Goal: Contribute content: Contribute content

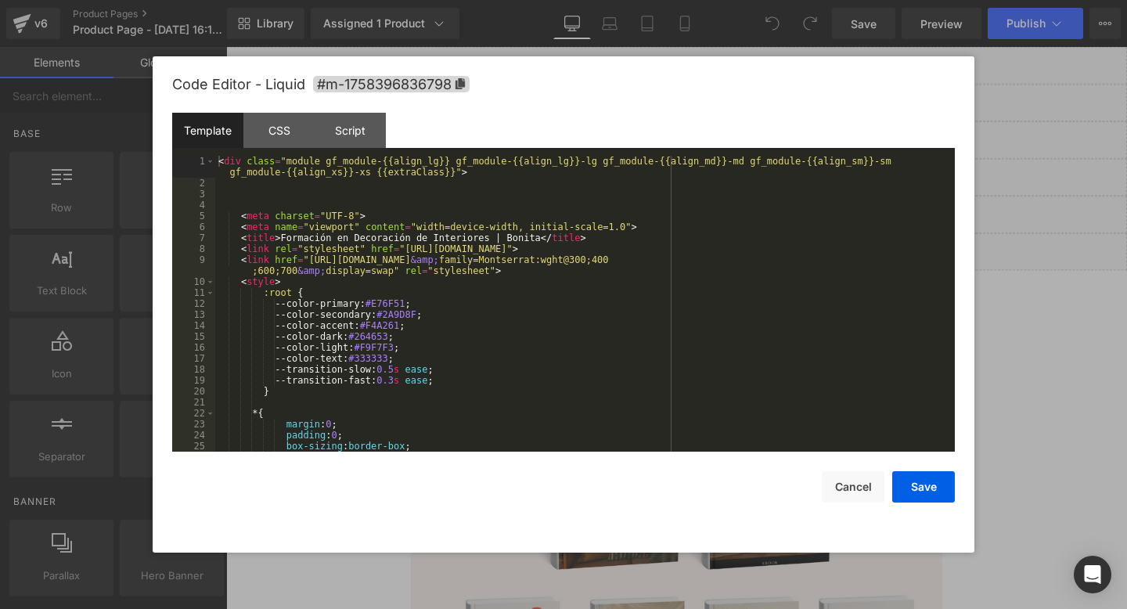
click at [567, 0] on div "You are previewing how the will restyle your page. You can not edit Elements in…" at bounding box center [563, 0] width 1127 height 0
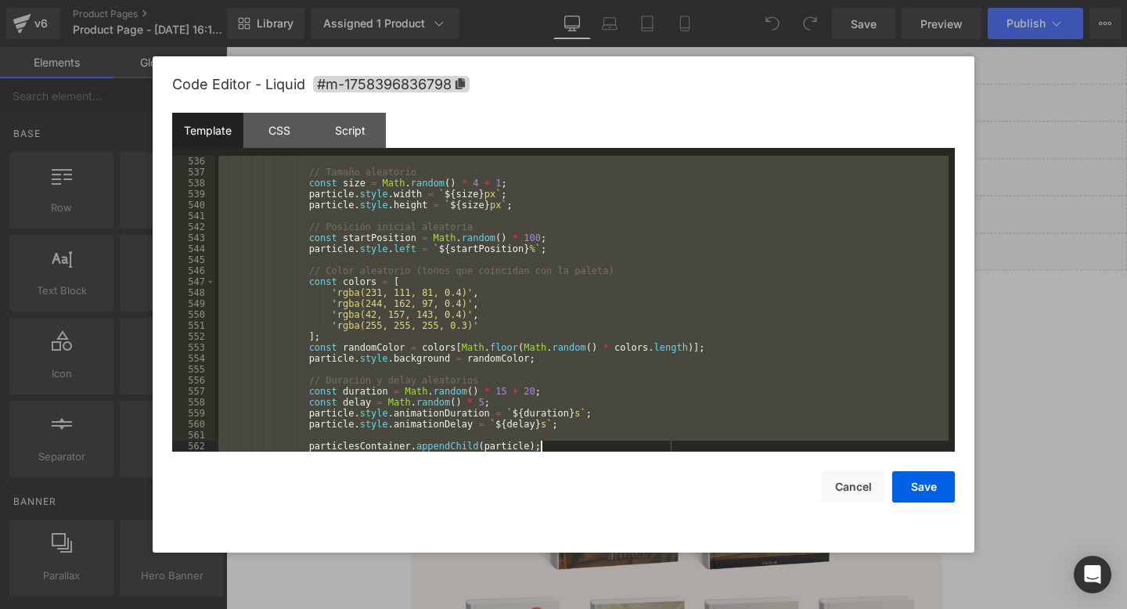
scroll to position [5928, 0]
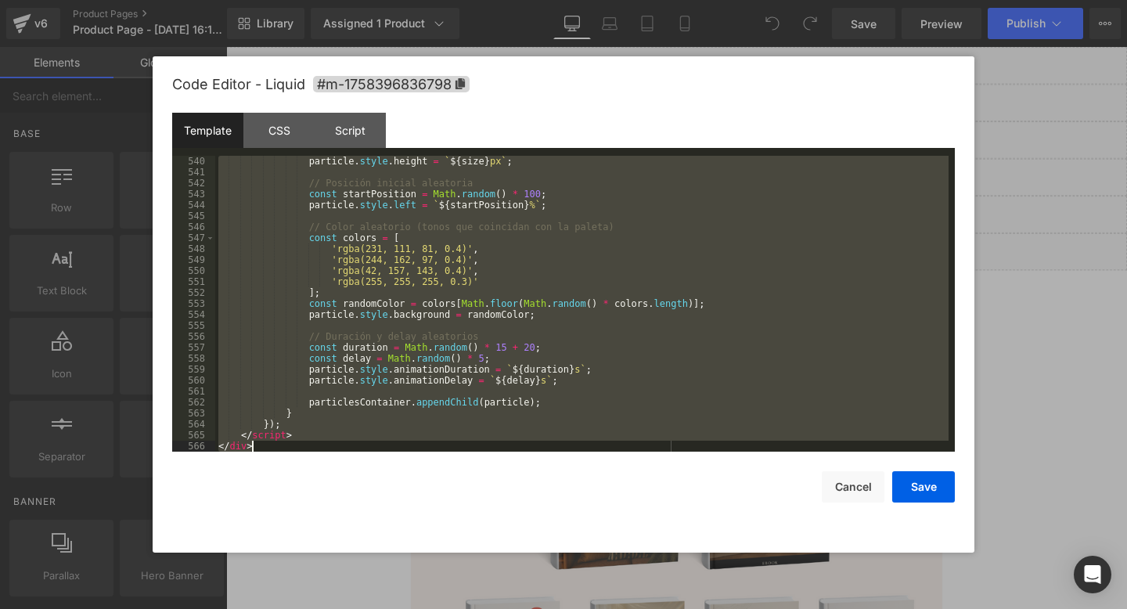
drag, startPoint x: 217, startPoint y: 162, endPoint x: 597, endPoint y: 608, distance: 586.3
click at [597, 608] on body "You are previewing how the will restyle your page. You can not edit Elements in…" at bounding box center [563, 304] width 1127 height 609
click at [859, 491] on button "Cancel" at bounding box center [853, 486] width 63 height 31
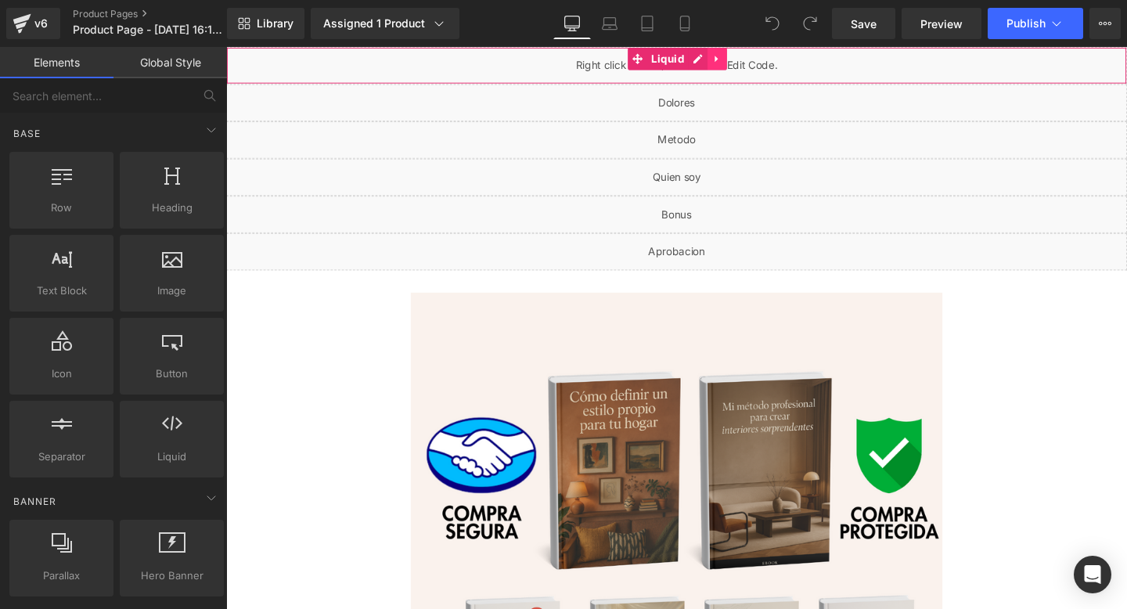
click at [747, 59] on link at bounding box center [742, 59] width 20 height 23
click at [754, 60] on icon at bounding box center [752, 59] width 11 height 11
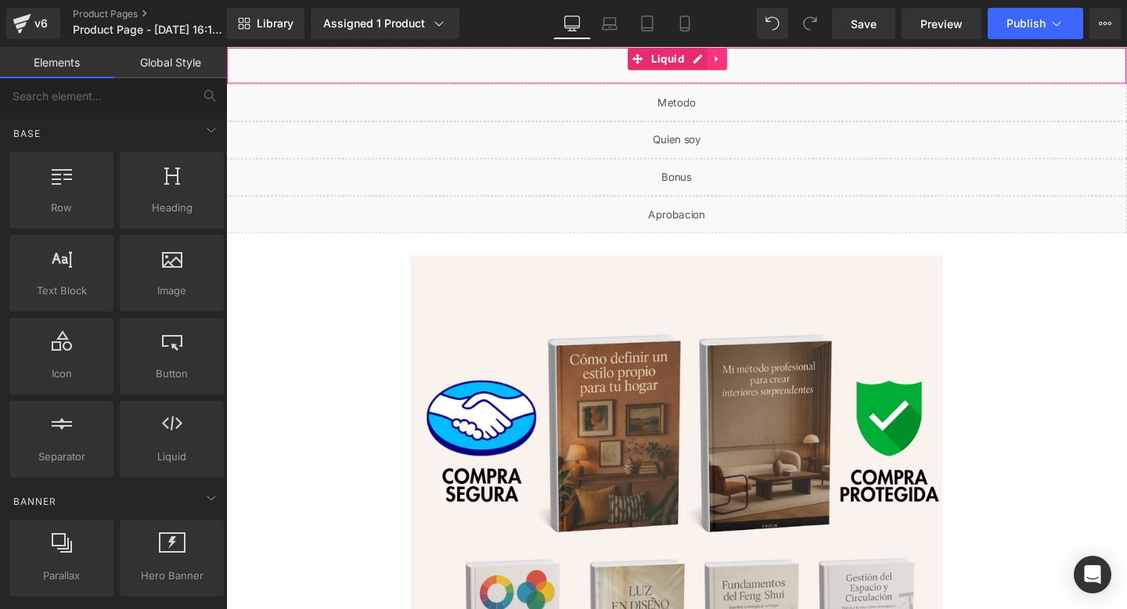
click at [744, 57] on icon at bounding box center [742, 60] width 11 height 12
click at [747, 58] on icon at bounding box center [752, 59] width 11 height 11
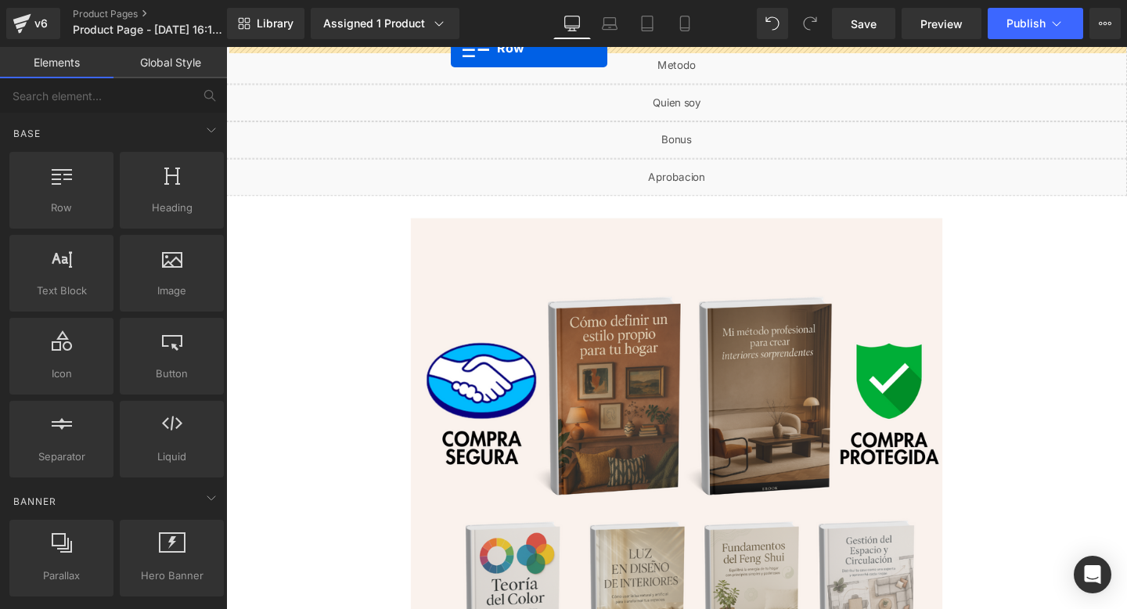
drag, startPoint x: 76, startPoint y: 195, endPoint x: 510, endPoint y: 34, distance: 462.4
click at [510, 34] on div "Row You are previewing how the will restyle your page. You can not edit Element…" at bounding box center [563, 318] width 1127 height 636
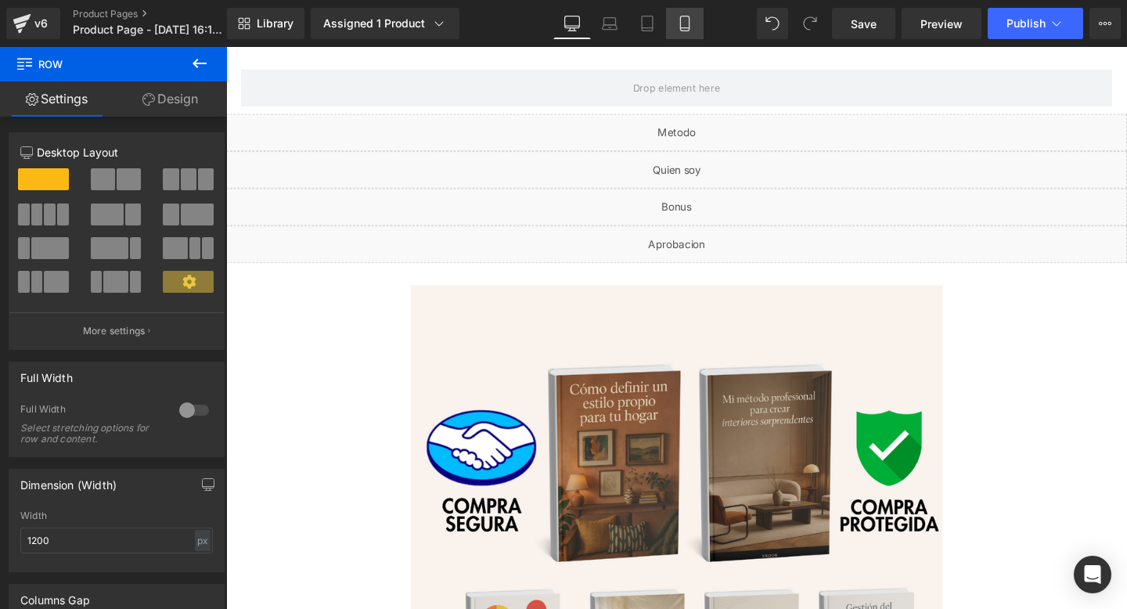
click at [683, 21] on icon at bounding box center [685, 24] width 16 height 16
type input "100"
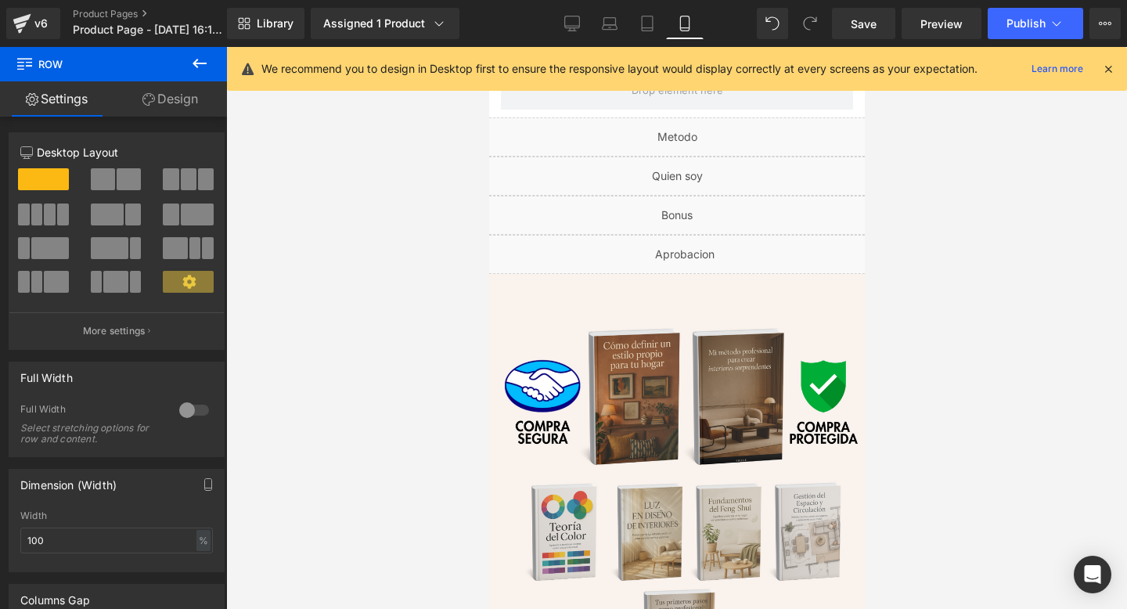
click at [1115, 70] on icon at bounding box center [1108, 69] width 14 height 14
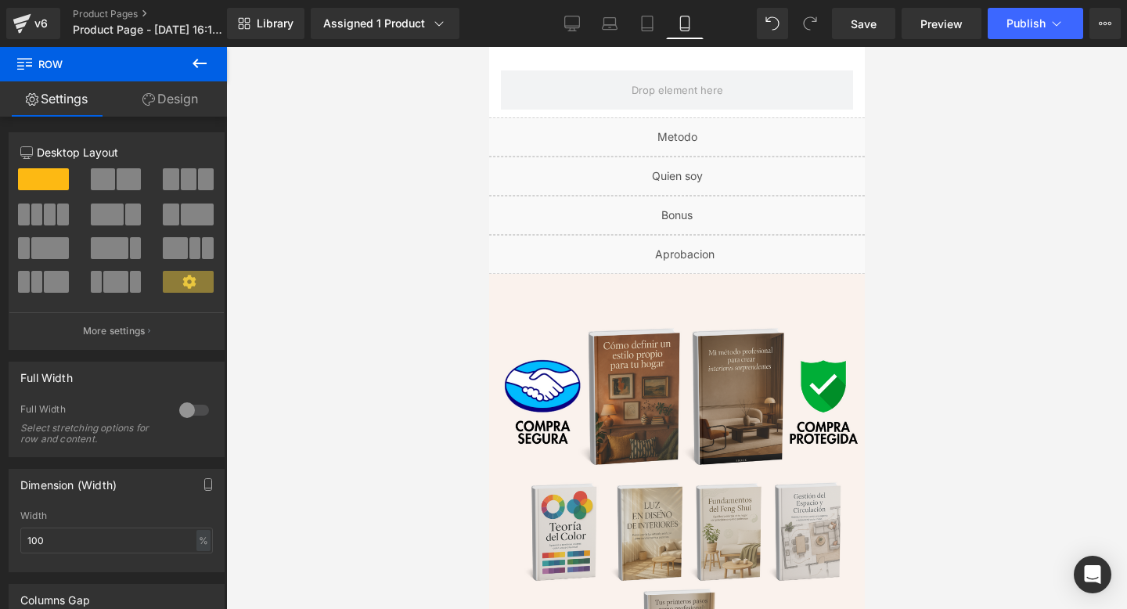
click at [204, 67] on icon at bounding box center [199, 63] width 19 height 19
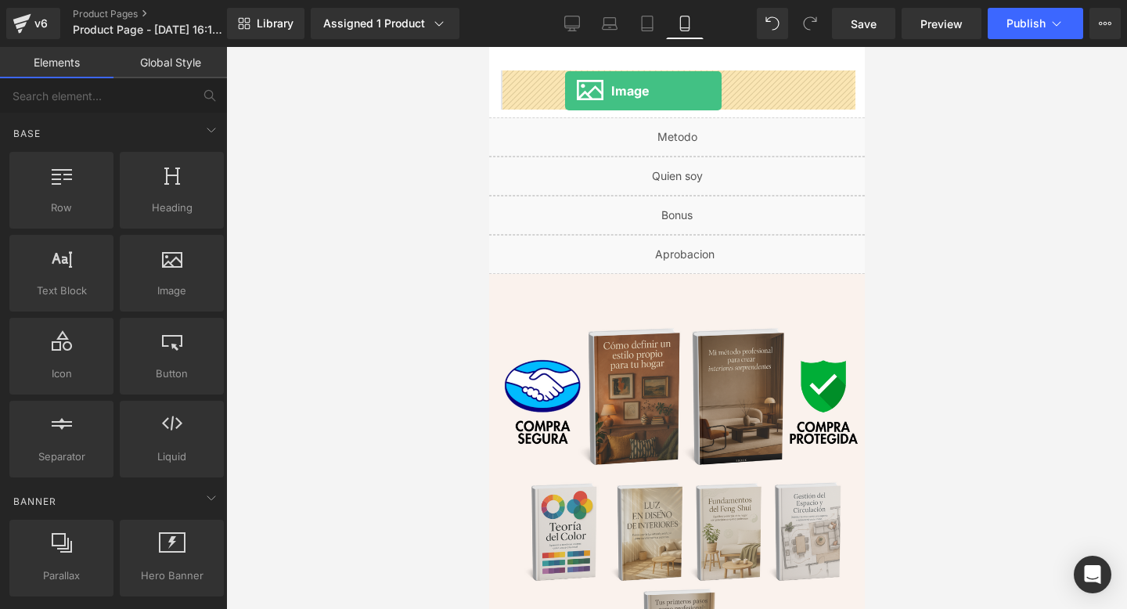
drag, startPoint x: 656, startPoint y: 343, endPoint x: 564, endPoint y: 92, distance: 266.7
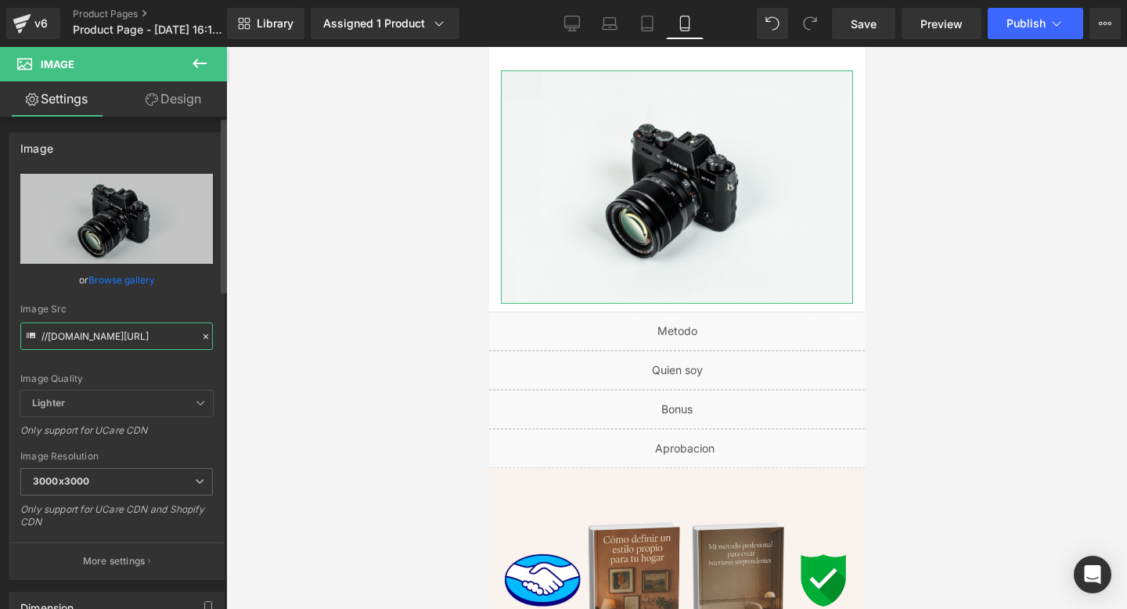
click at [117, 334] on input "//[DOMAIN_NAME][URL]" at bounding box center [116, 335] width 193 height 27
paste input "[URL][DOMAIN_NAME][DOMAIN_NAME]"
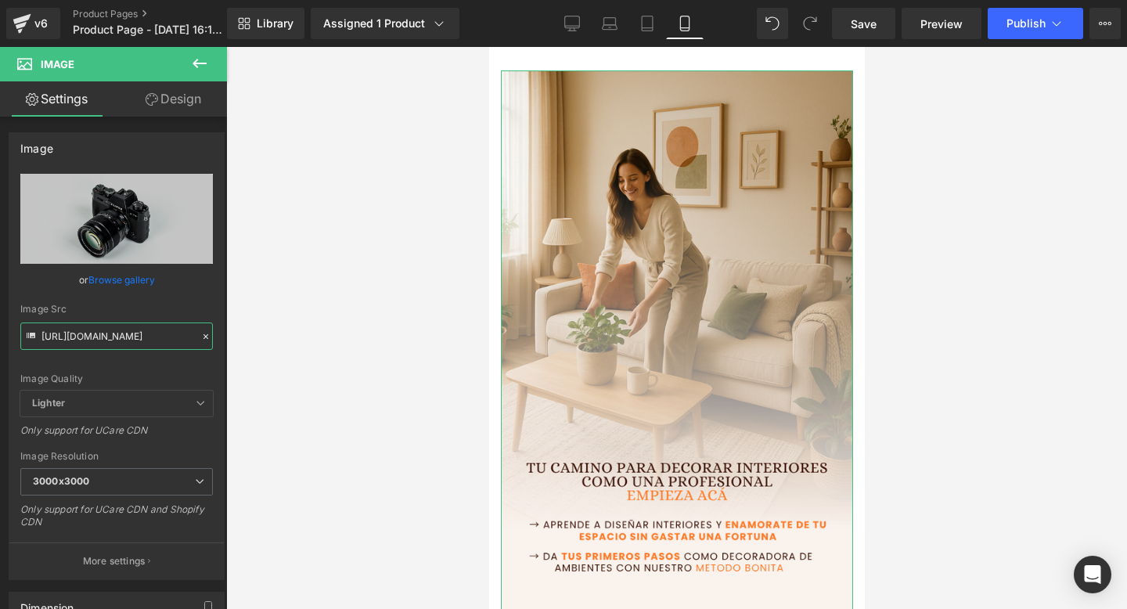
type input "[URL][DOMAIN_NAME]"
click at [196, 98] on link "Design" at bounding box center [173, 98] width 113 height 35
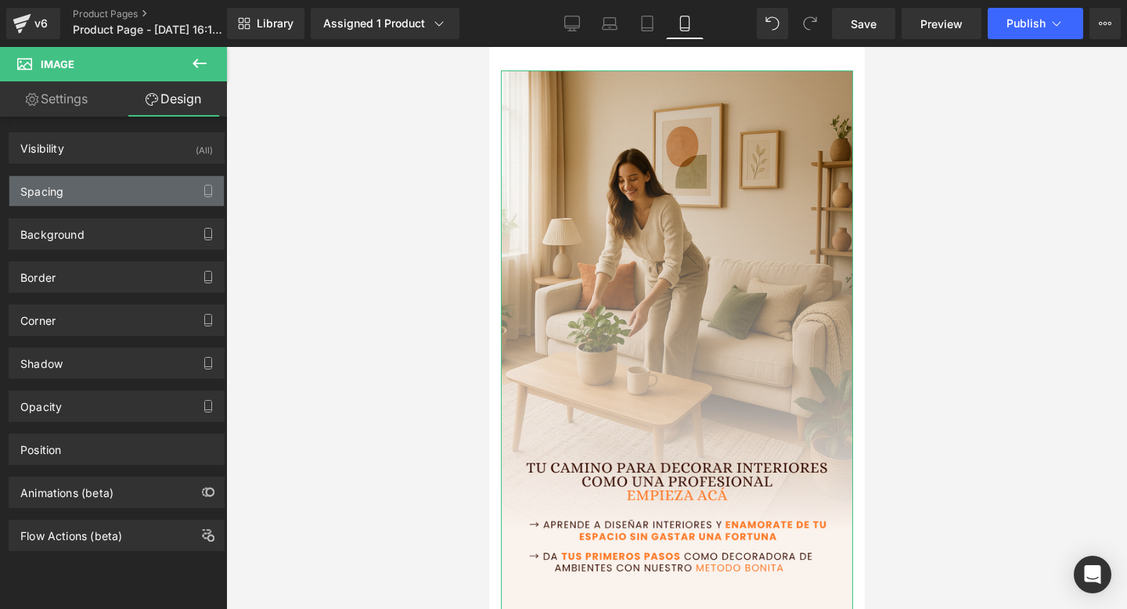
click at [97, 189] on div "Spacing" at bounding box center [116, 191] width 214 height 30
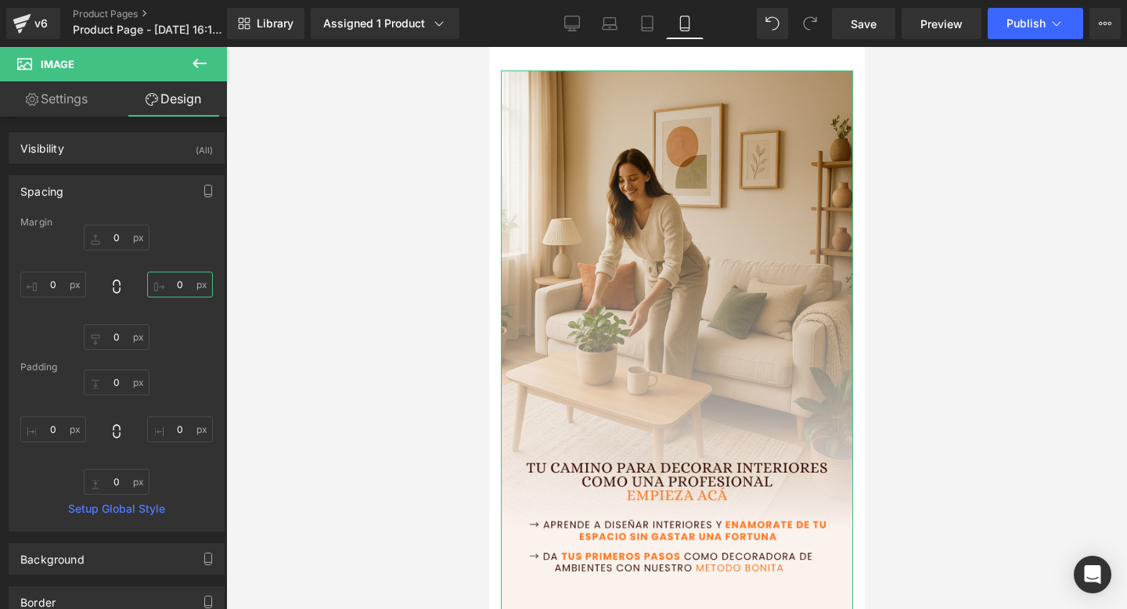
click at [180, 287] on input "0" at bounding box center [180, 285] width 66 height 26
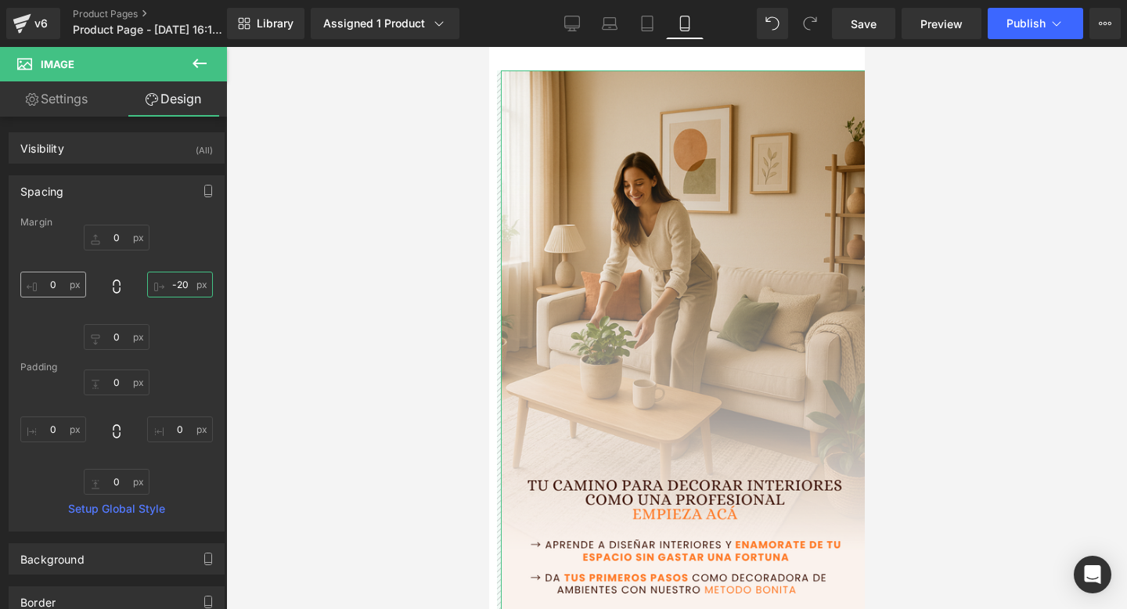
type input "-20"
click at [53, 290] on input "0" at bounding box center [53, 285] width 66 height 26
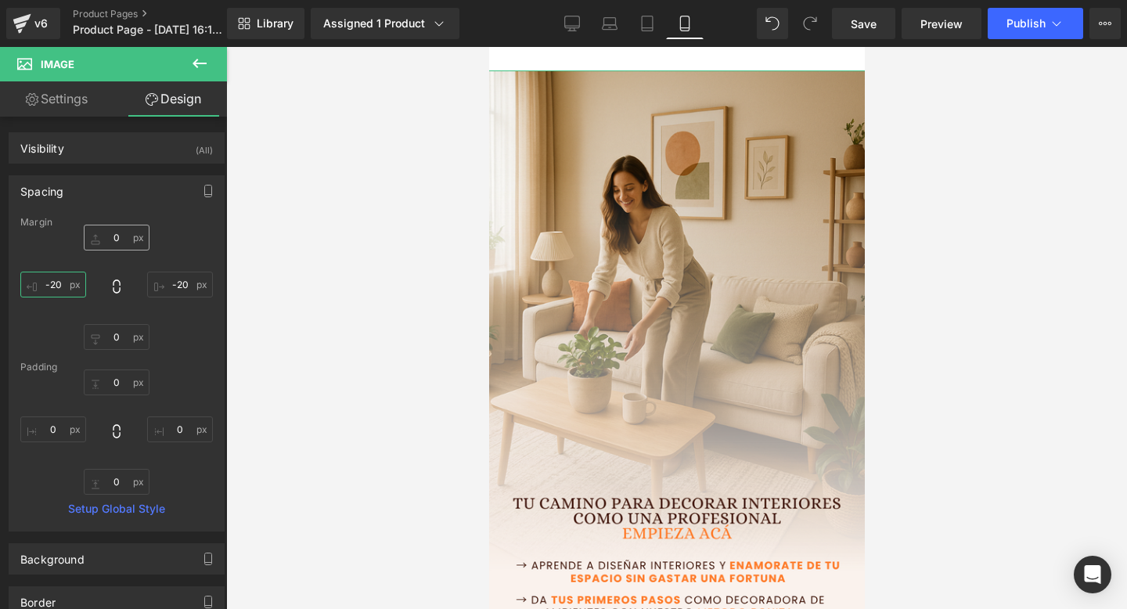
type input "-20"
click at [121, 246] on input "0" at bounding box center [117, 238] width 66 height 26
type input "-30"
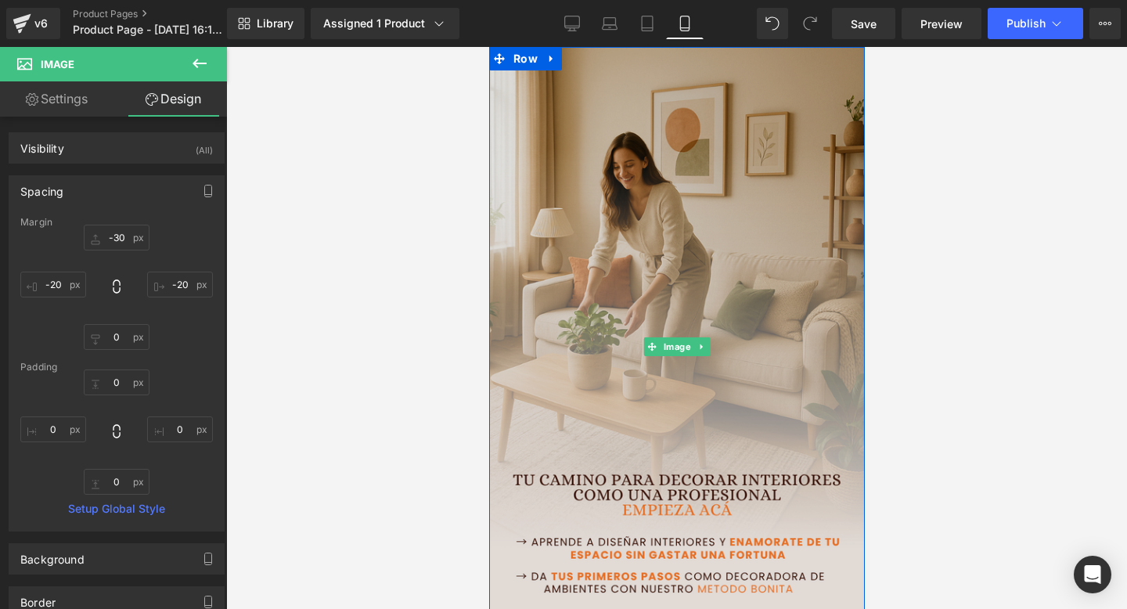
click at [574, 347] on img at bounding box center [676, 347] width 384 height 600
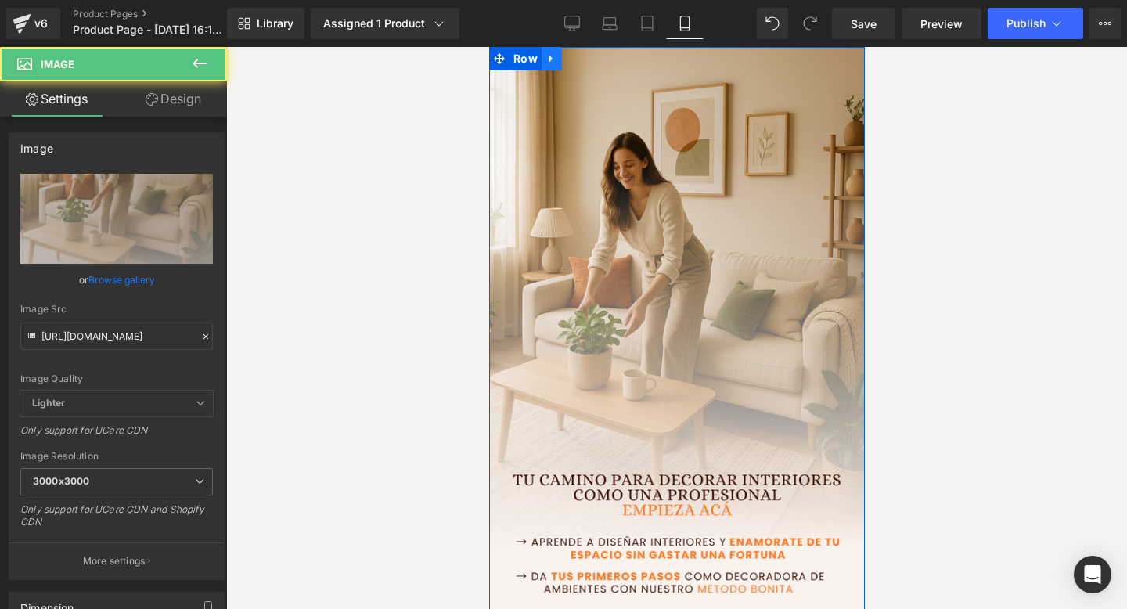
click at [546, 66] on link at bounding box center [551, 58] width 20 height 23
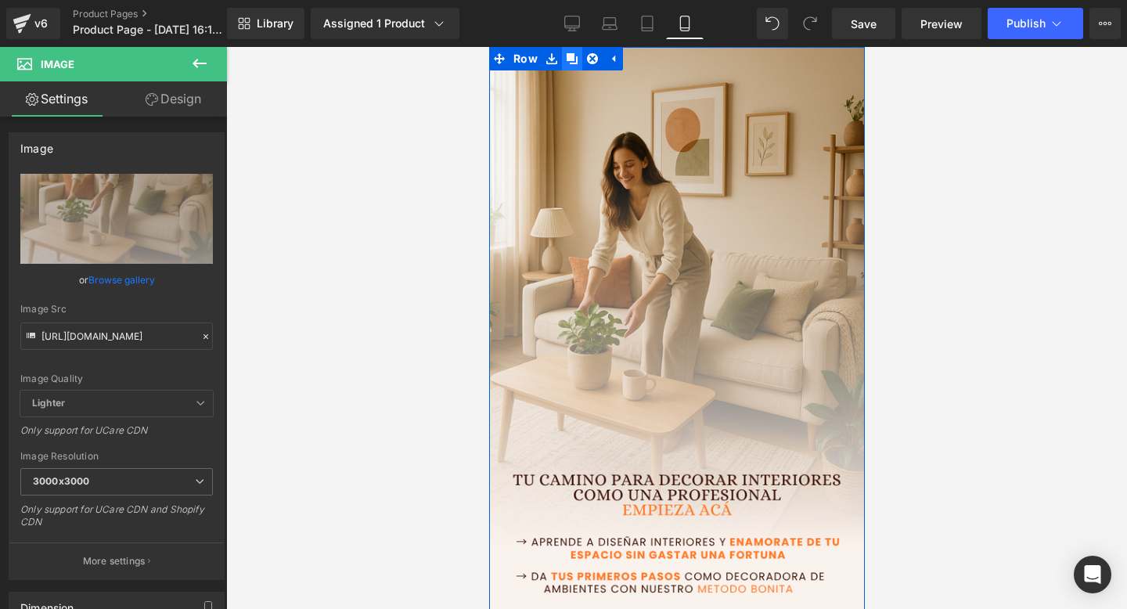
click at [571, 59] on icon at bounding box center [571, 58] width 11 height 11
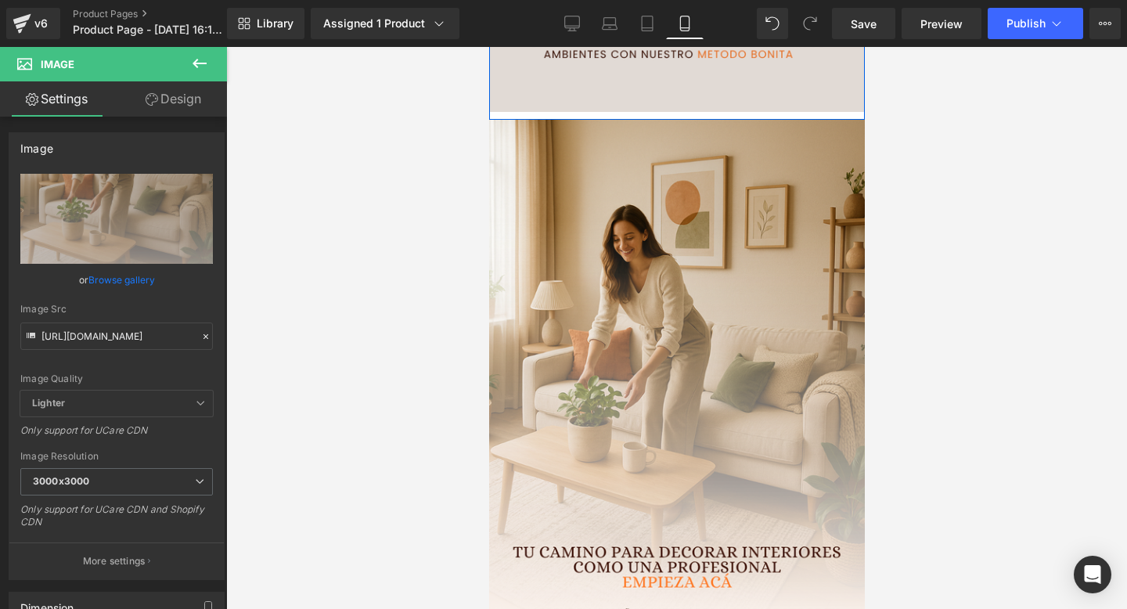
scroll to position [544, 0]
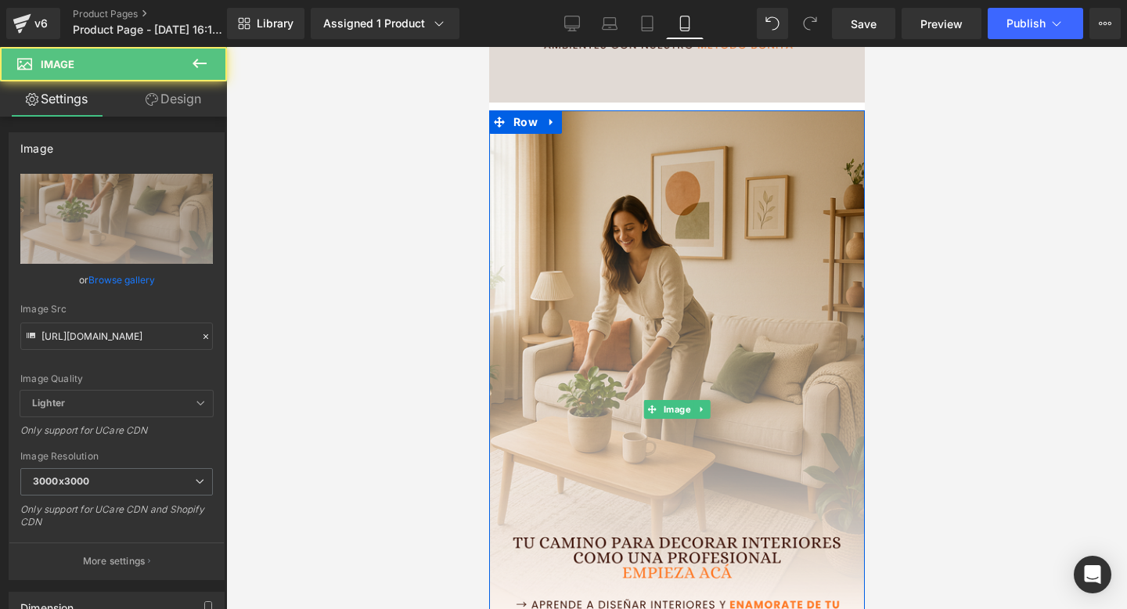
click at [589, 272] on img at bounding box center [676, 410] width 384 height 600
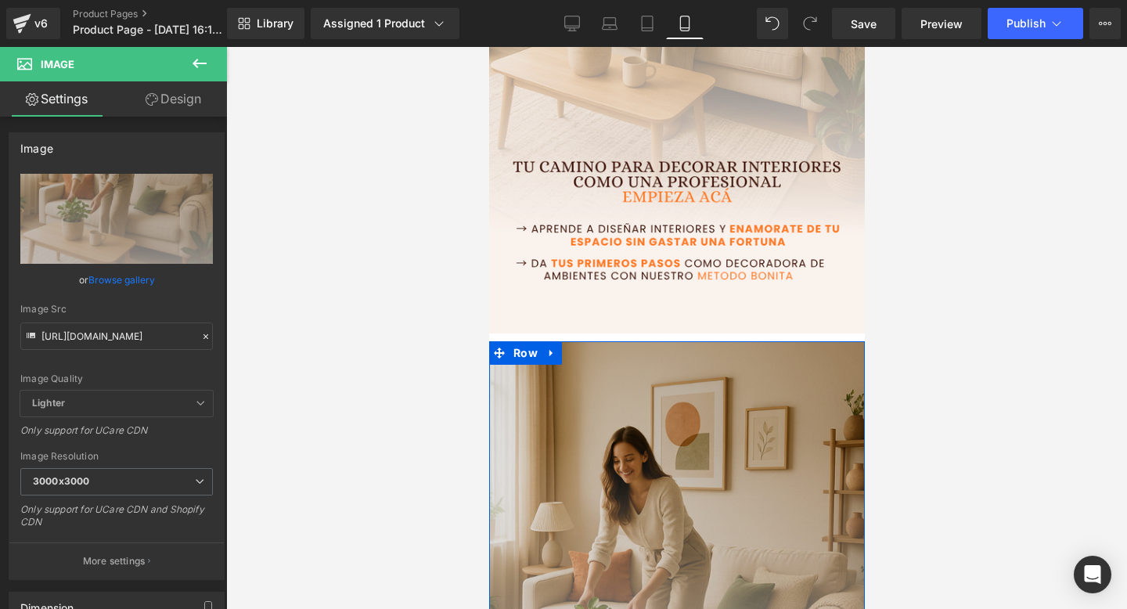
scroll to position [300, 0]
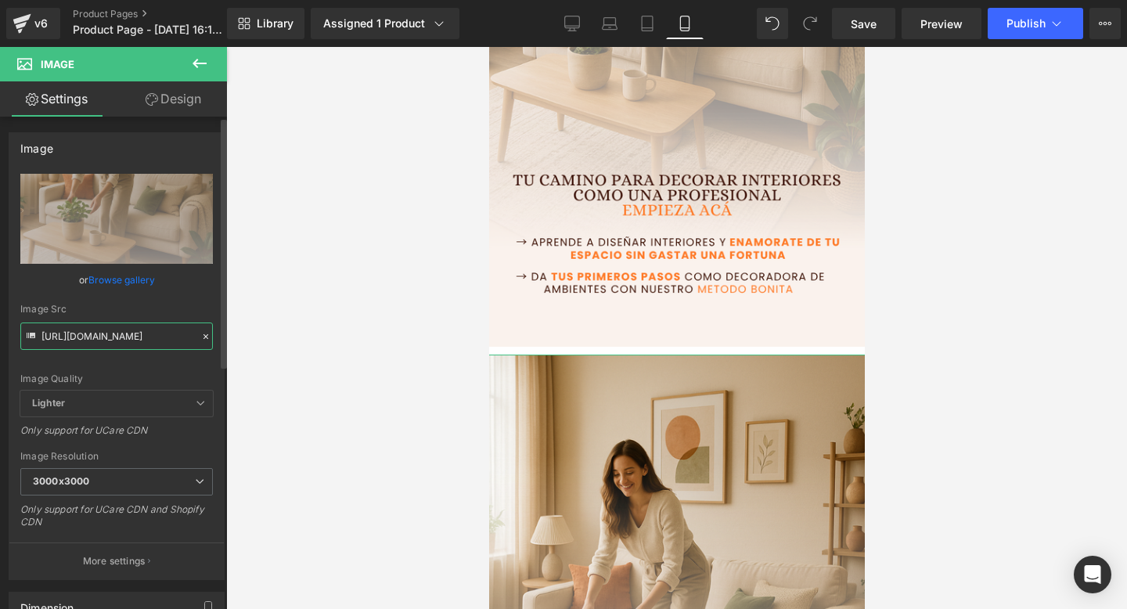
click at [89, 335] on input "[URL][DOMAIN_NAME]" at bounding box center [116, 335] width 193 height 27
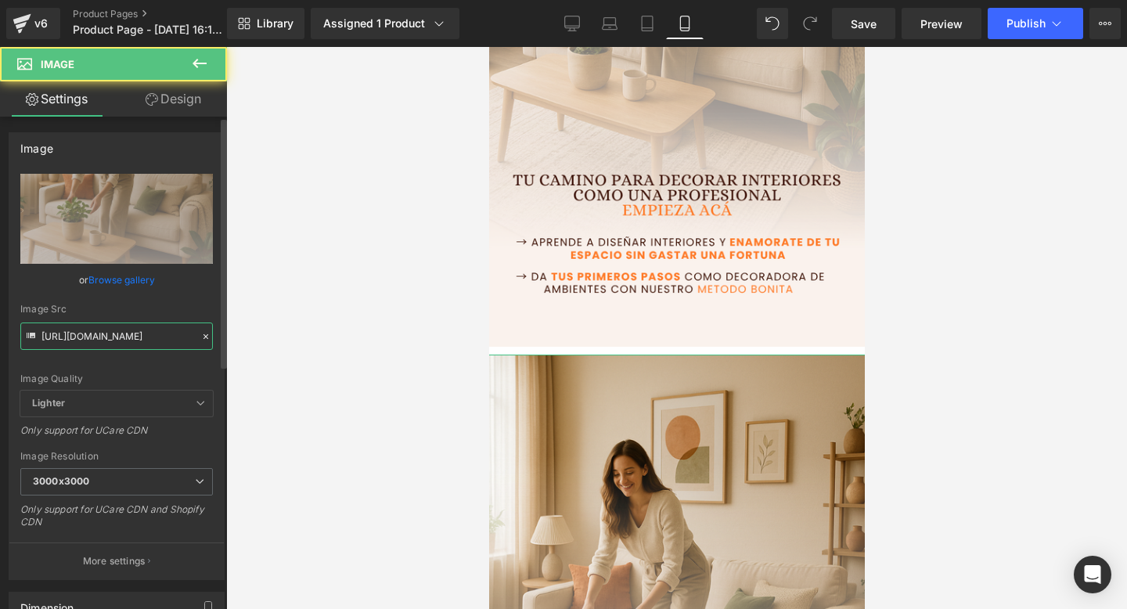
click at [102, 341] on input "[URL][DOMAIN_NAME]" at bounding box center [116, 335] width 193 height 27
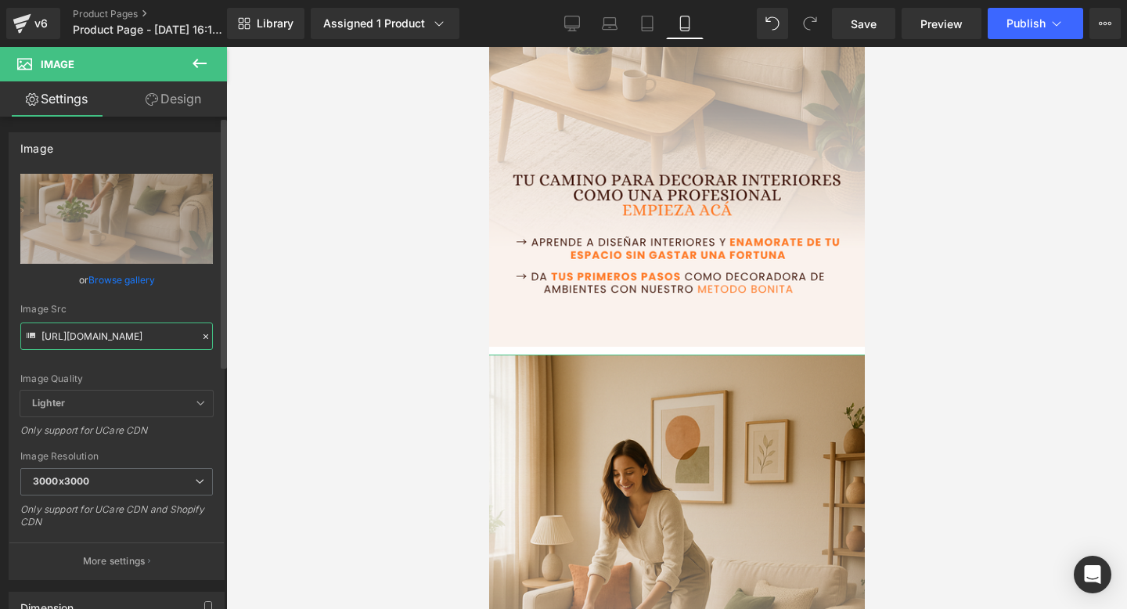
click at [102, 341] on input "[URL][DOMAIN_NAME]" at bounding box center [116, 335] width 193 height 27
paste input "66myz3Fw/2"
type input "[URL][DOMAIN_NAME]"
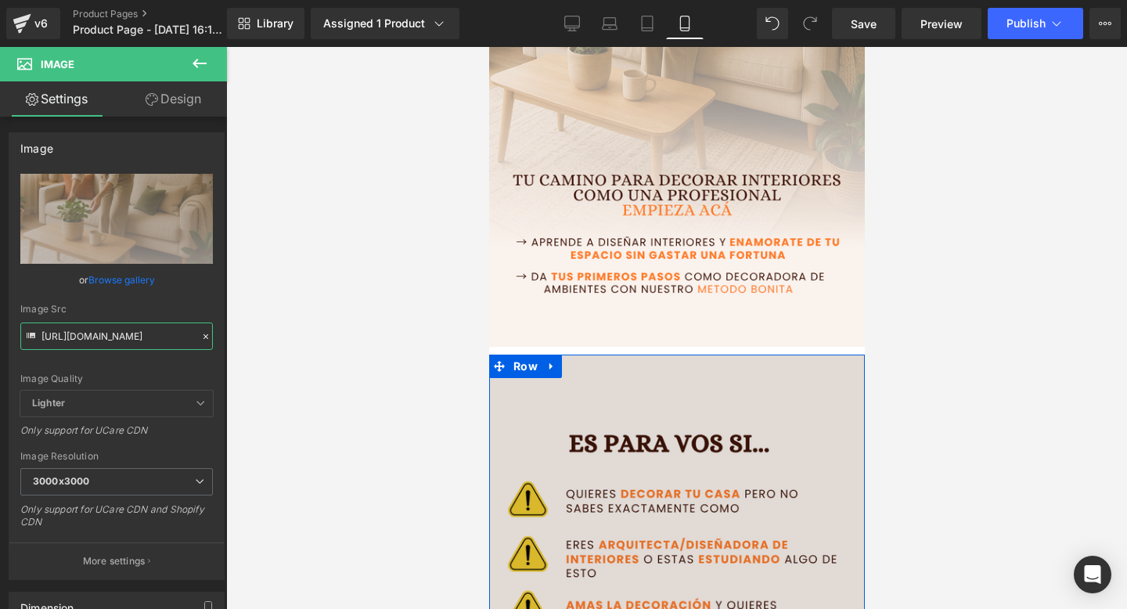
scroll to position [366, 0]
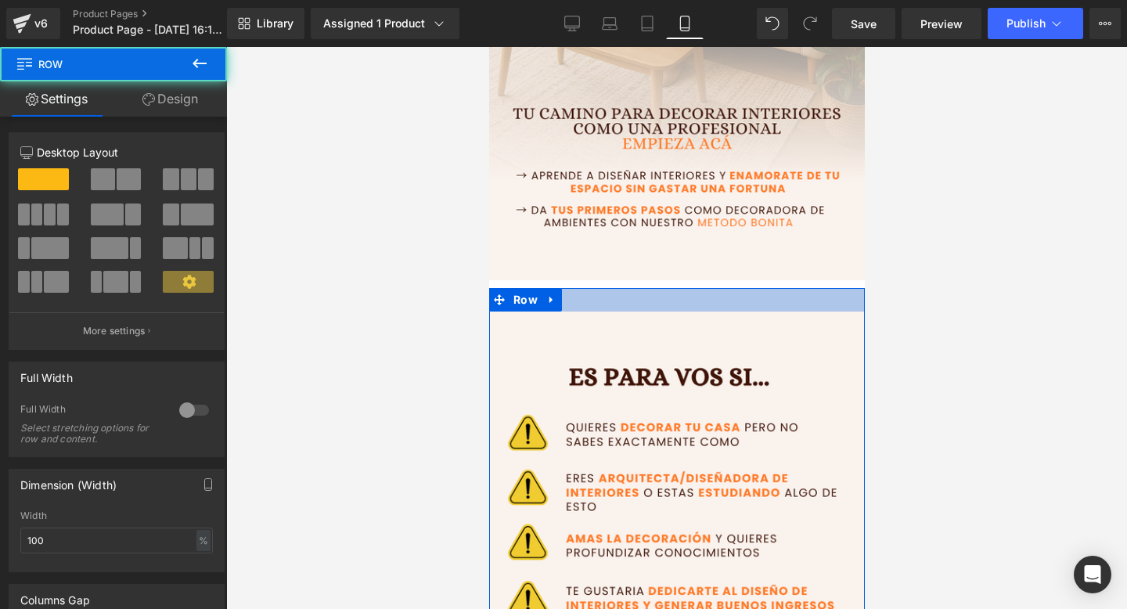
click at [647, 300] on div at bounding box center [676, 299] width 376 height 23
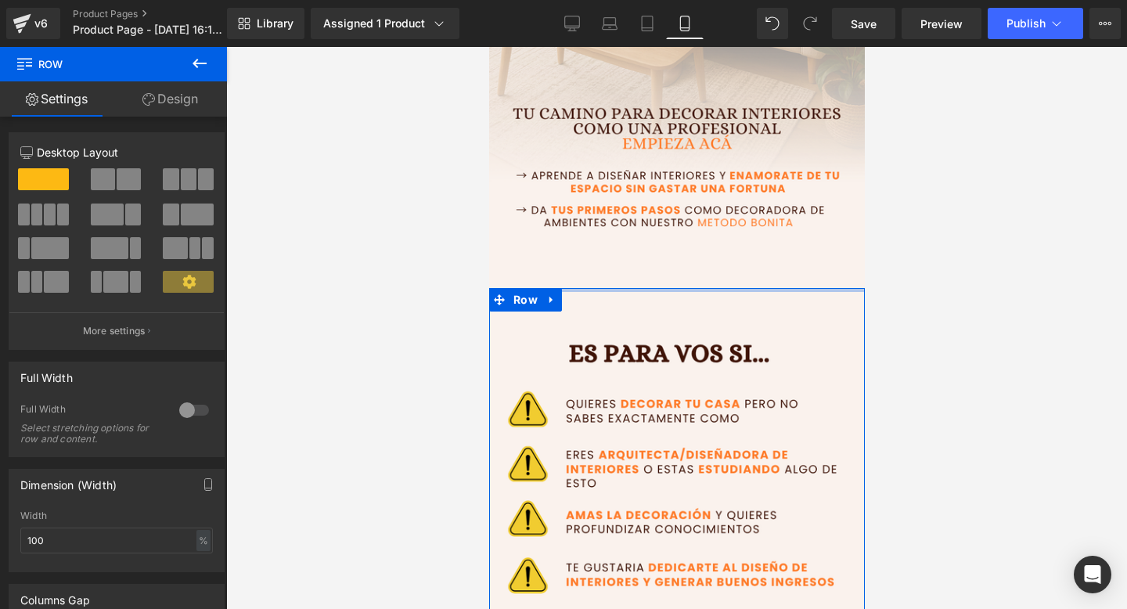
drag, startPoint x: 647, startPoint y: 300, endPoint x: 654, endPoint y: 288, distance: 13.7
click at [654, 288] on div at bounding box center [676, 290] width 376 height 4
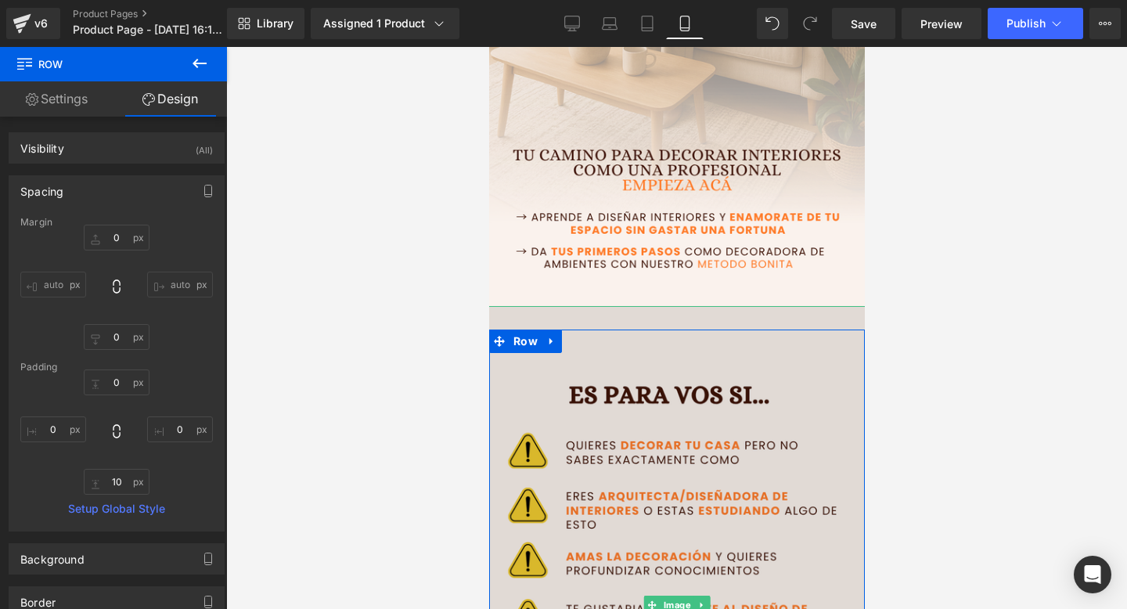
scroll to position [323, 0]
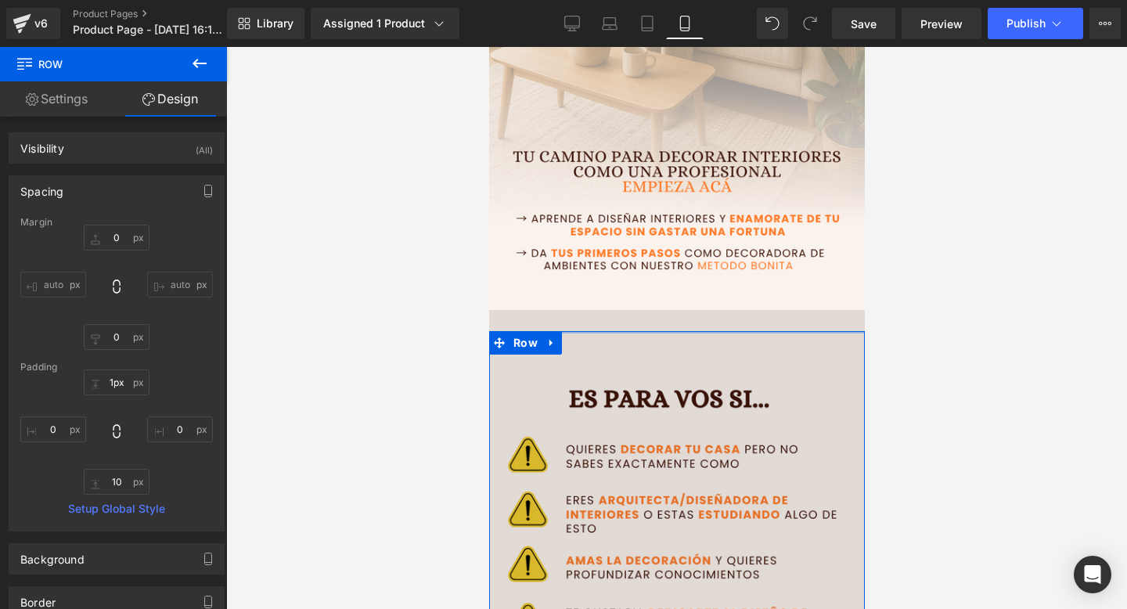
type input "0px"
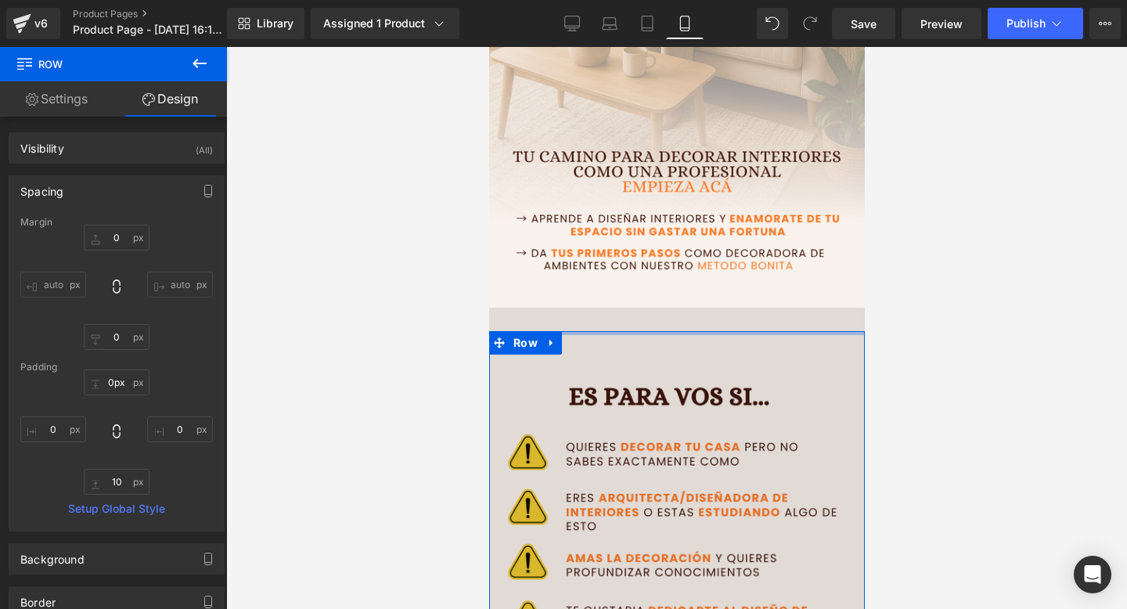
drag, startPoint x: 671, startPoint y: 330, endPoint x: 698, endPoint y: 327, distance: 27.6
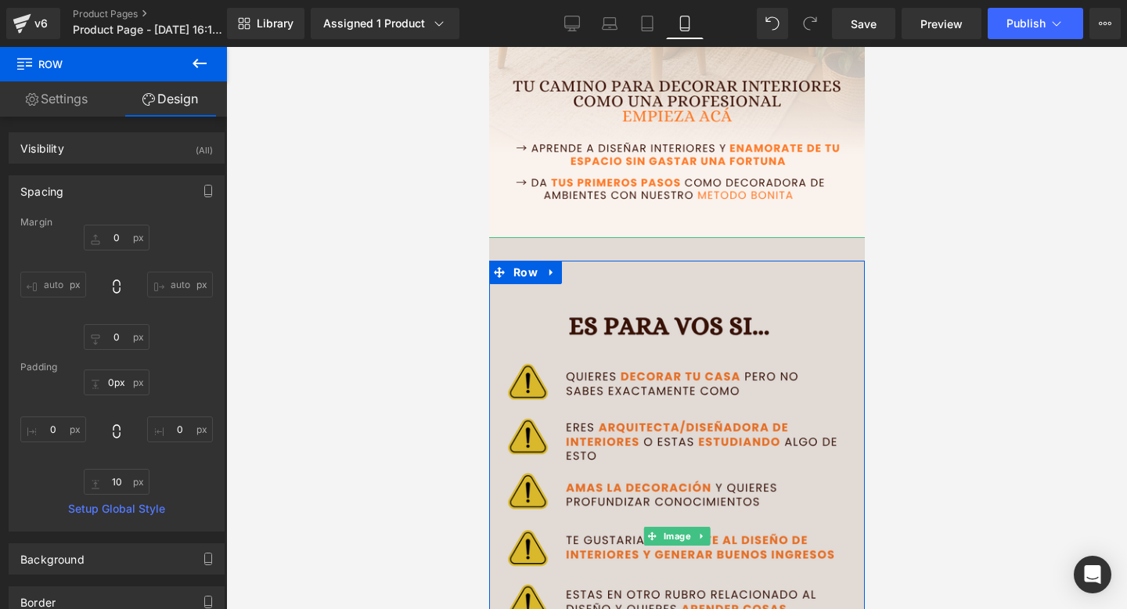
scroll to position [394, 0]
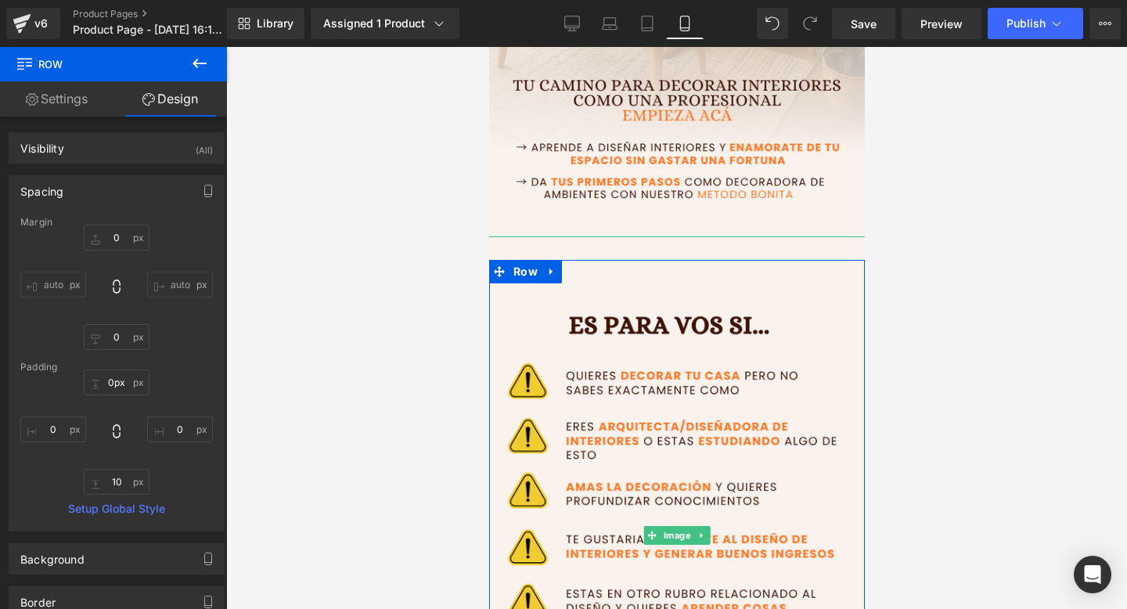
drag, startPoint x: 677, startPoint y: 261, endPoint x: 668, endPoint y: 258, distance: 9.9
click at [668, 260] on div at bounding box center [676, 262] width 376 height 4
click at [553, 264] on link at bounding box center [551, 271] width 20 height 23
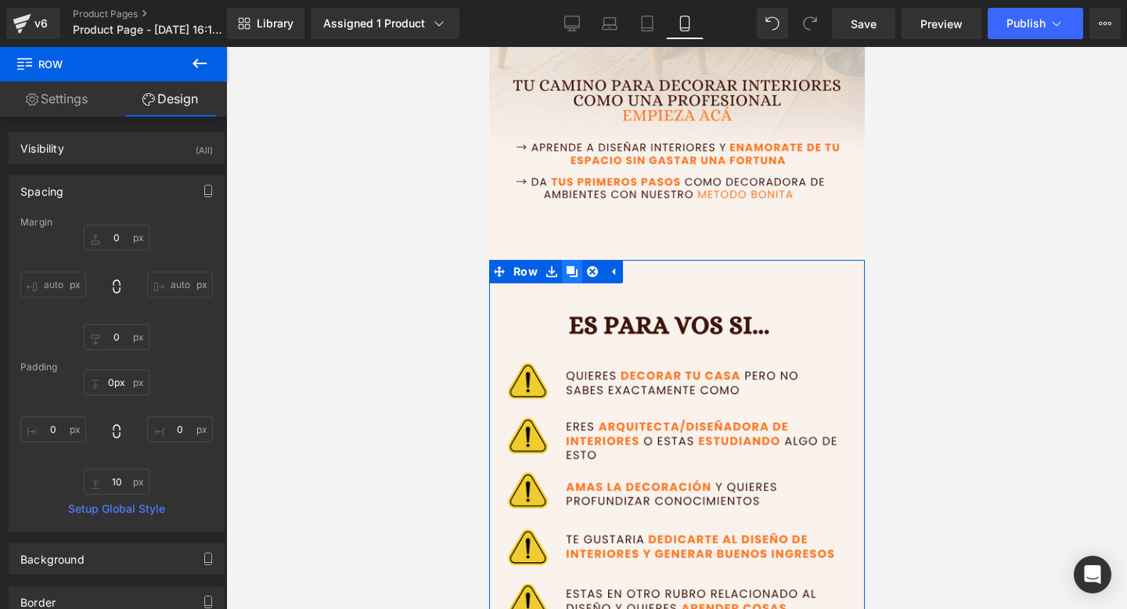
click at [566, 272] on icon at bounding box center [571, 271] width 11 height 11
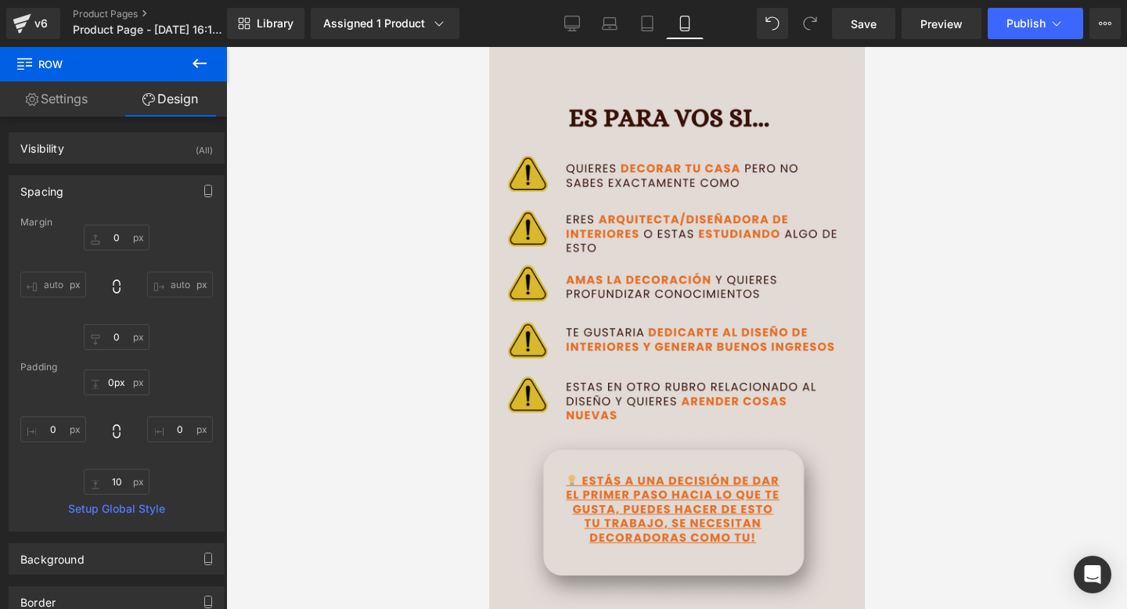
scroll to position [1126, 0]
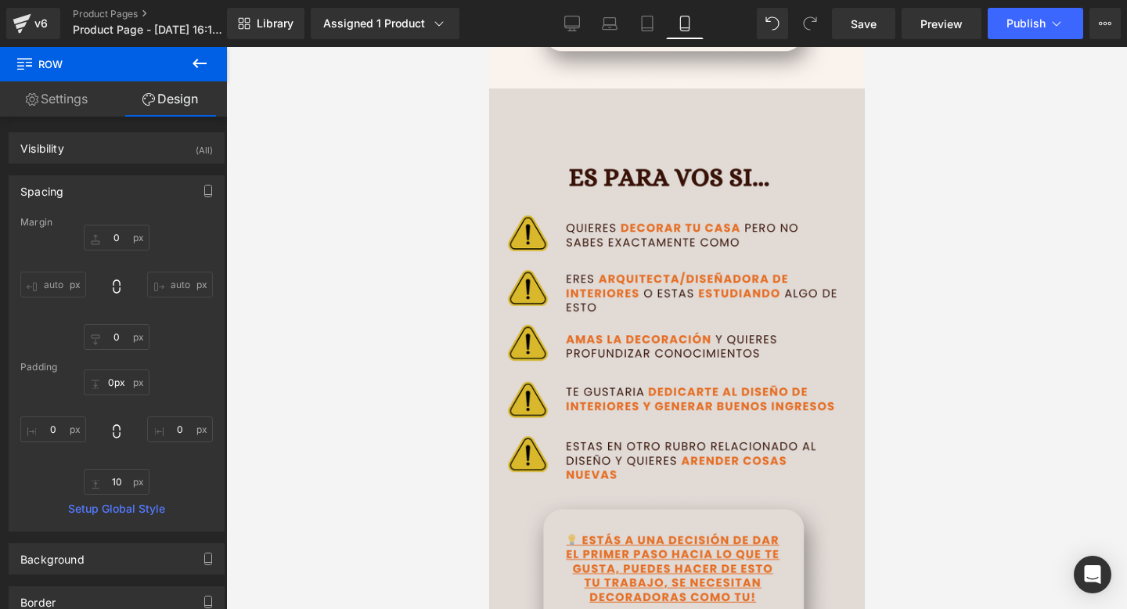
click at [712, 369] on img at bounding box center [676, 388] width 384 height 600
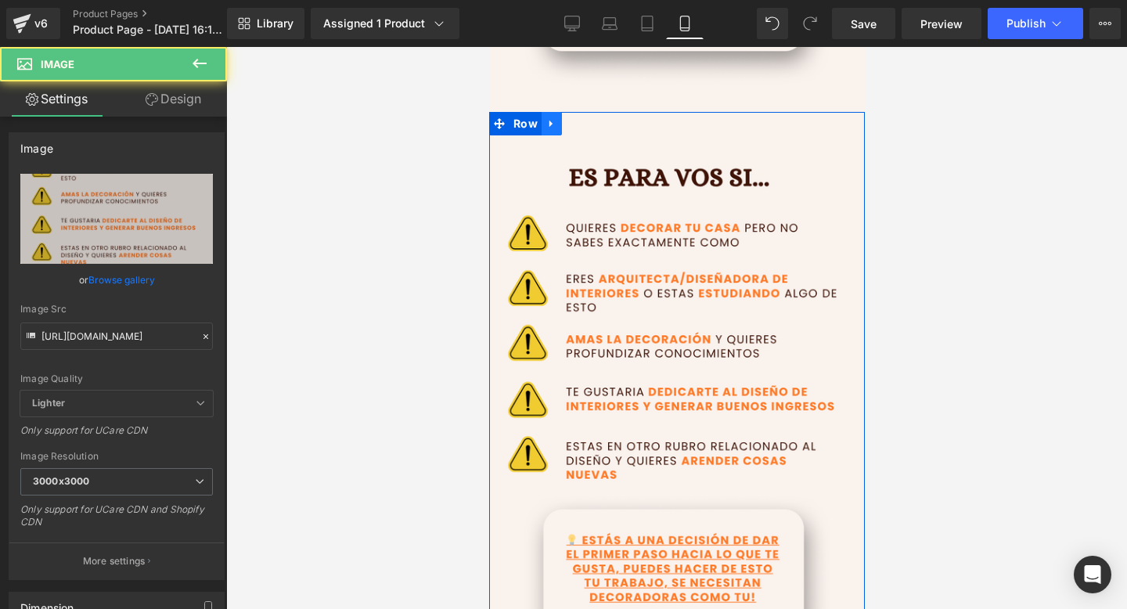
click at [552, 124] on icon at bounding box center [551, 124] width 11 height 12
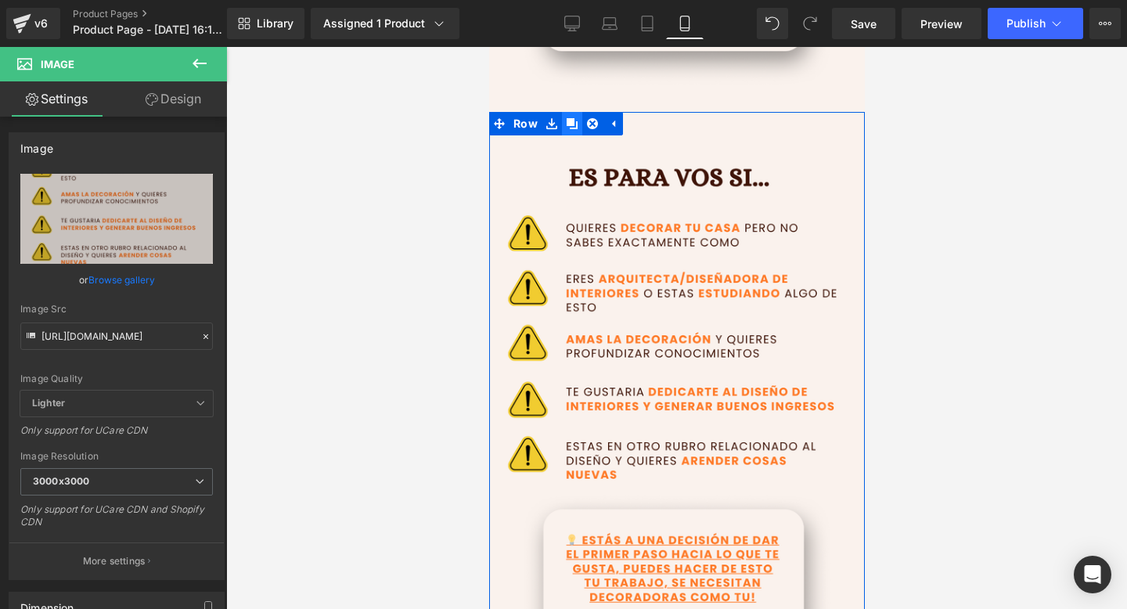
click at [575, 121] on icon at bounding box center [571, 123] width 11 height 11
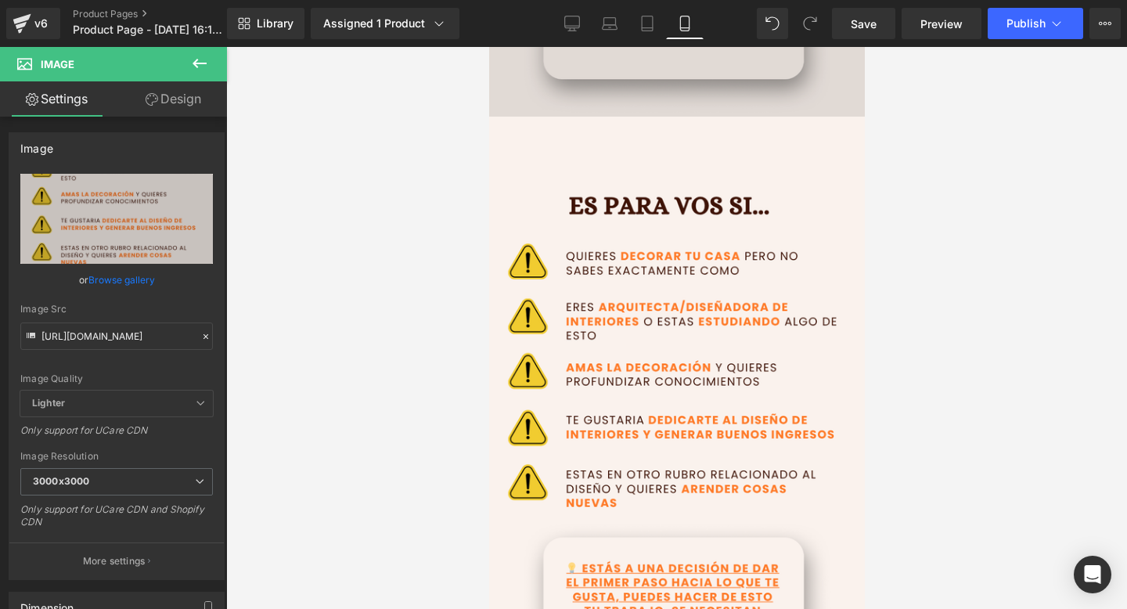
scroll to position [1712, 0]
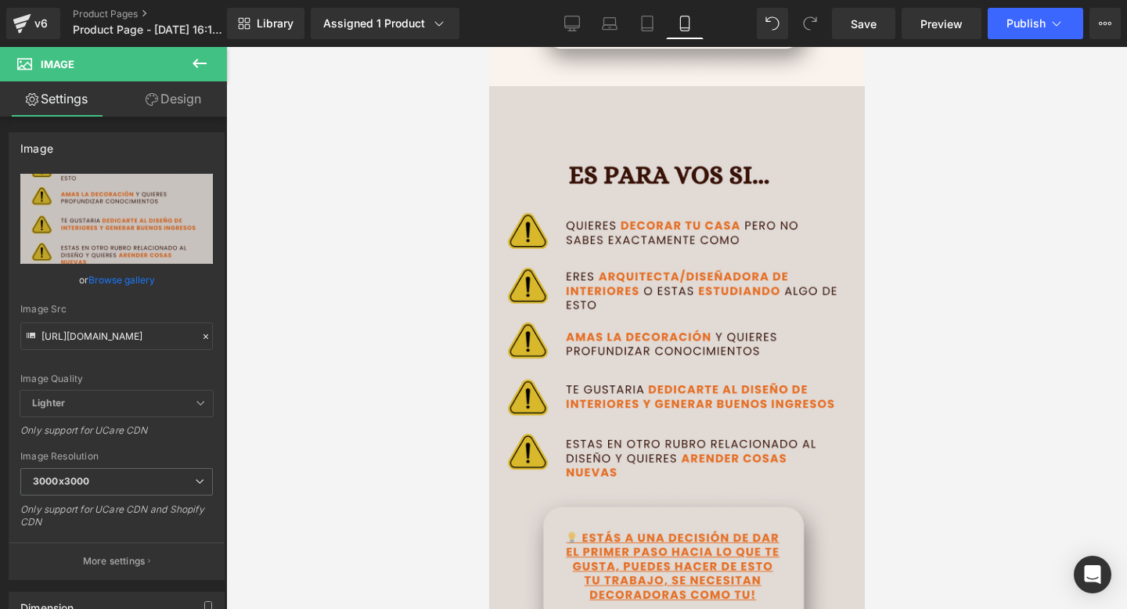
click at [661, 373] on img at bounding box center [676, 386] width 384 height 600
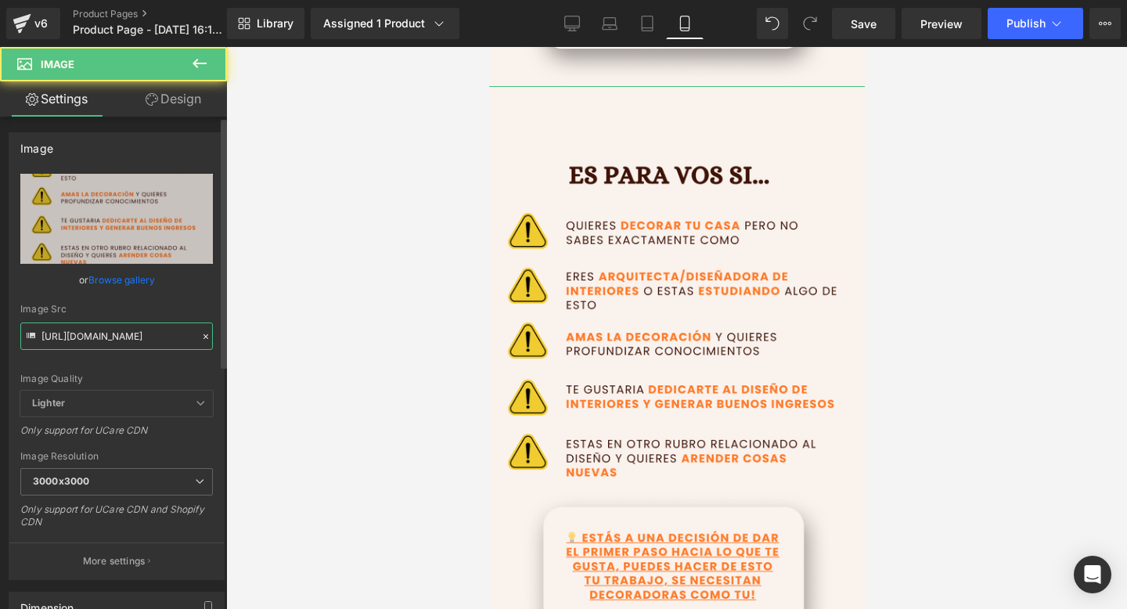
click at [144, 326] on input "[URL][DOMAIN_NAME]" at bounding box center [116, 335] width 193 height 27
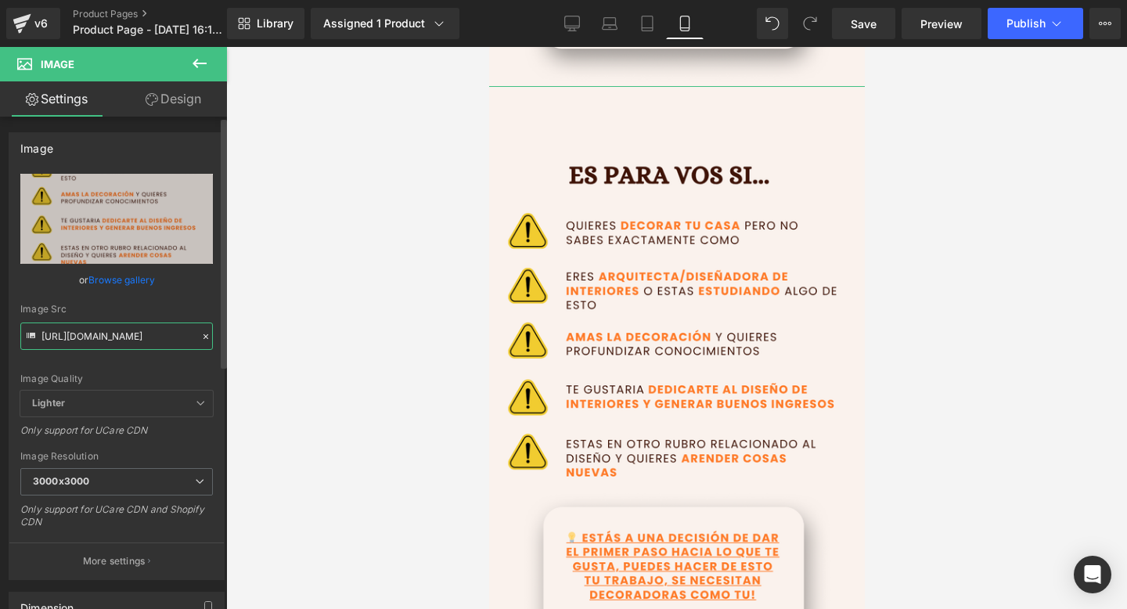
click at [144, 326] on input "[URL][DOMAIN_NAME]" at bounding box center [116, 335] width 193 height 27
paste input "2jKVT6gr/3"
type input "[URL][DOMAIN_NAME]"
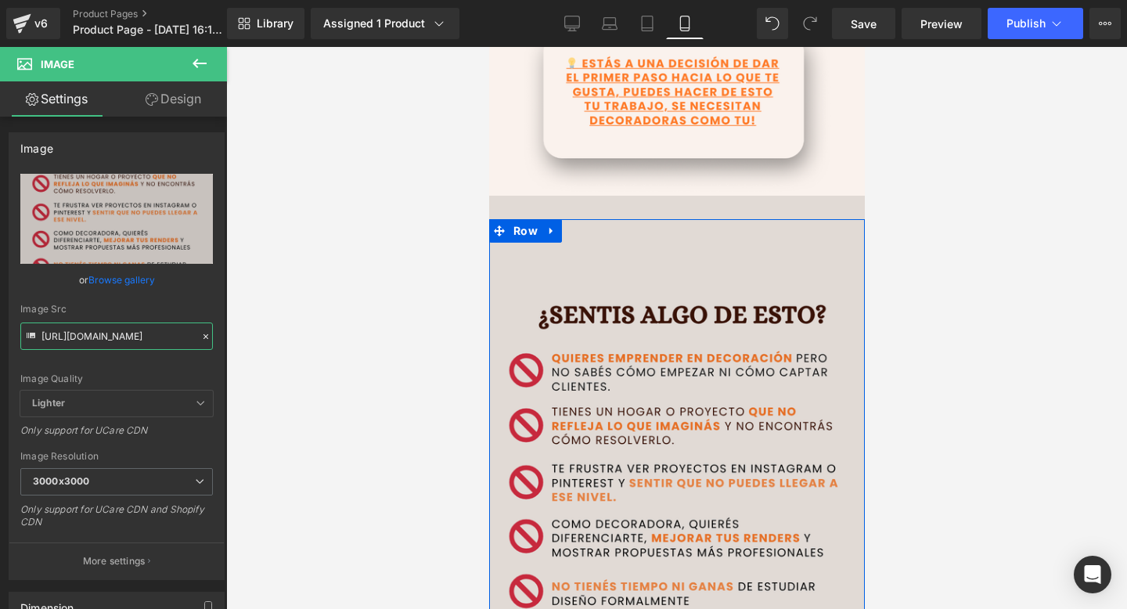
scroll to position [1601, 0]
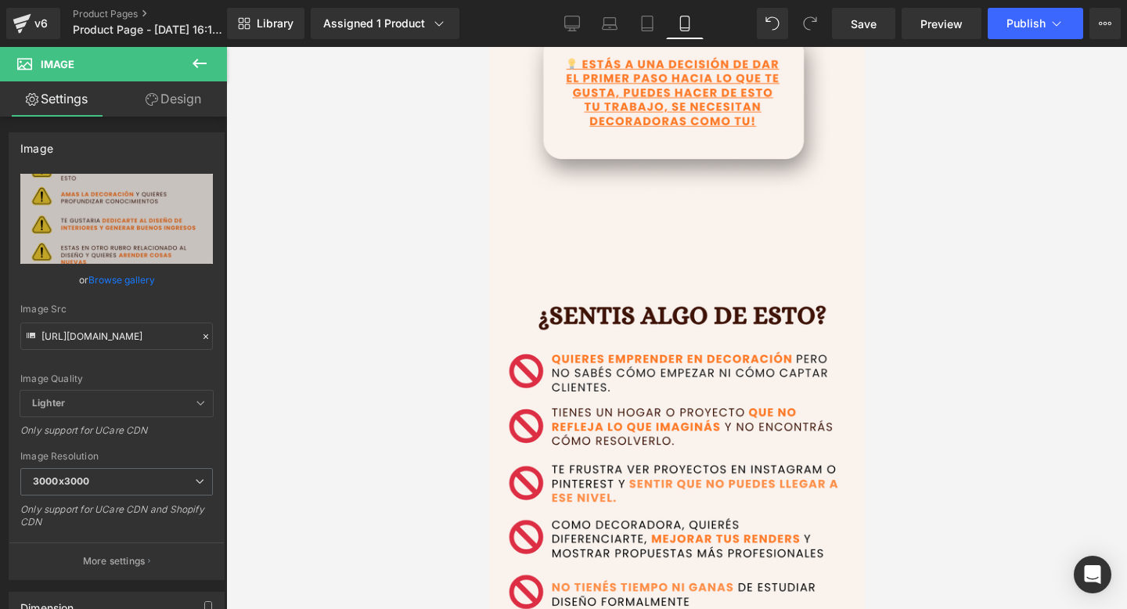
click at [154, 95] on icon at bounding box center [152, 99] width 13 height 13
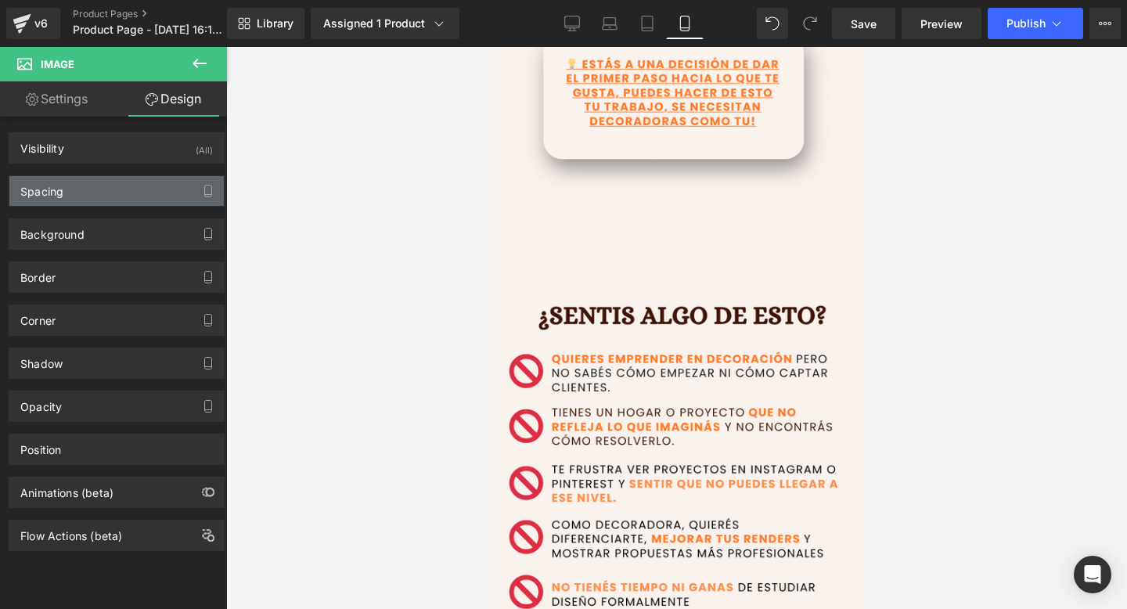
click at [150, 193] on div "Spacing" at bounding box center [116, 191] width 214 height 30
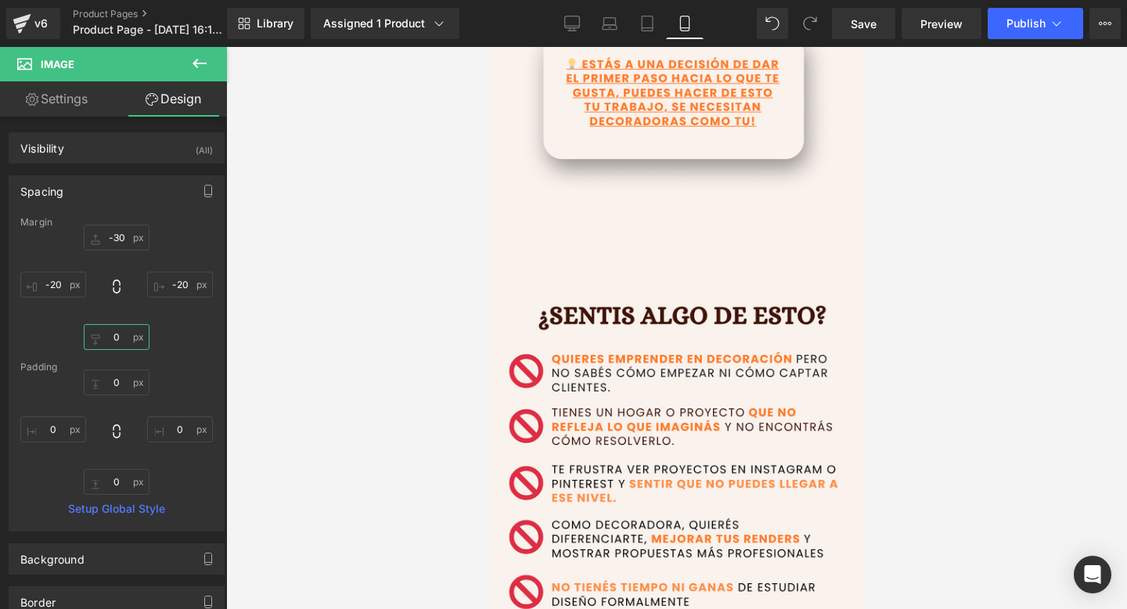
click at [117, 341] on input "0" at bounding box center [117, 337] width 66 height 26
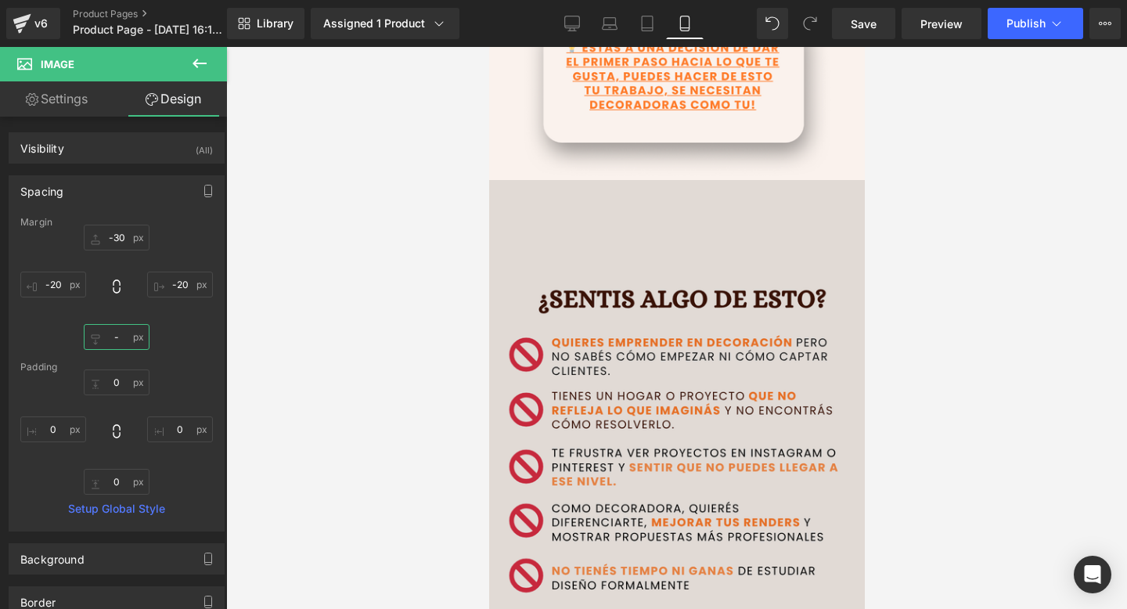
scroll to position [1762, 0]
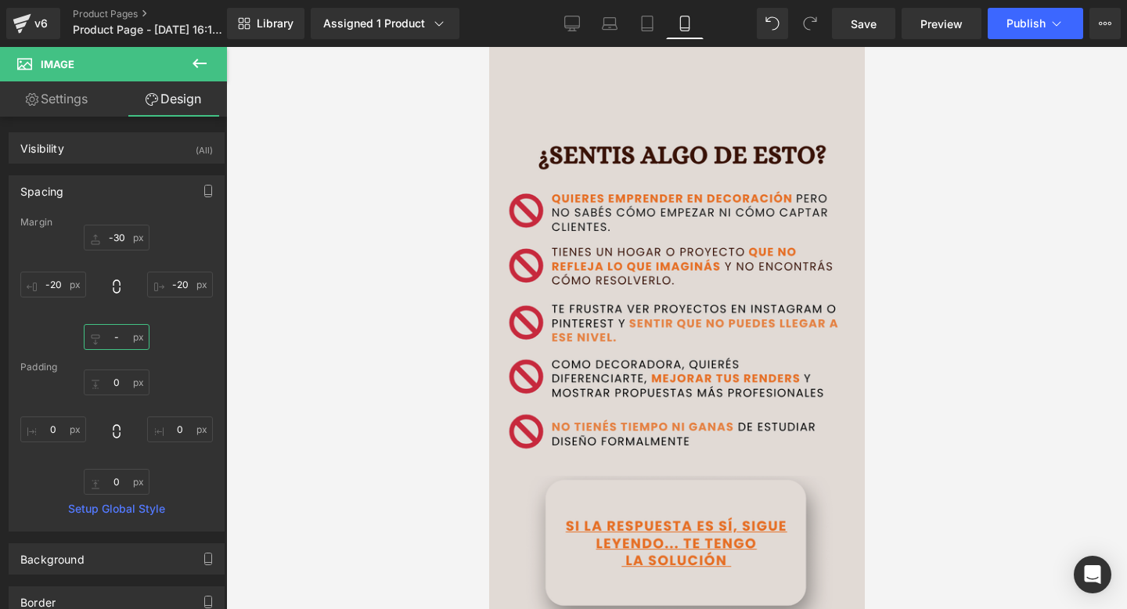
type input "-"
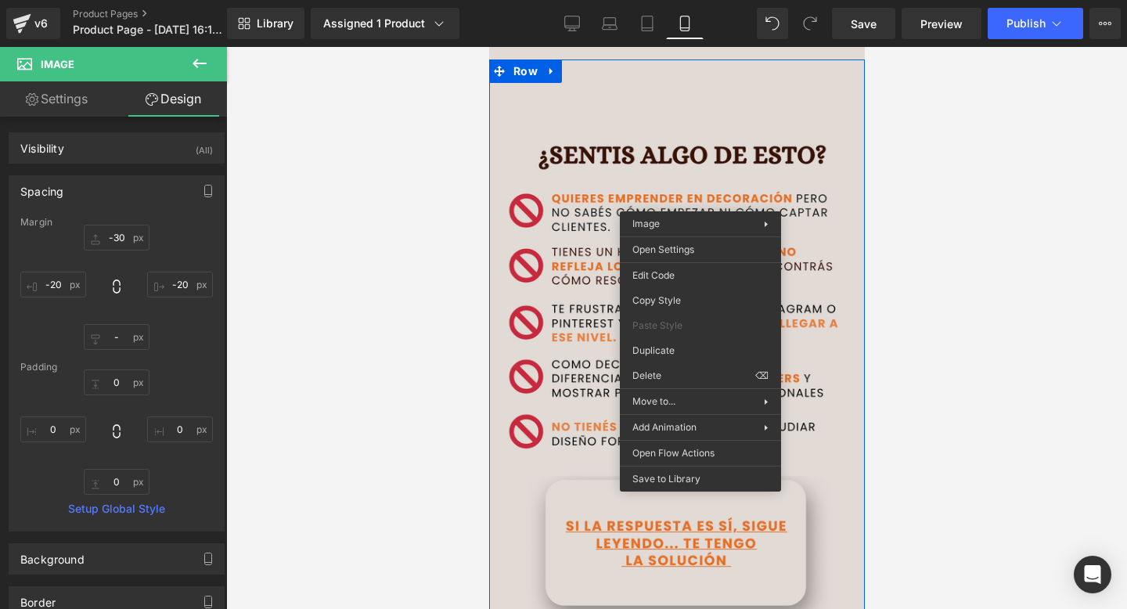
click at [739, 167] on img at bounding box center [676, 336] width 384 height 600
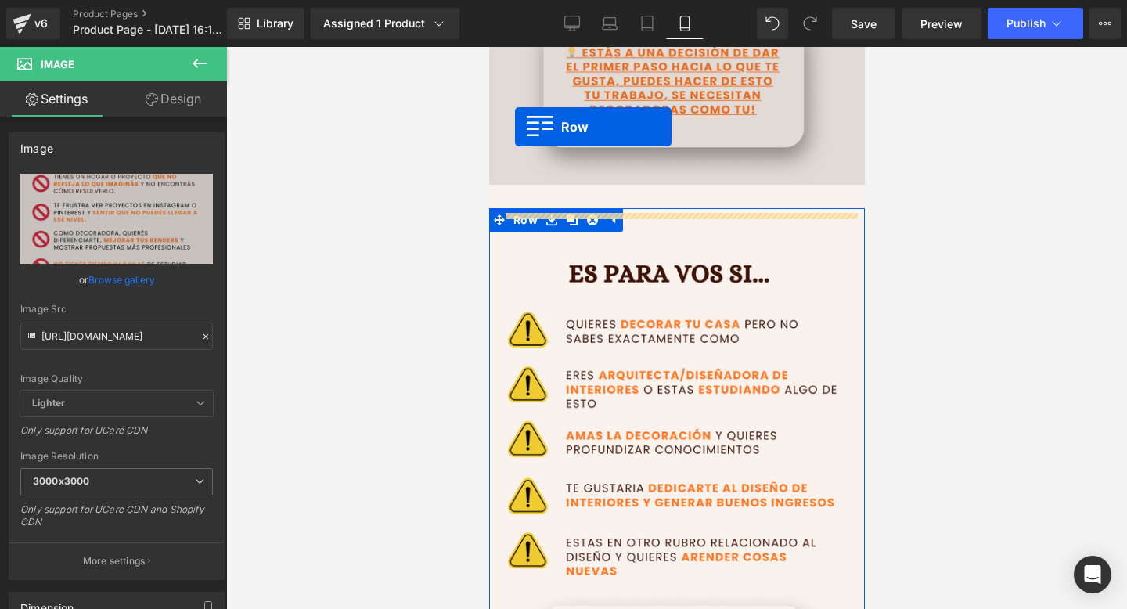
scroll to position [1012, 0]
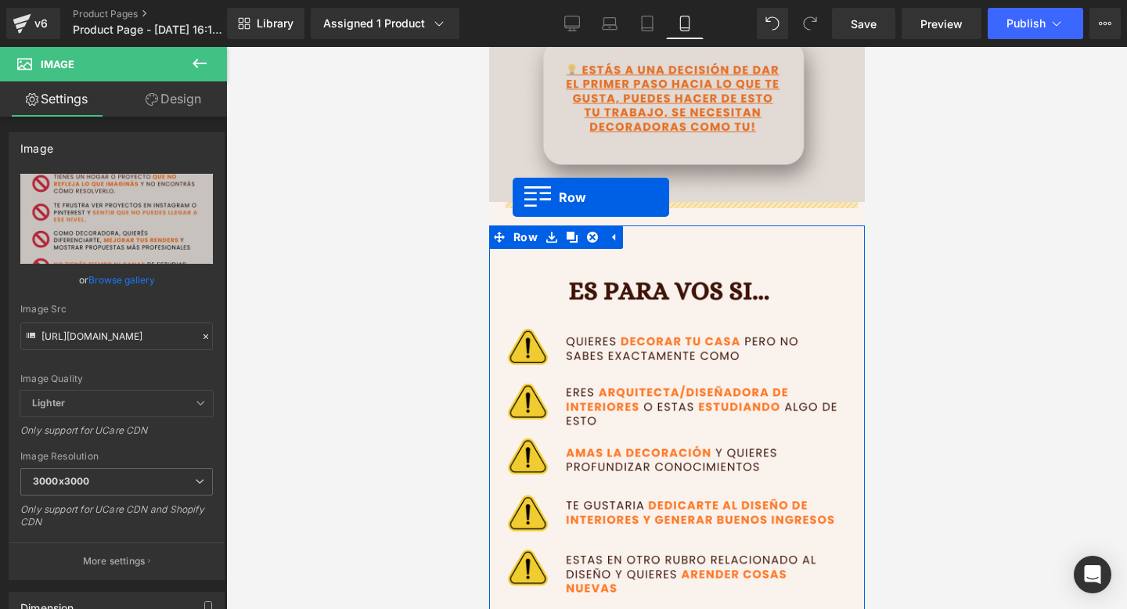
drag, startPoint x: 493, startPoint y: 131, endPoint x: 512, endPoint y: 197, distance: 69.1
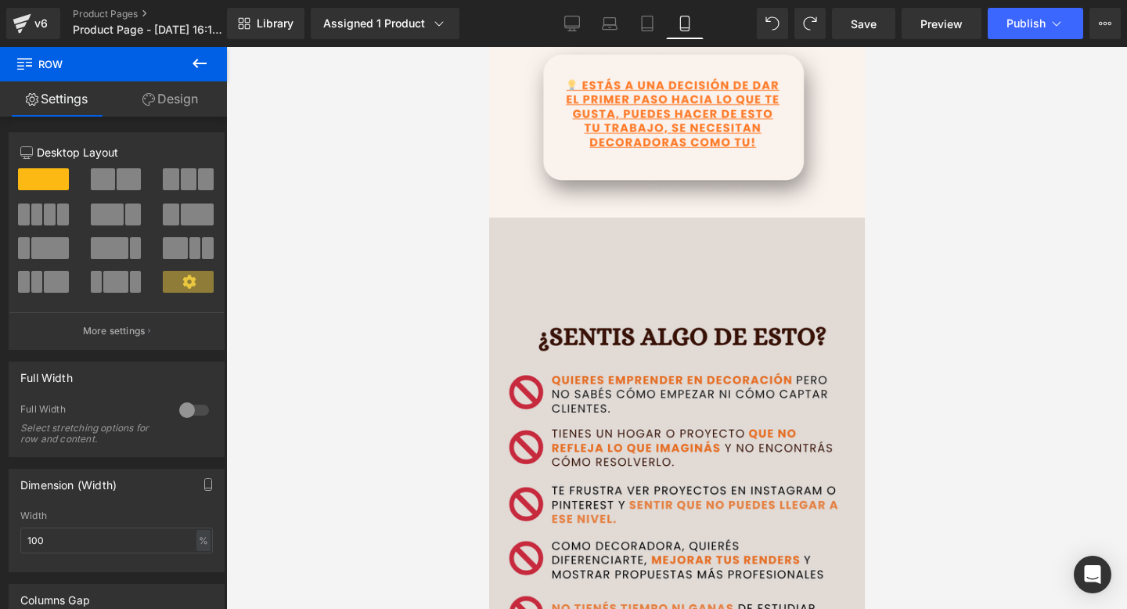
scroll to position [1584, 0]
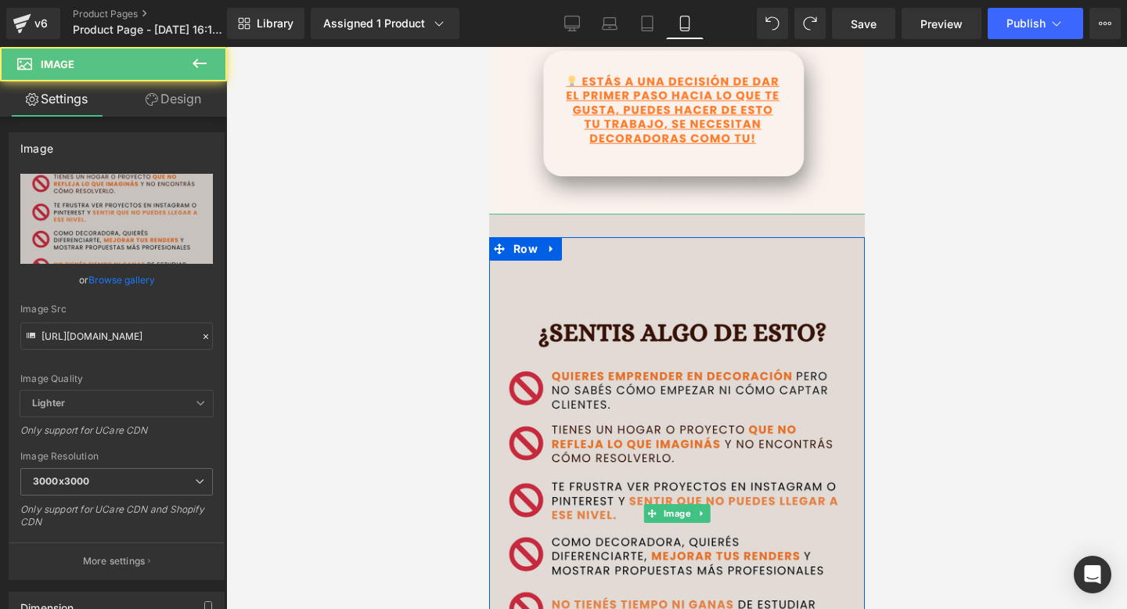
click at [567, 268] on img at bounding box center [676, 514] width 384 height 600
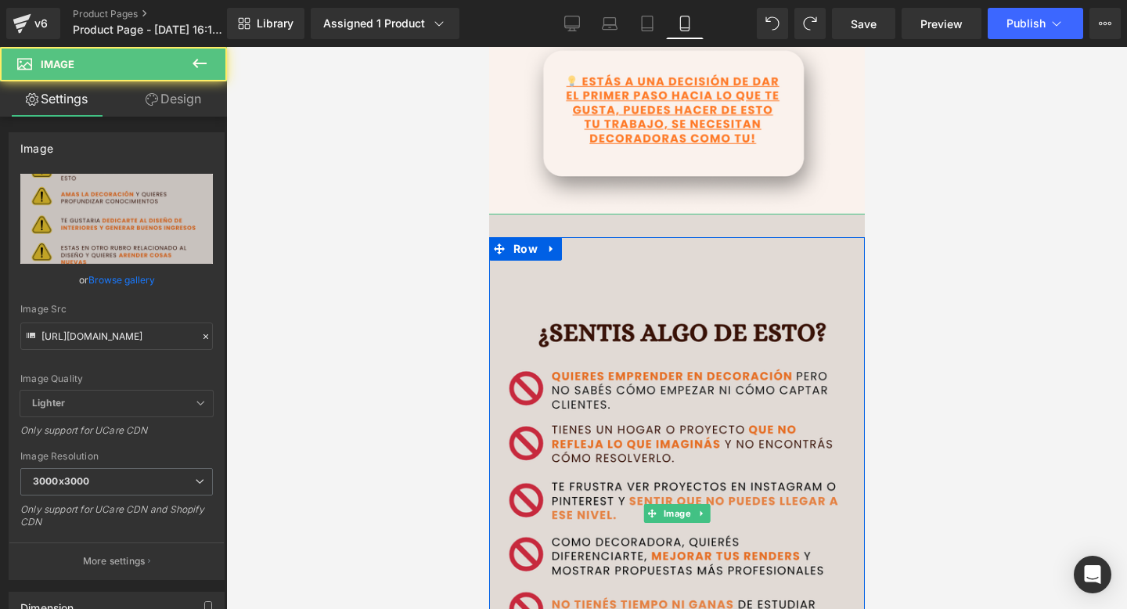
click at [567, 319] on img at bounding box center [676, 514] width 384 height 600
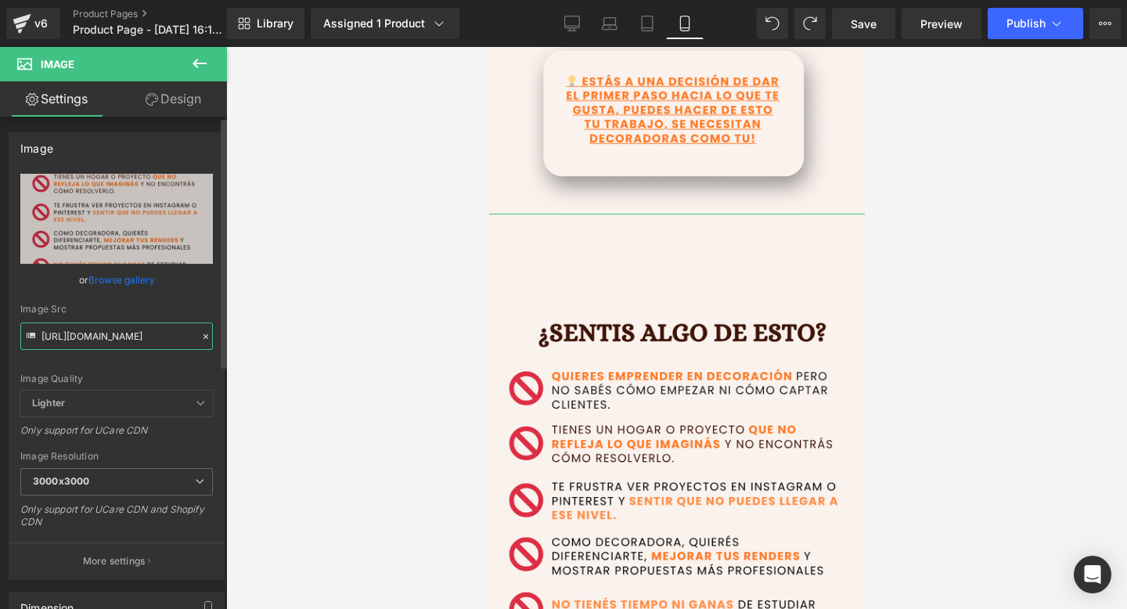
click at [67, 335] on input "[URL][DOMAIN_NAME]" at bounding box center [116, 335] width 193 height 27
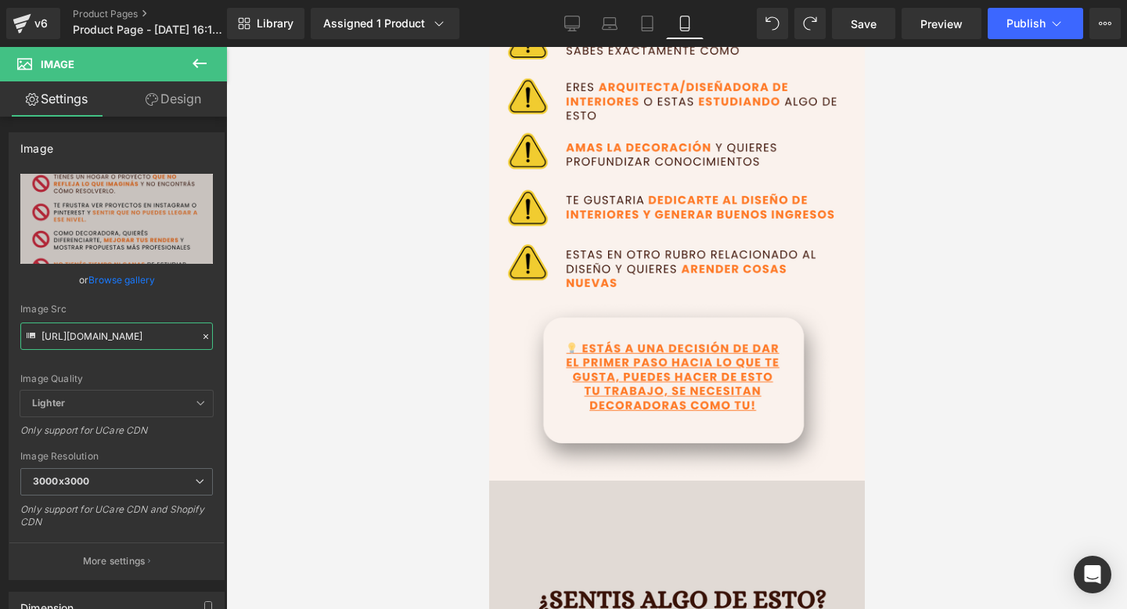
scroll to position [1314, 0]
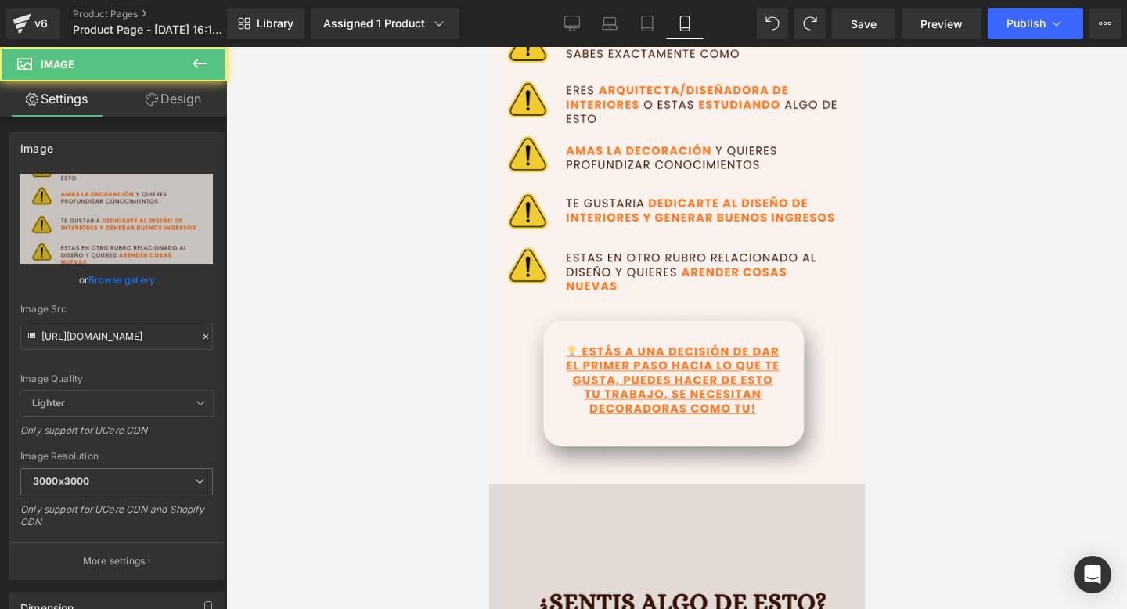
click at [614, 271] on img at bounding box center [676, 200] width 384 height 600
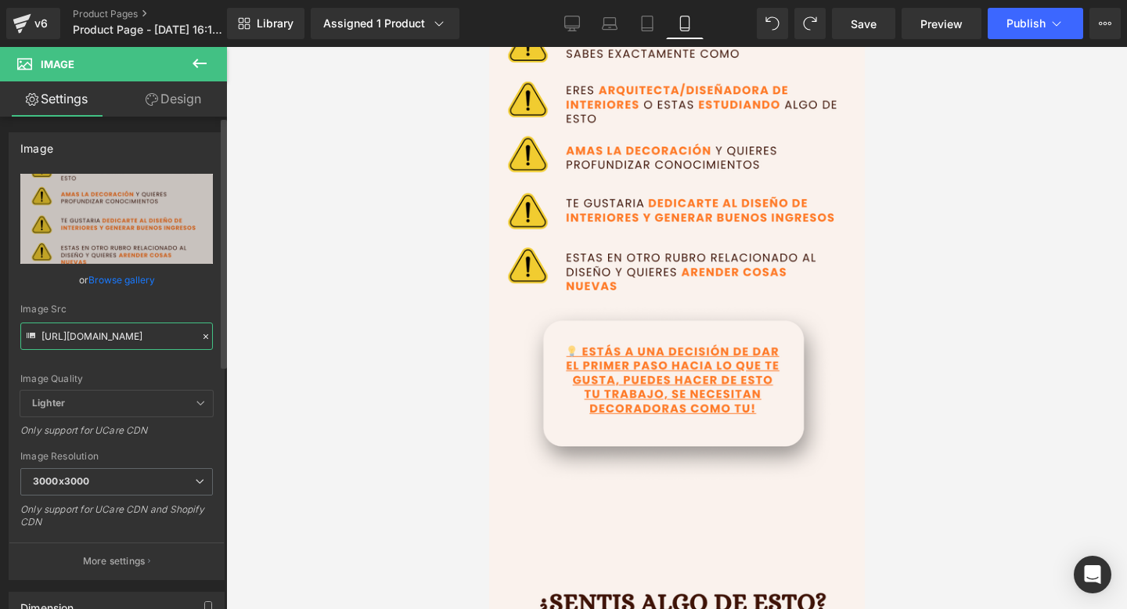
click at [135, 331] on input "[URL][DOMAIN_NAME]" at bounding box center [116, 335] width 193 height 27
paste input "2jKVT6gr/3"
type input "[URL][DOMAIN_NAME]"
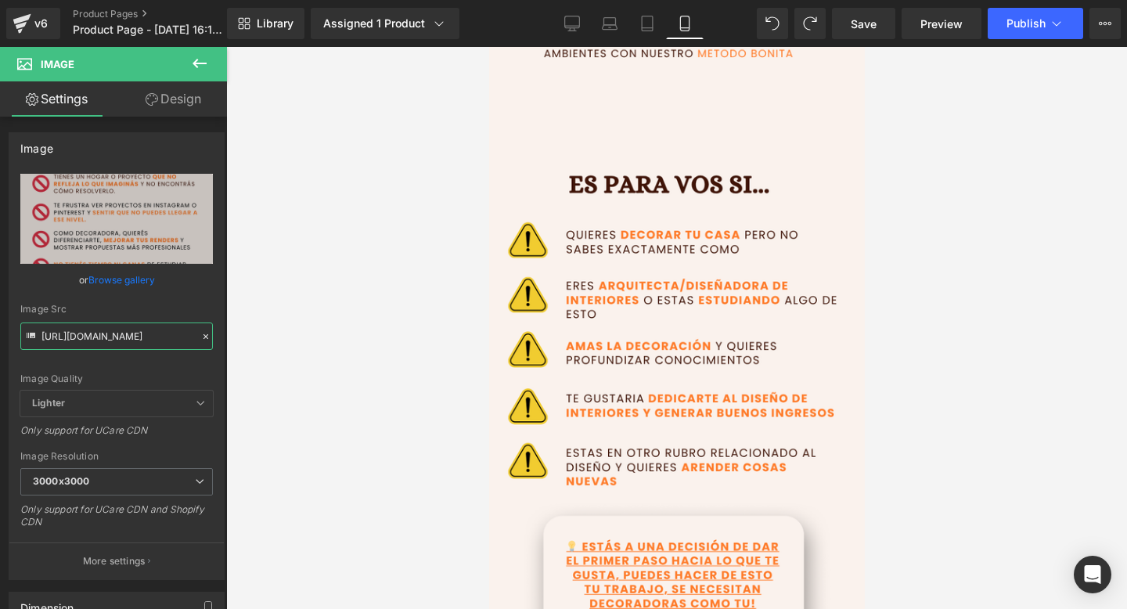
scroll to position [535, 0]
click at [730, 434] on img at bounding box center [676, 396] width 384 height 600
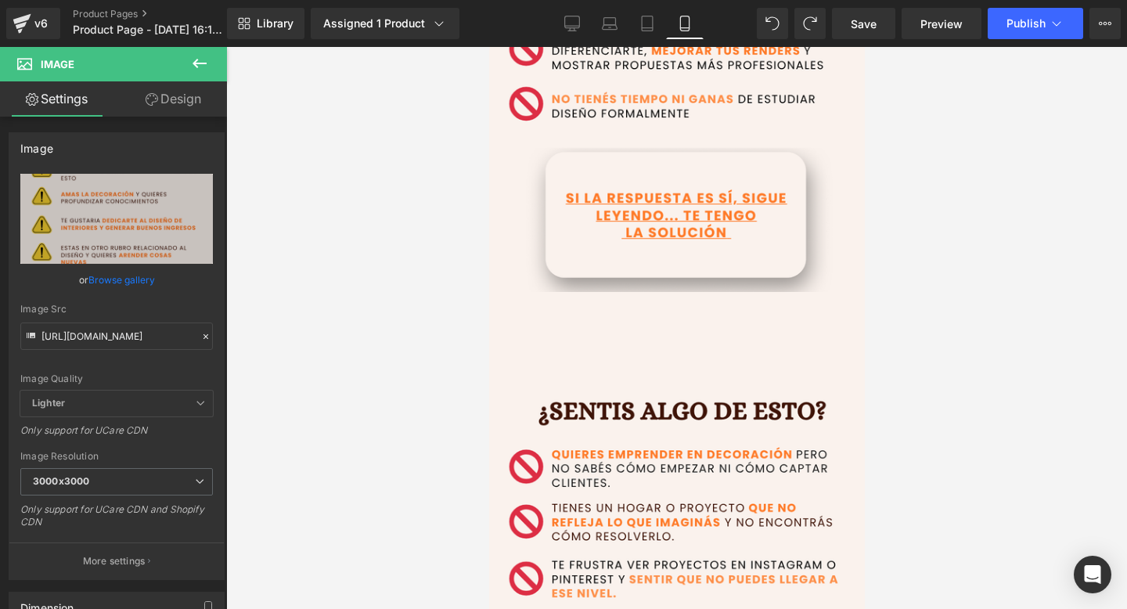
scroll to position [957, 0]
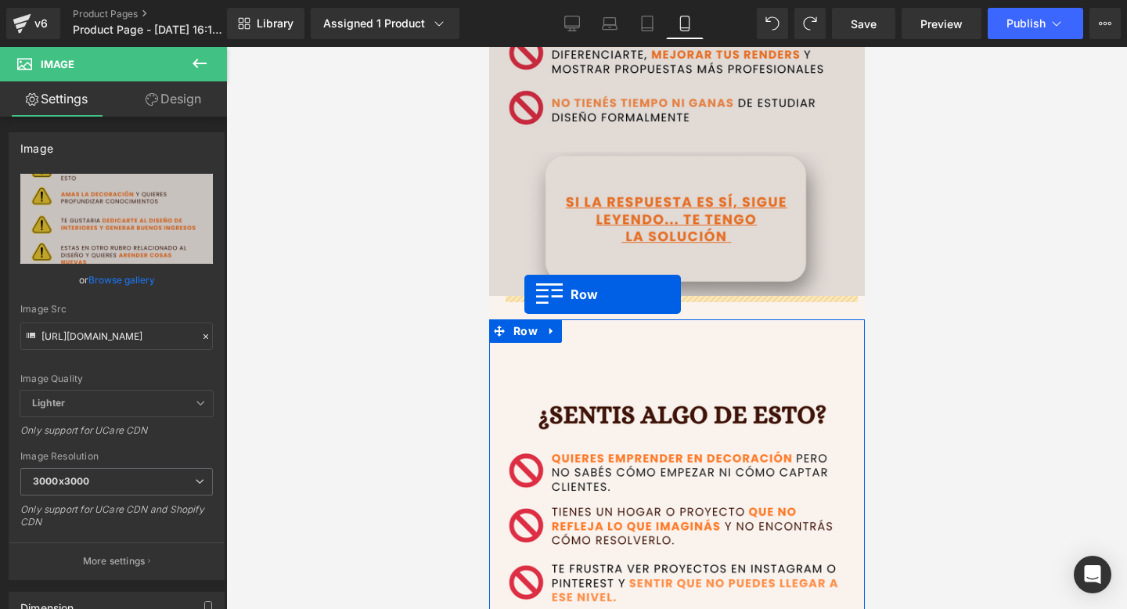
drag, startPoint x: 499, startPoint y: 129, endPoint x: 524, endPoint y: 294, distance: 167.0
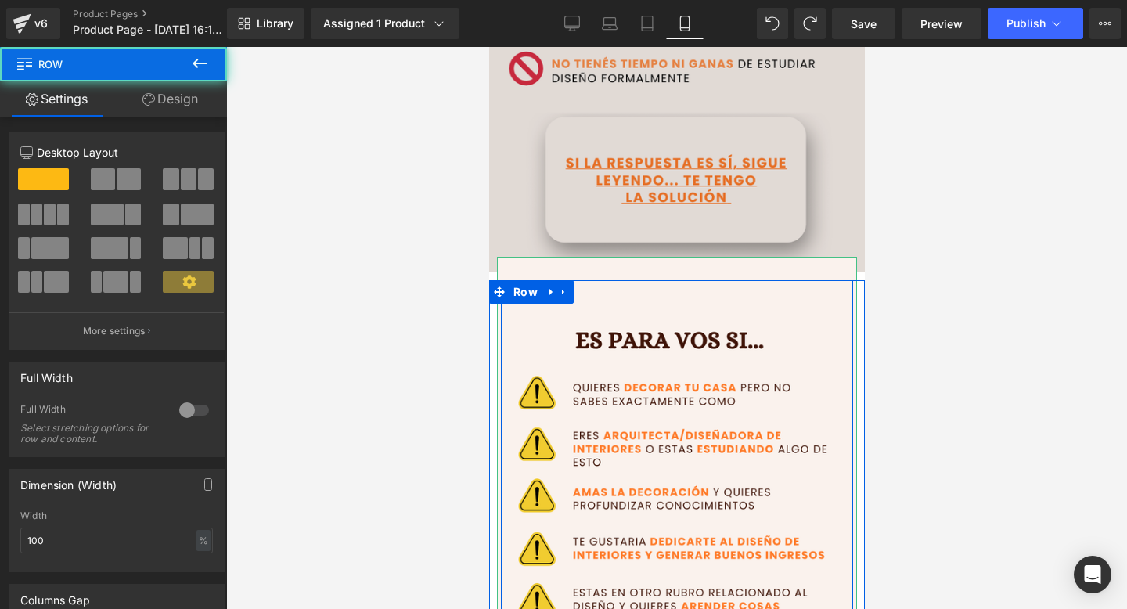
scroll to position [918, 0]
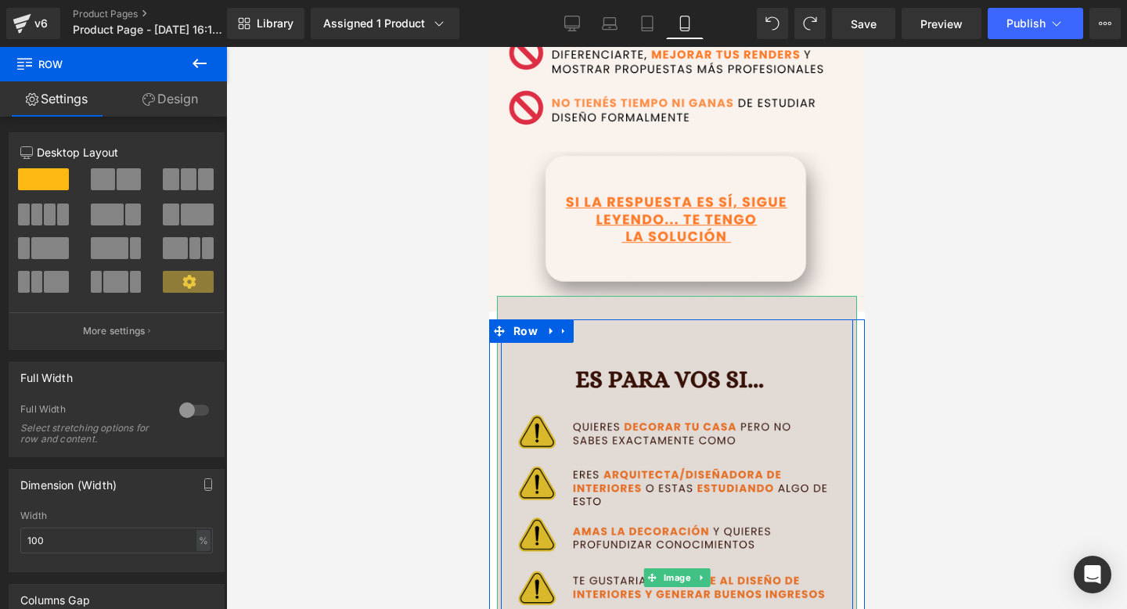
click at [580, 359] on img at bounding box center [676, 577] width 360 height 563
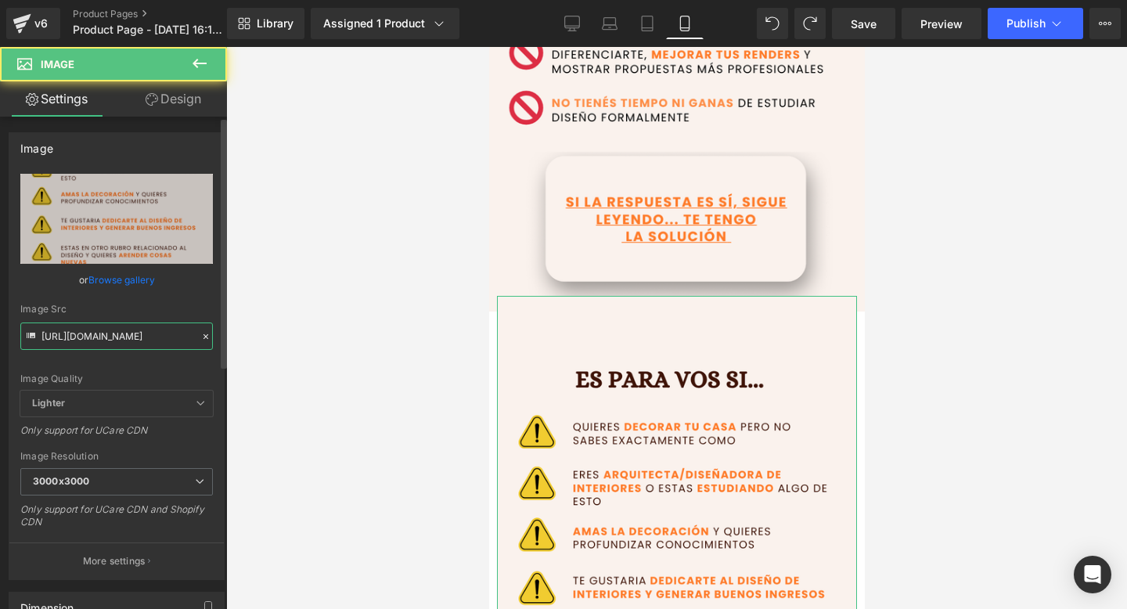
click at [117, 332] on input "[URL][DOMAIN_NAME]" at bounding box center [116, 335] width 193 height 27
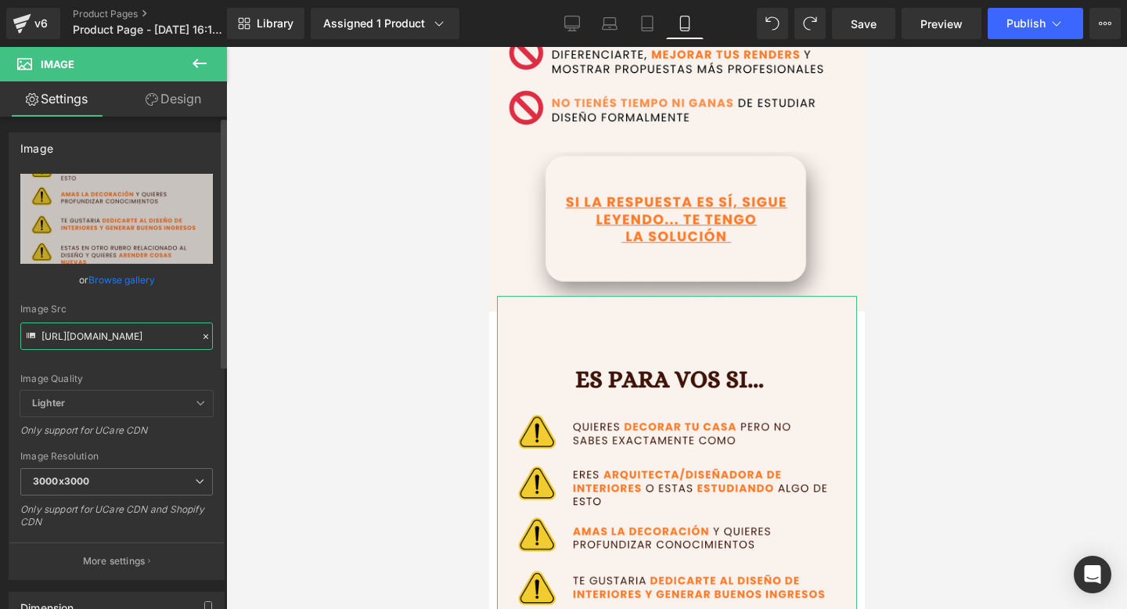
click at [117, 332] on input "[URL][DOMAIN_NAME]" at bounding box center [116, 335] width 193 height 27
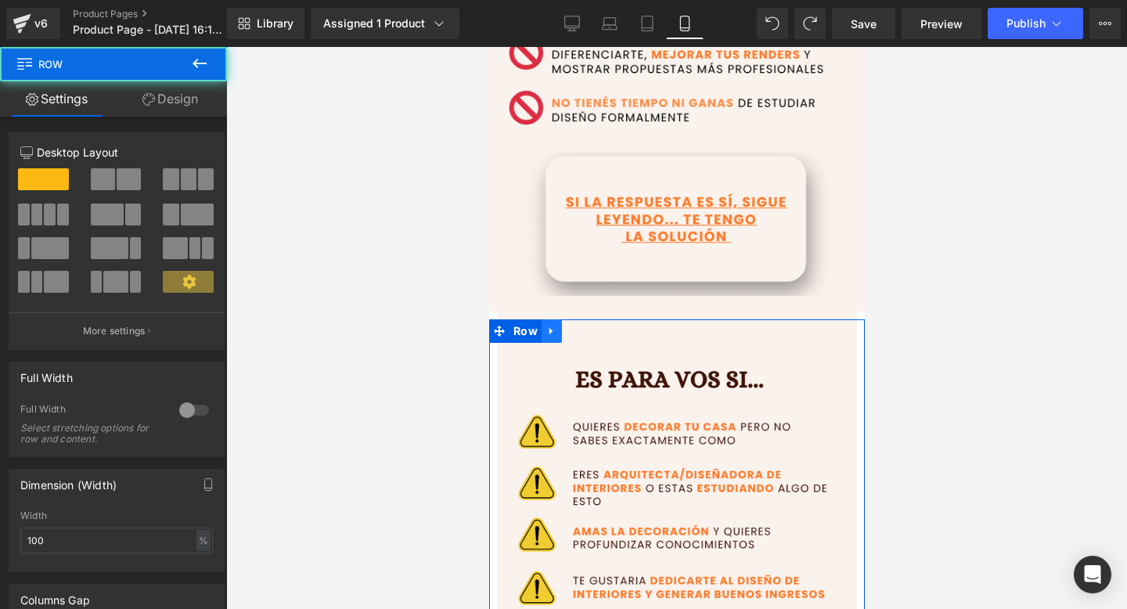
click at [556, 338] on link at bounding box center [551, 330] width 20 height 23
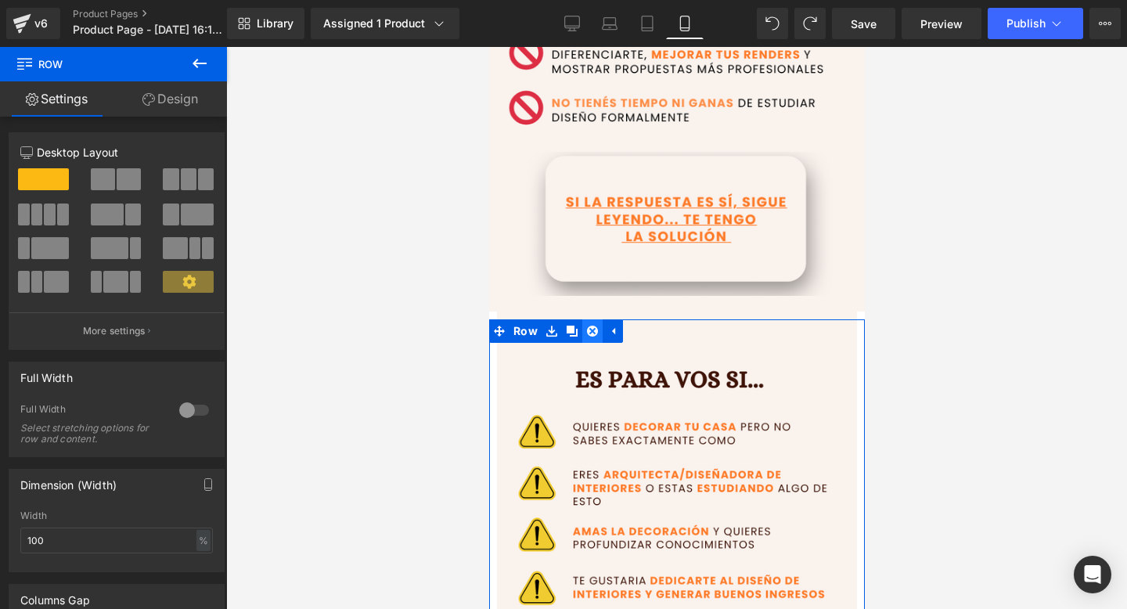
click at [590, 335] on icon at bounding box center [591, 331] width 11 height 11
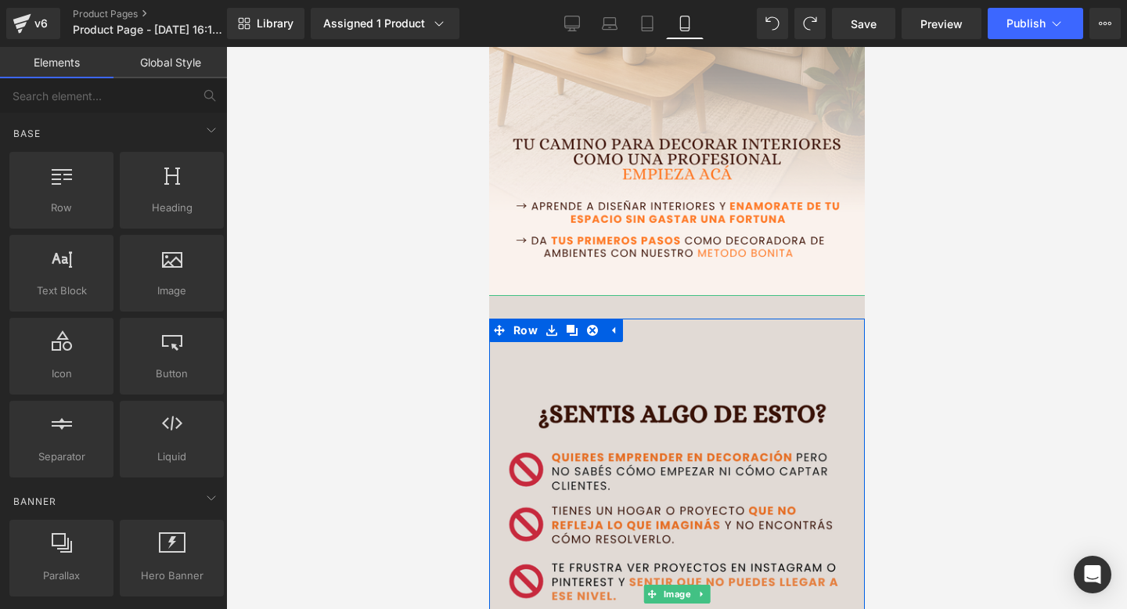
scroll to position [337, 0]
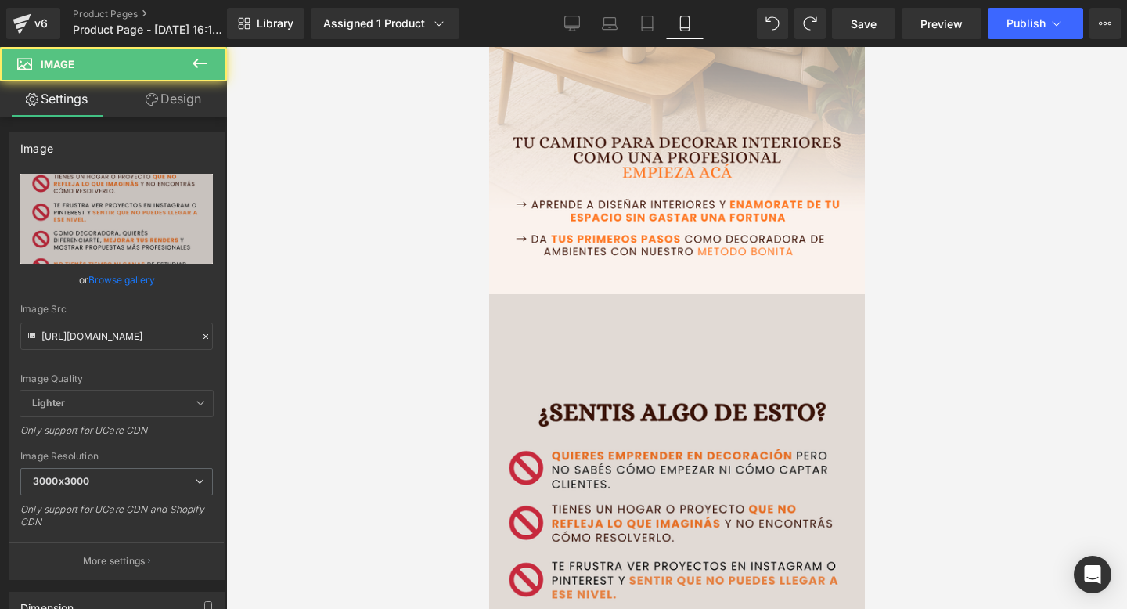
click at [589, 383] on img at bounding box center [676, 594] width 384 height 600
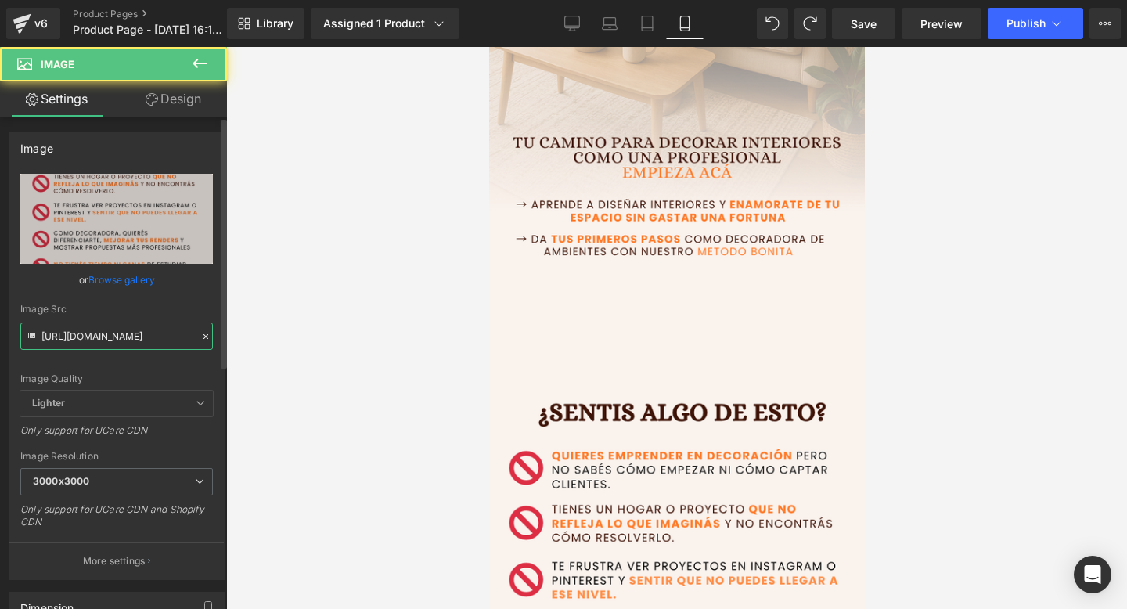
click at [80, 338] on input "[URL][DOMAIN_NAME]" at bounding box center [116, 335] width 193 height 27
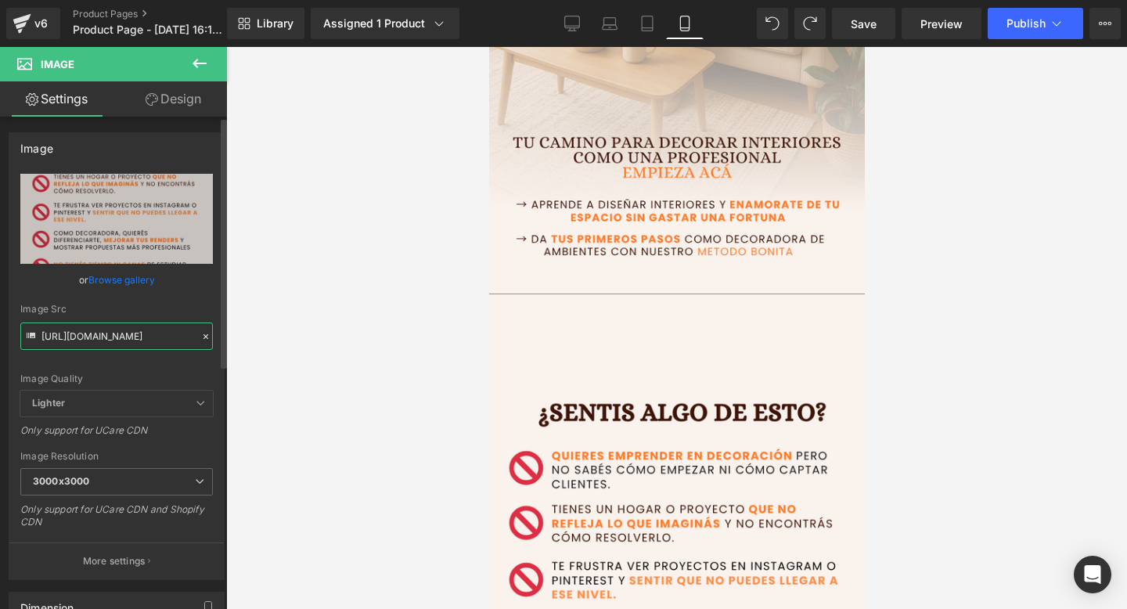
click at [80, 338] on input "[URL][DOMAIN_NAME]" at bounding box center [116, 335] width 193 height 27
paste input "66myz3Fw/2"
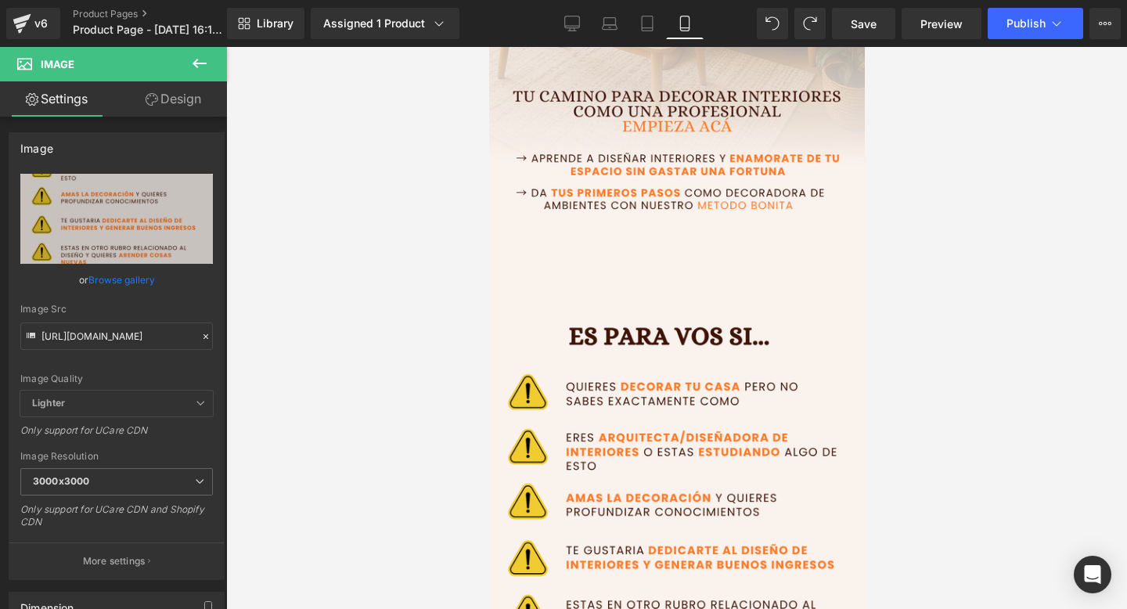
scroll to position [0, 0]
click at [614, 400] on img at bounding box center [676, 547] width 384 height 600
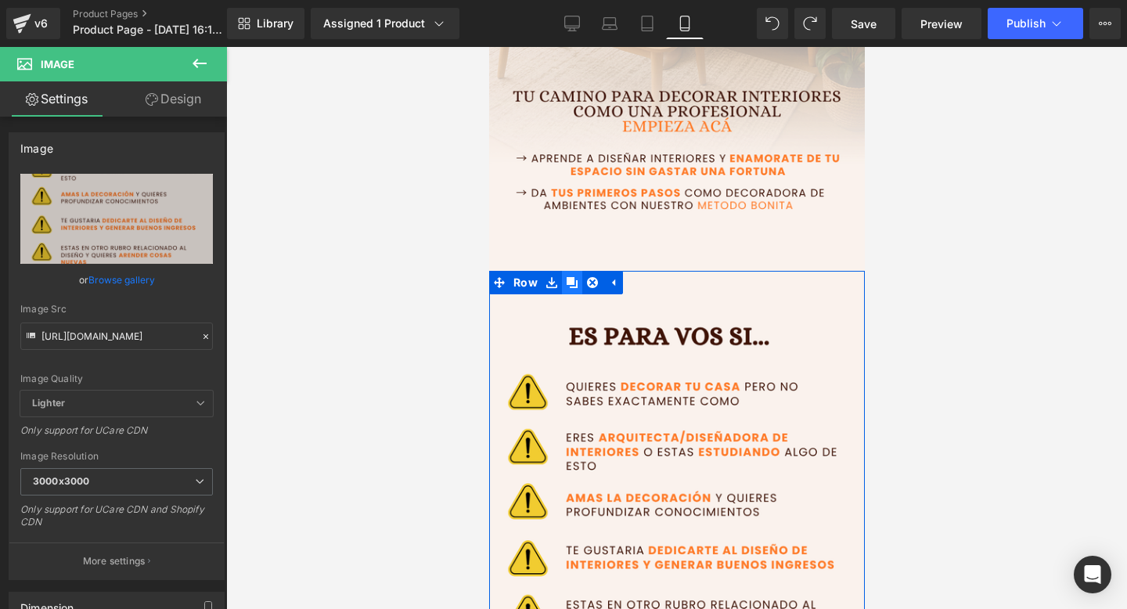
click at [578, 283] on link at bounding box center [571, 282] width 20 height 23
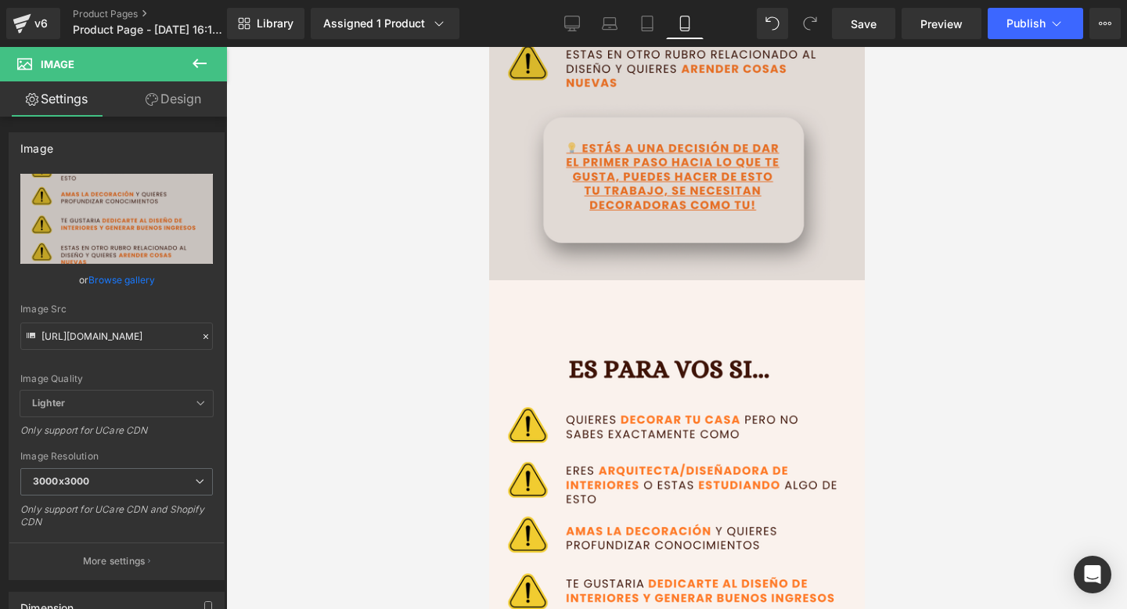
scroll to position [678, 0]
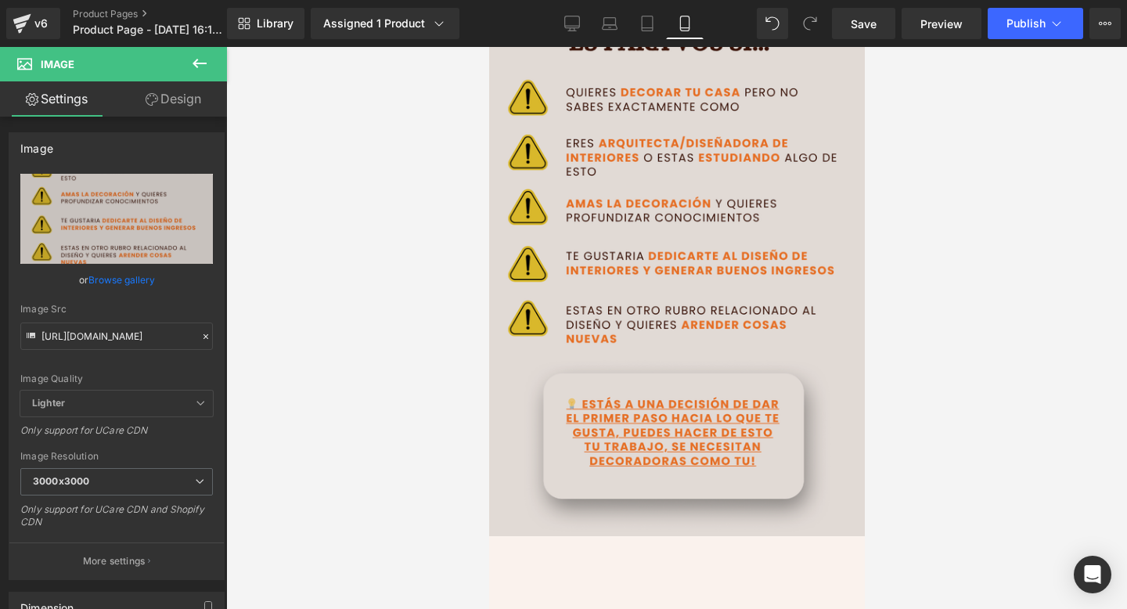
click at [618, 377] on img at bounding box center [676, 253] width 384 height 600
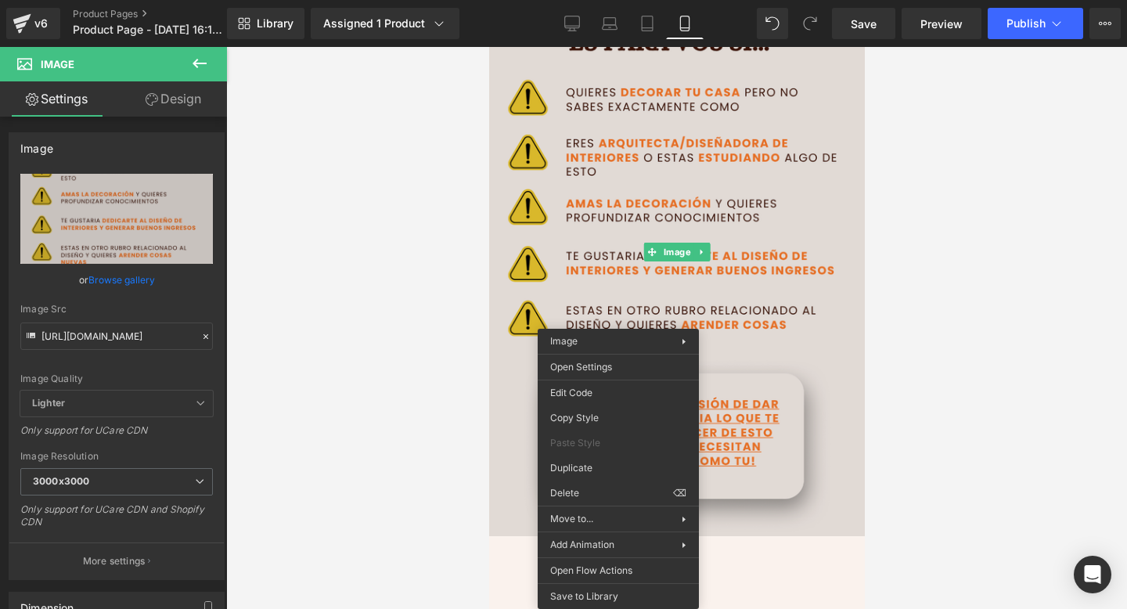
click at [683, 271] on img at bounding box center [676, 253] width 384 height 600
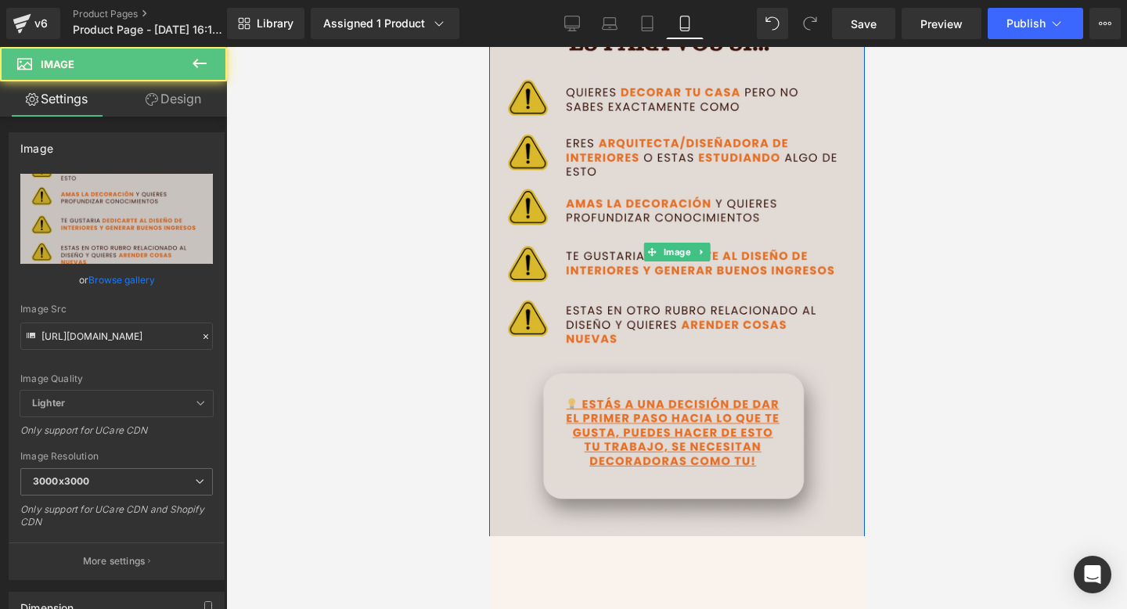
click at [683, 271] on img at bounding box center [676, 253] width 384 height 600
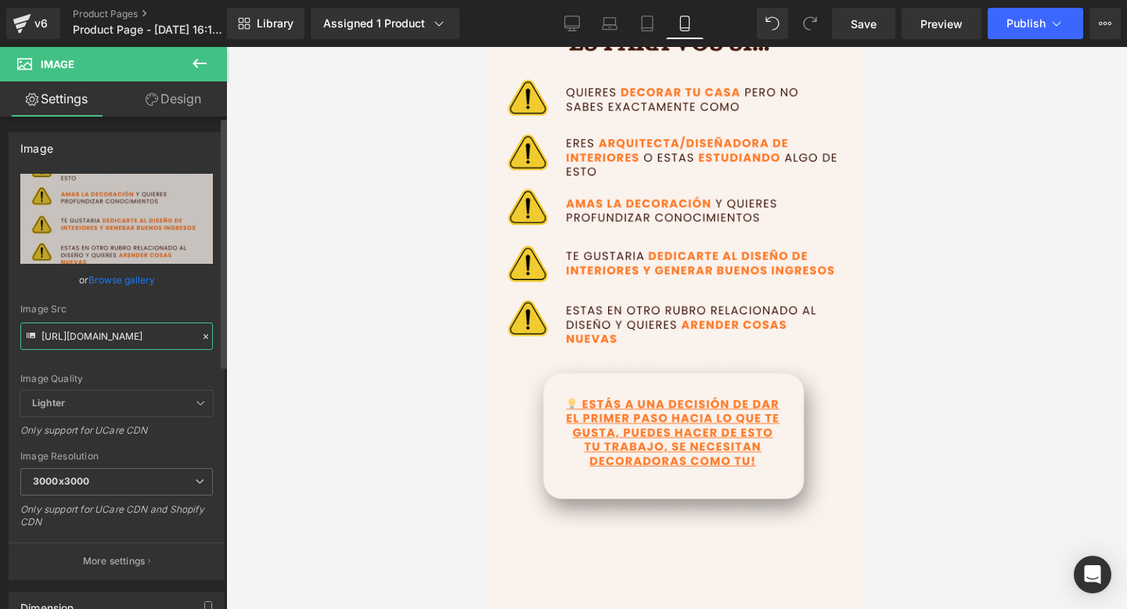
click at [159, 342] on input "[URL][DOMAIN_NAME]" at bounding box center [116, 335] width 193 height 27
paste input "2jKVT6gr/3"
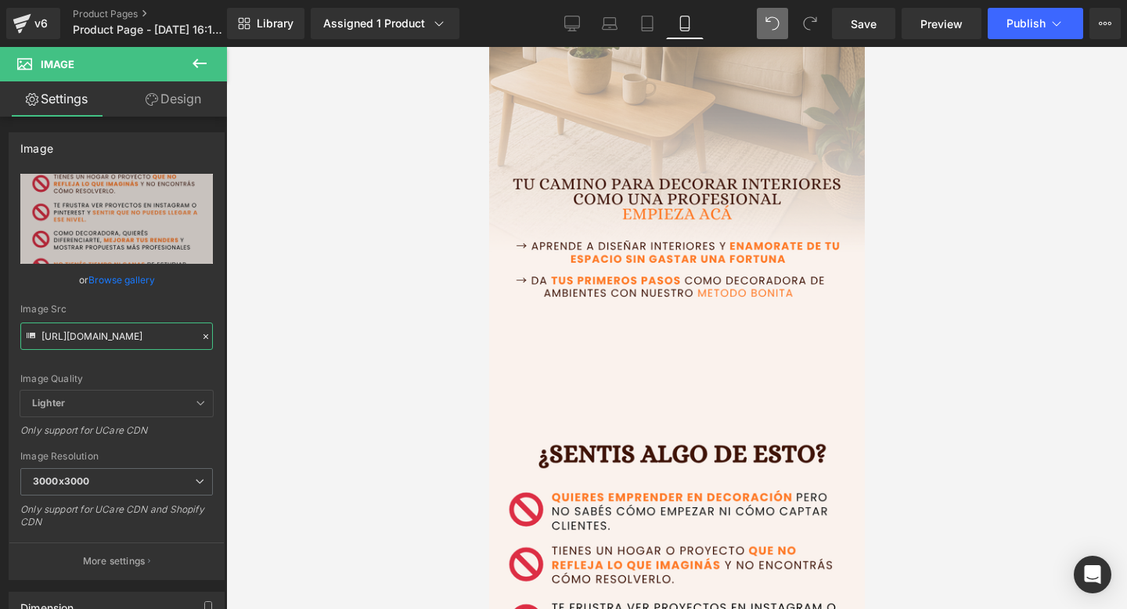
scroll to position [0, 0]
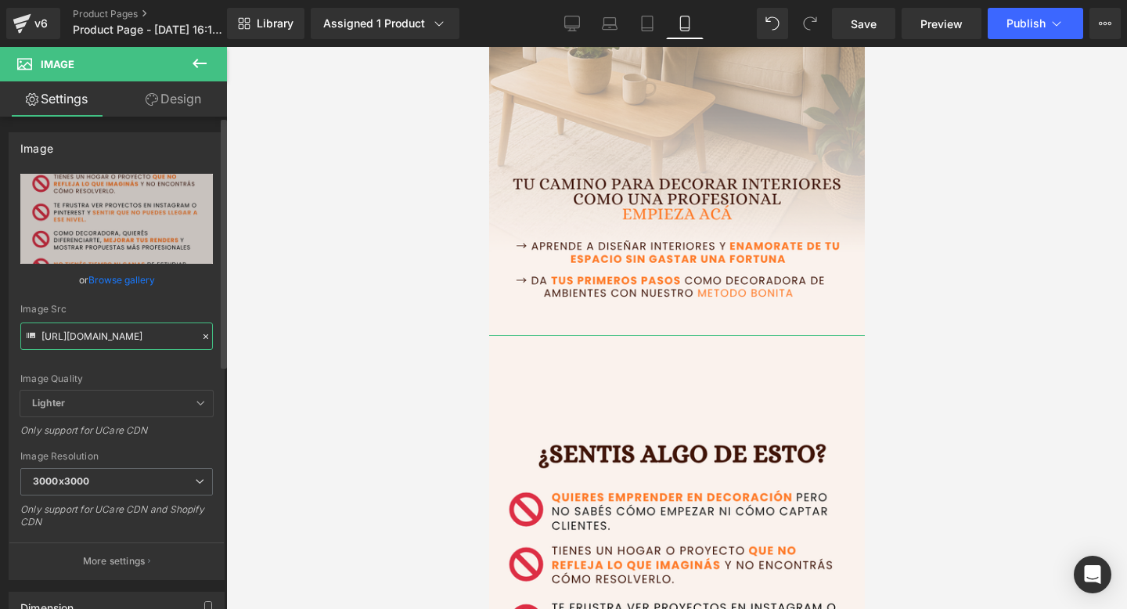
click at [56, 331] on input "[URL][DOMAIN_NAME]" at bounding box center [116, 335] width 193 height 27
paste input "KzNmKZgK/Deco-WEB-5"
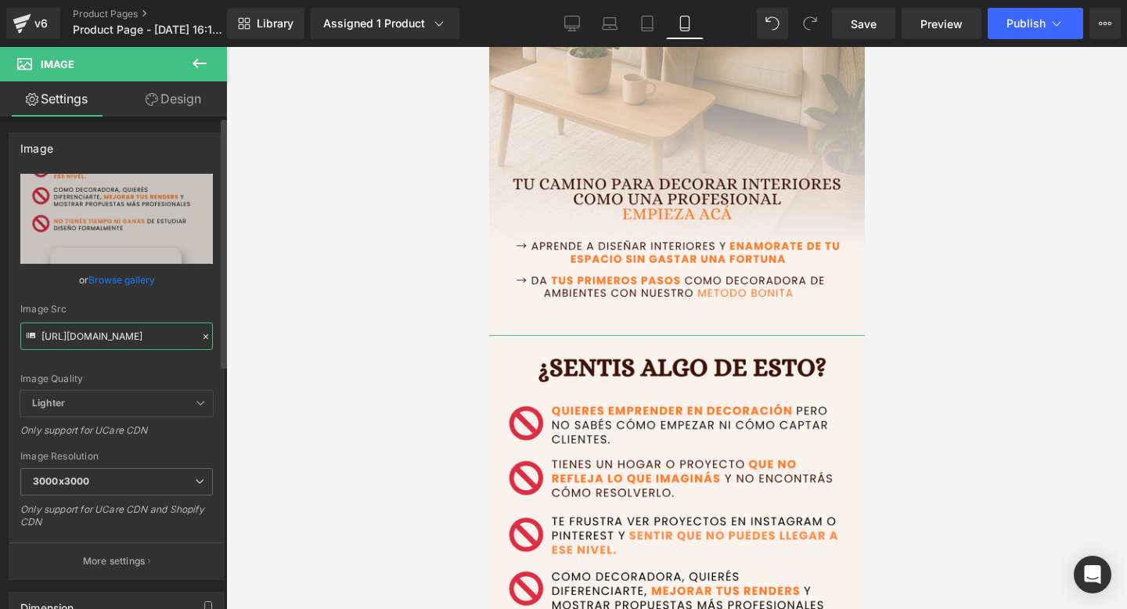
type input "[URL][DOMAIN_NAME]"
click at [114, 395] on span "Lighter" at bounding box center [116, 404] width 193 height 26
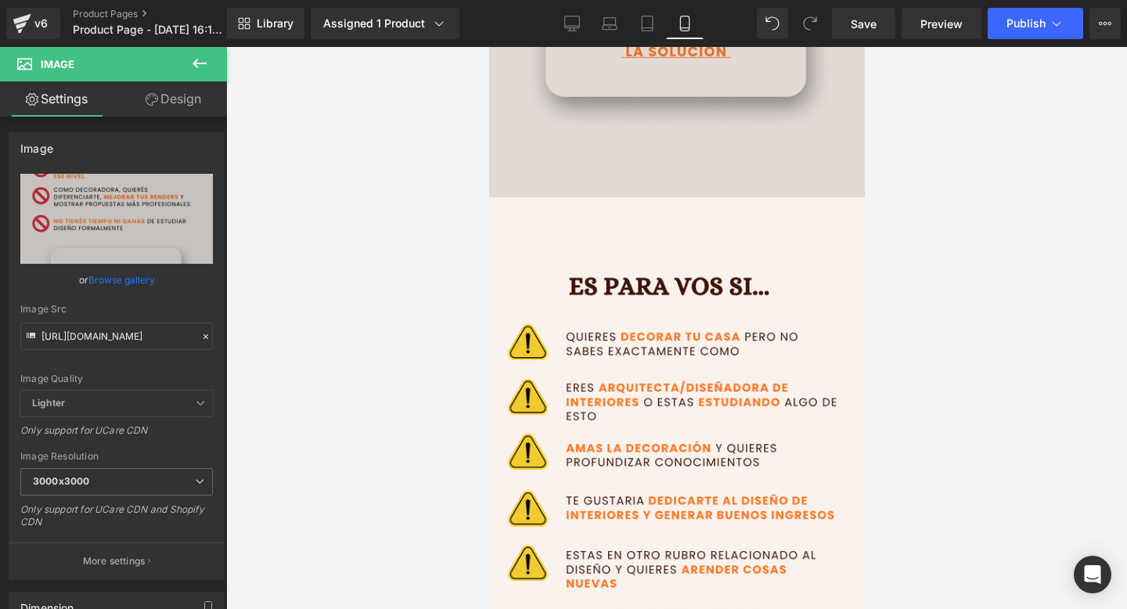
scroll to position [1032, 0]
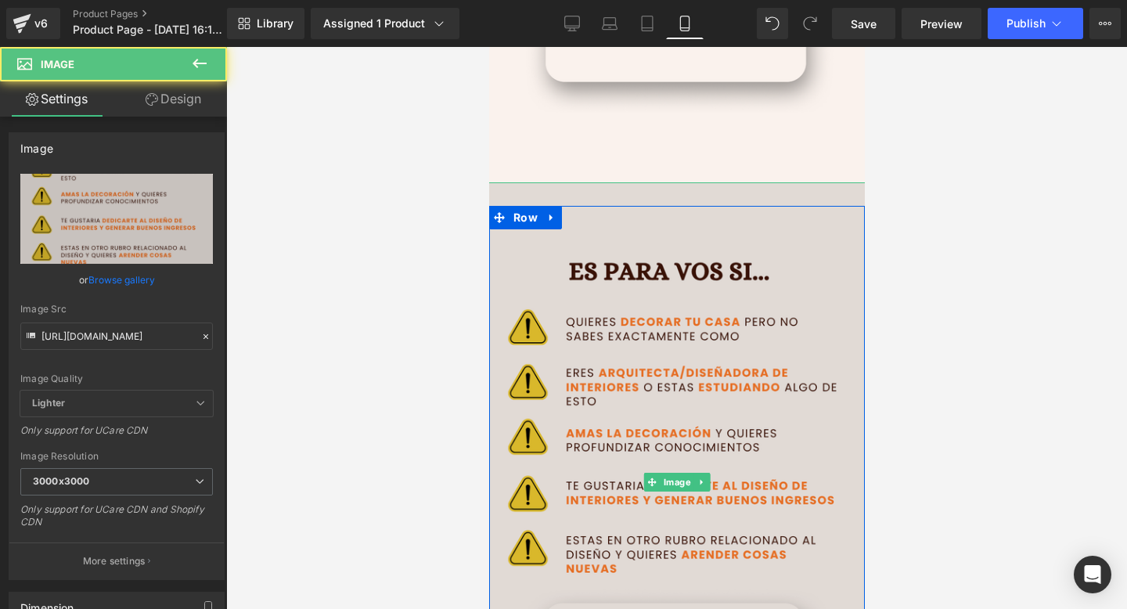
drag, startPoint x: 620, startPoint y: 498, endPoint x: 645, endPoint y: 156, distance: 343.0
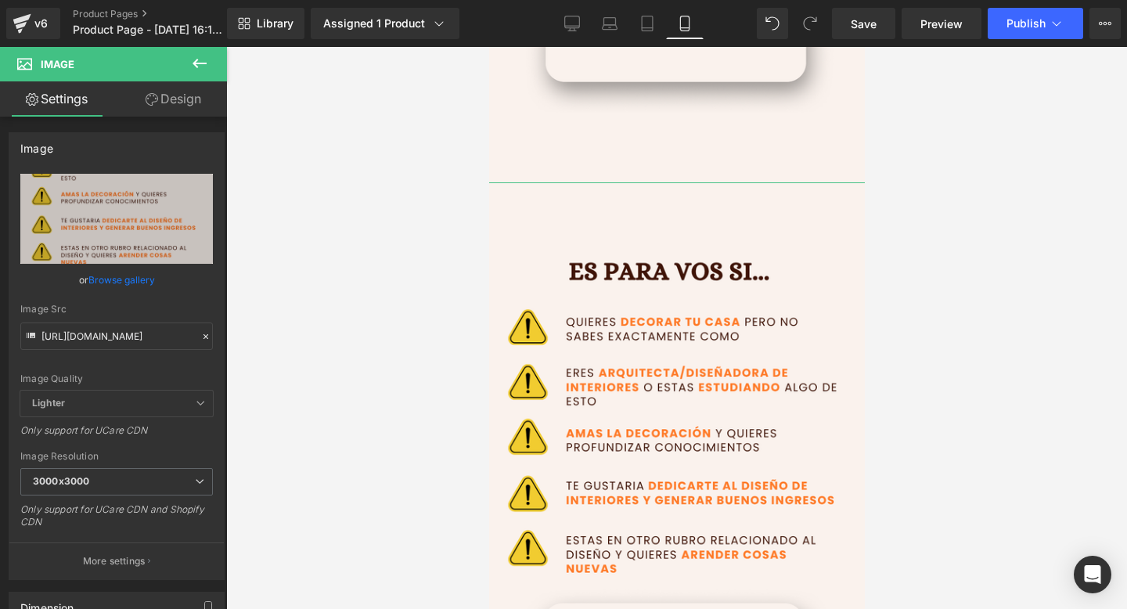
click at [168, 112] on link "Design" at bounding box center [173, 98] width 113 height 35
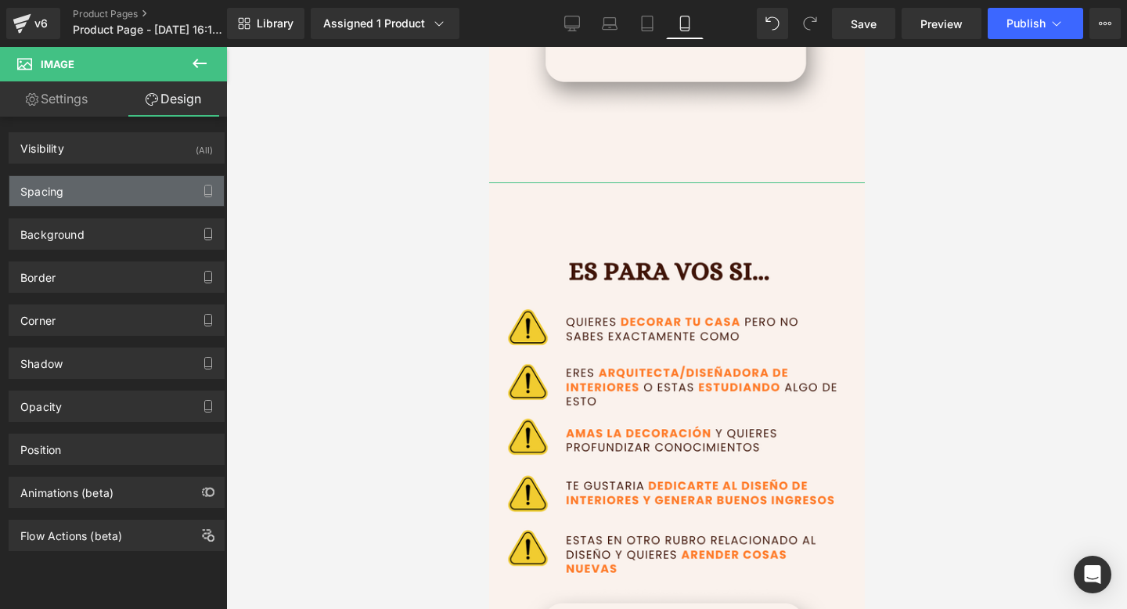
click at [104, 193] on div "Spacing" at bounding box center [116, 191] width 214 height 30
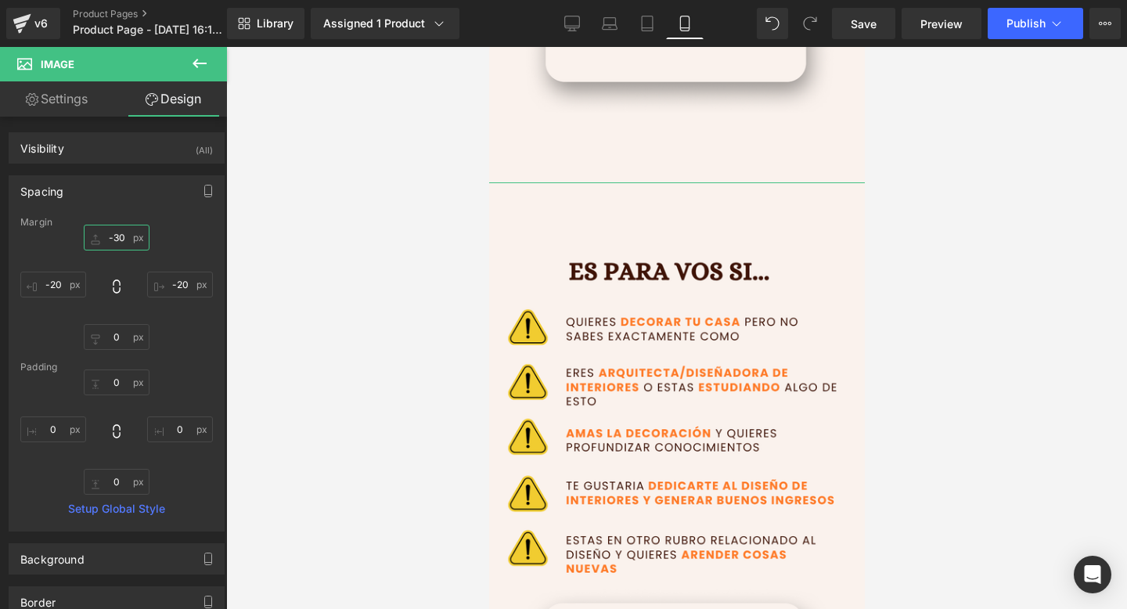
click at [117, 238] on input "-30" at bounding box center [117, 238] width 66 height 26
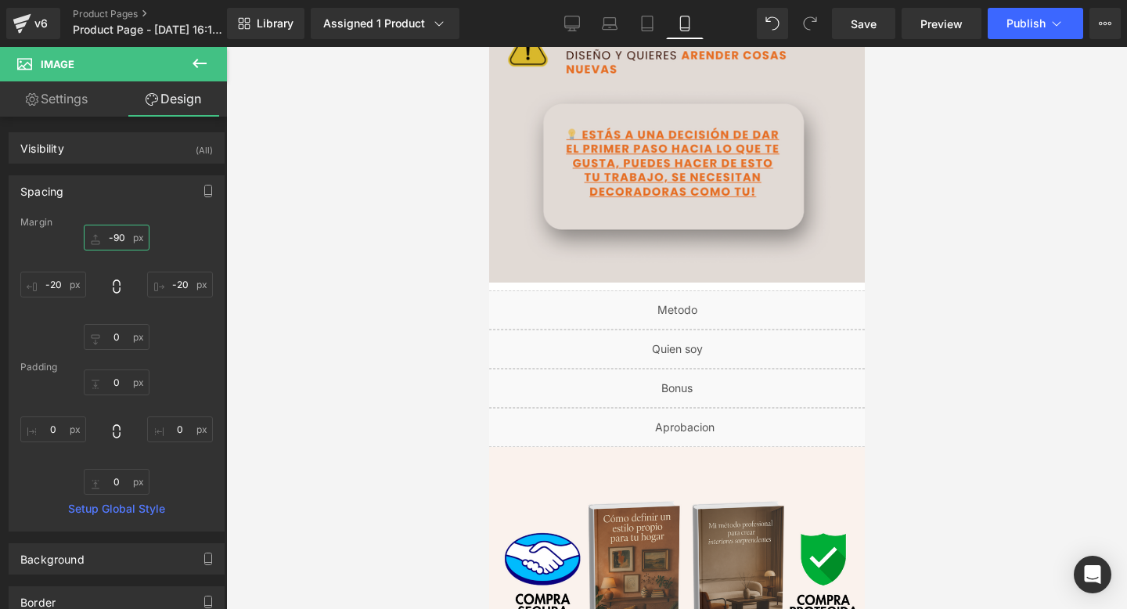
scroll to position [1529, 0]
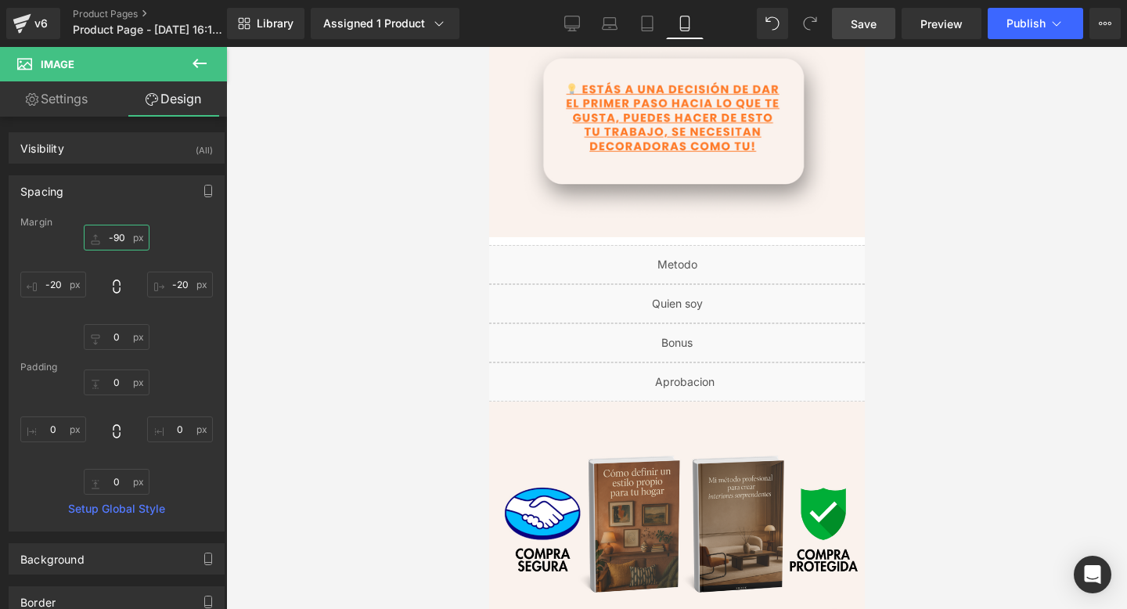
type input "-90"
click at [870, 12] on link "Save" at bounding box center [863, 23] width 63 height 31
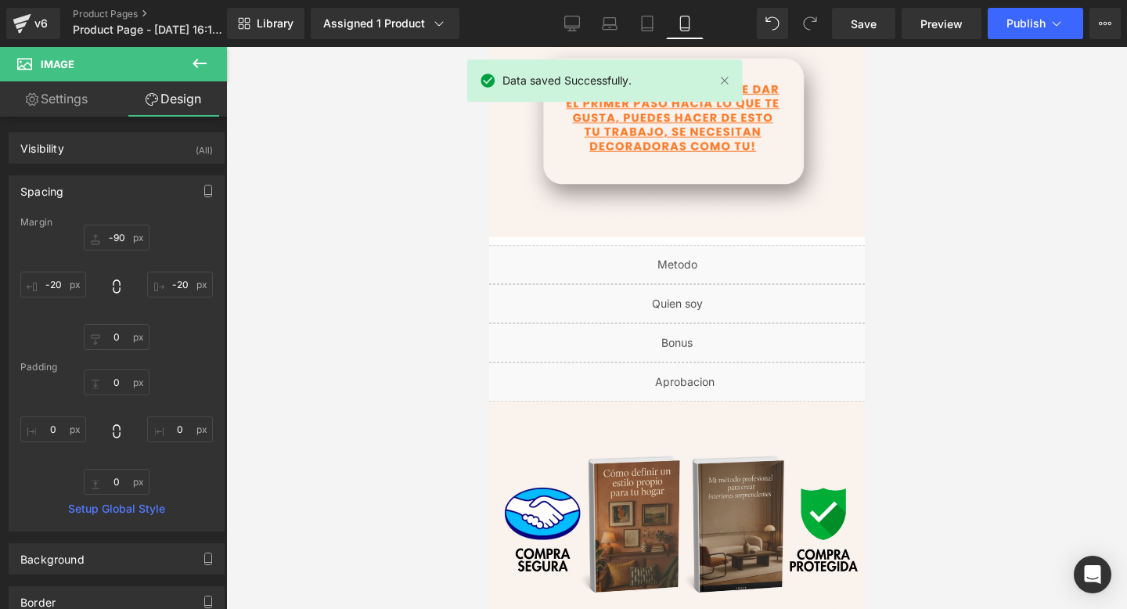
click at [938, 39] on div "Library Assigned 1 Product Product Preview Pack completo de interiorismo: Curso…" at bounding box center [677, 23] width 900 height 47
click at [938, 29] on span "Preview" at bounding box center [941, 24] width 42 height 16
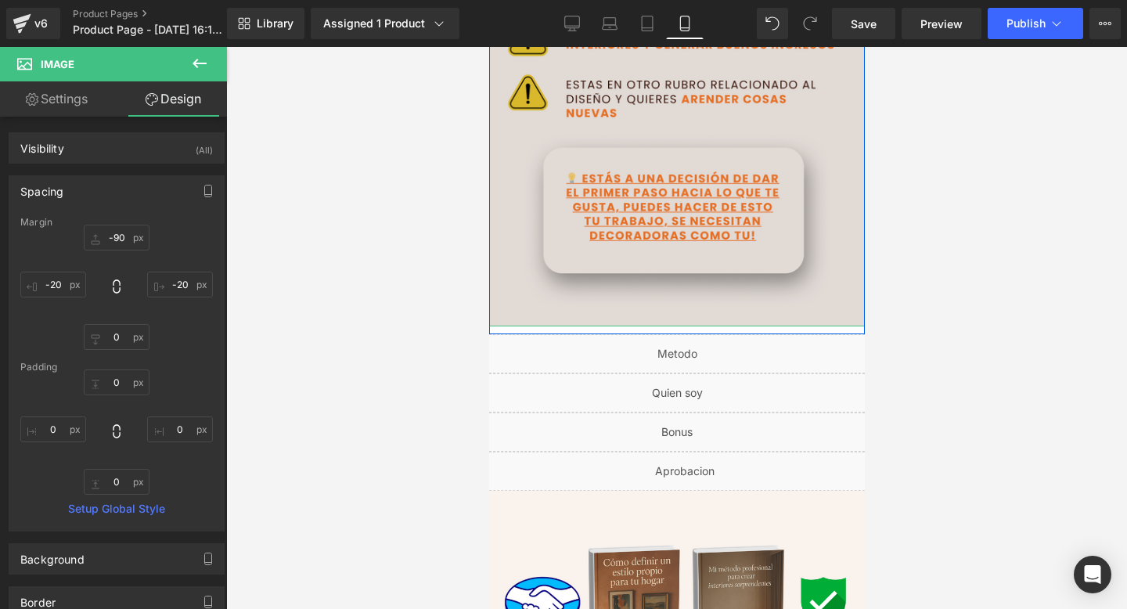
scroll to position [1452, 0]
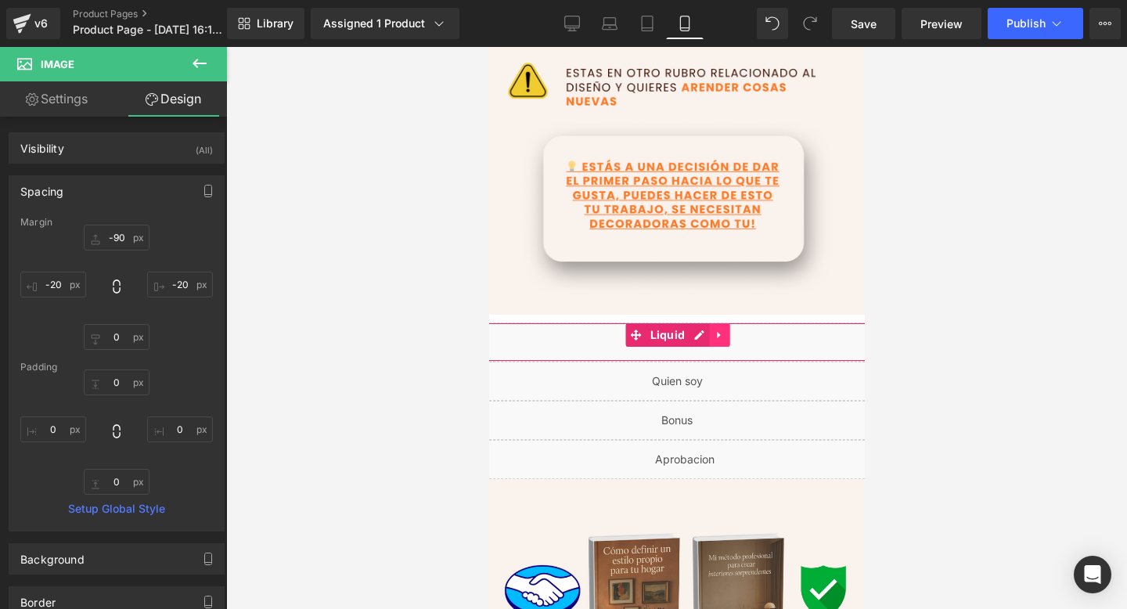
click at [719, 338] on icon at bounding box center [718, 335] width 11 height 12
click at [733, 337] on icon at bounding box center [728, 335] width 11 height 11
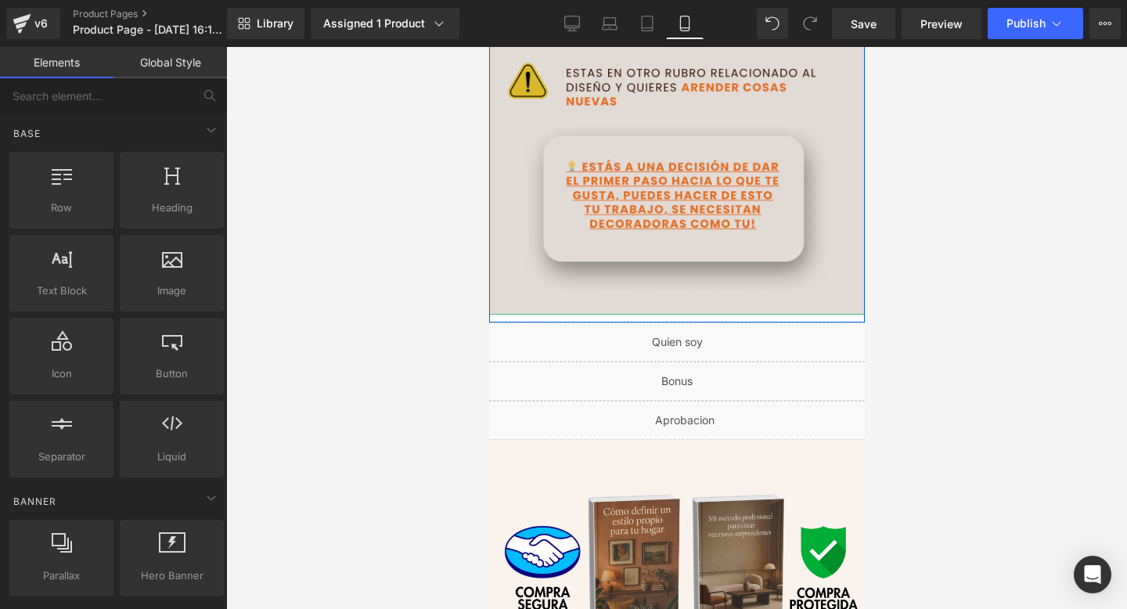
click at [729, 207] on img at bounding box center [676, 15] width 384 height 600
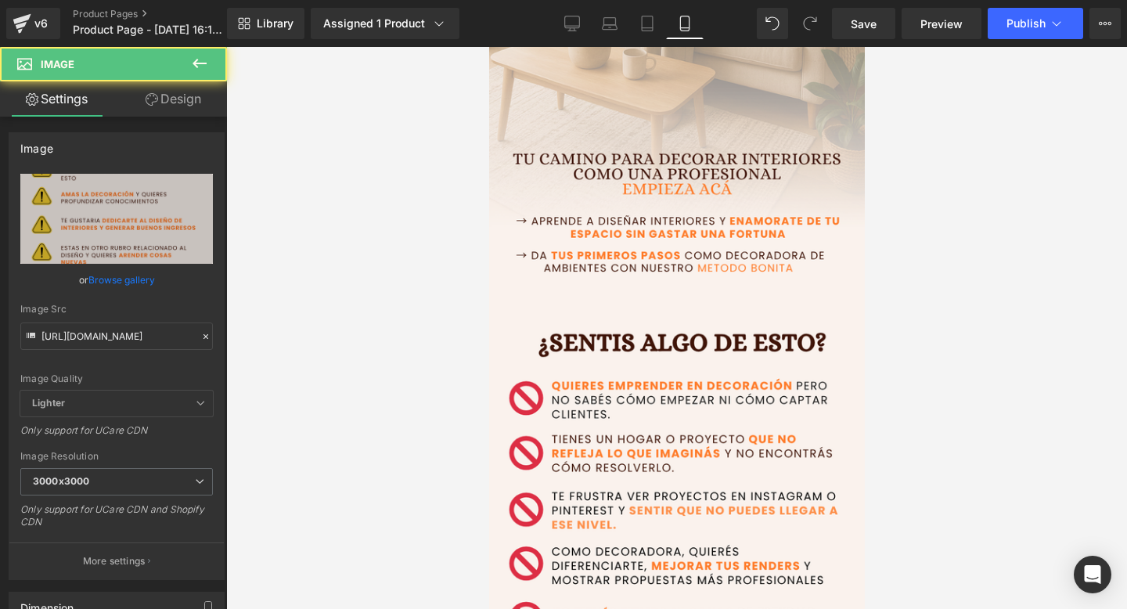
scroll to position [0, 0]
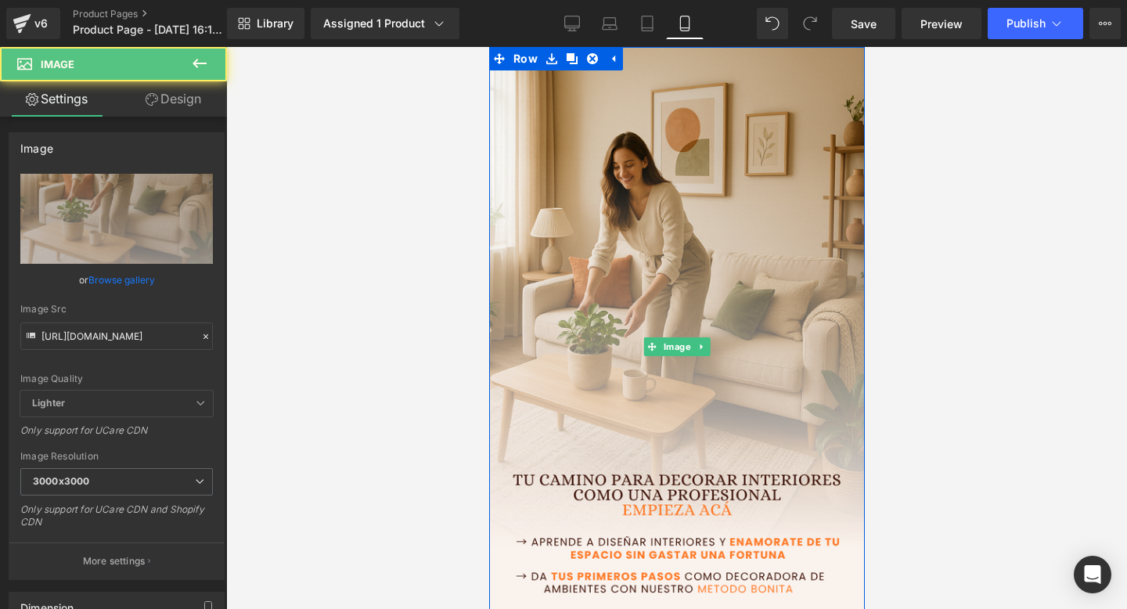
click at [729, 207] on img at bounding box center [676, 347] width 384 height 600
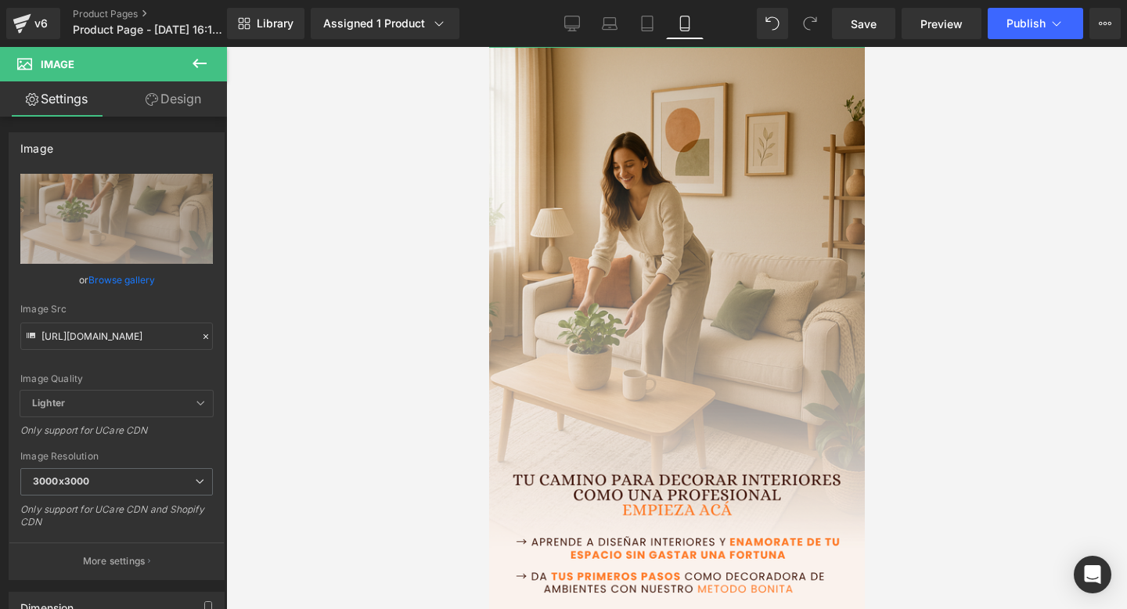
click at [163, 103] on link "Design" at bounding box center [173, 98] width 113 height 35
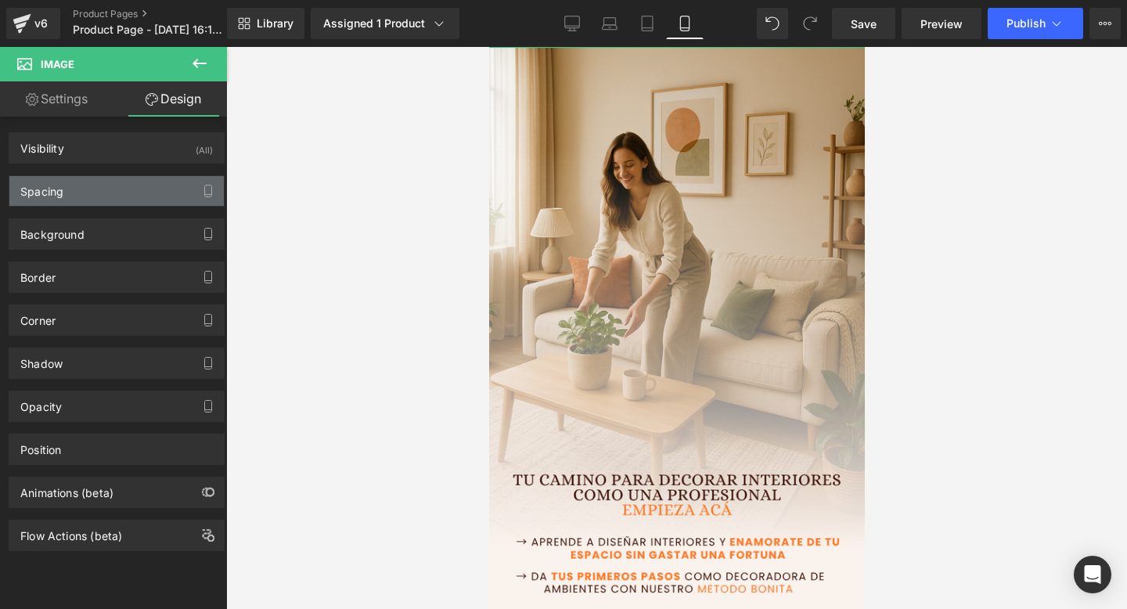
click at [129, 199] on div "Spacing" at bounding box center [116, 191] width 214 height 30
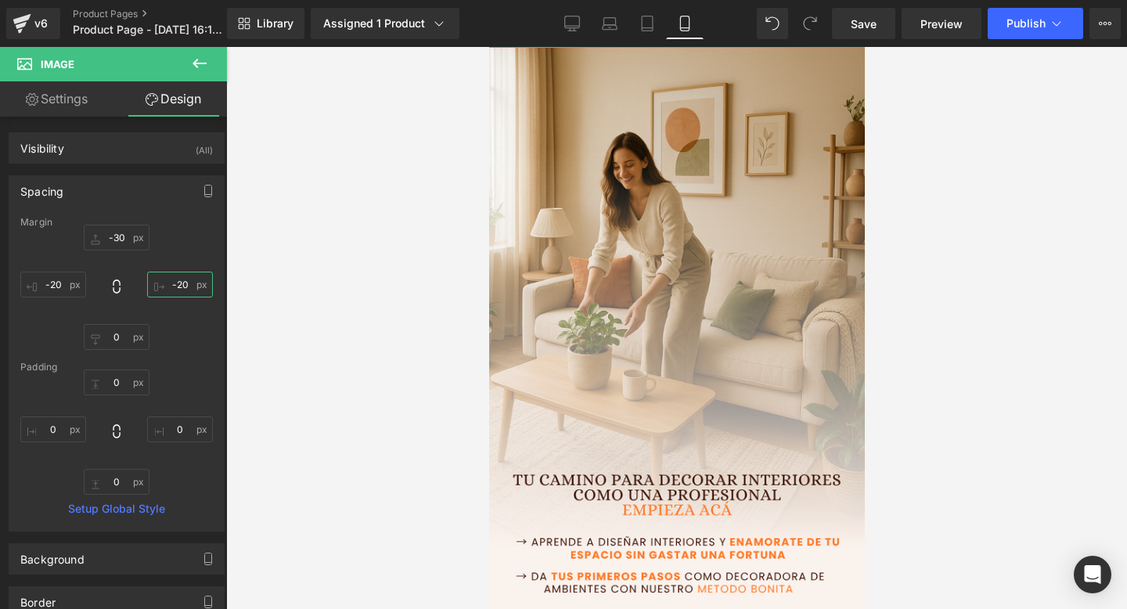
click at [175, 283] on input "-20" at bounding box center [180, 285] width 66 height 26
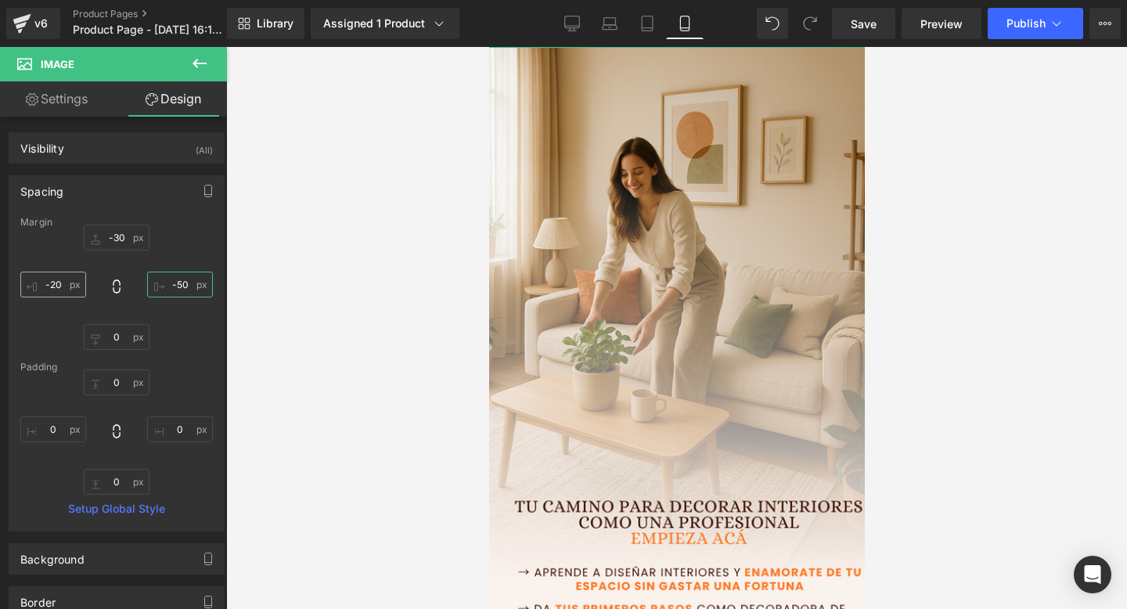
type input "-50"
click at [52, 286] on input "-20" at bounding box center [53, 285] width 66 height 26
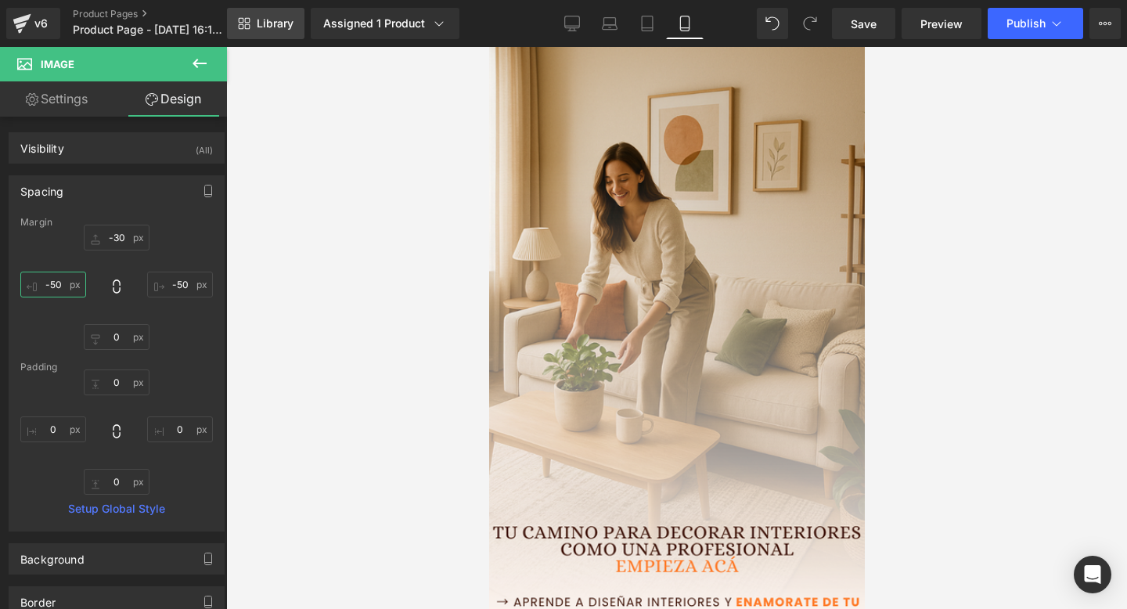
type input "-50"
click at [174, 284] on input "-50" at bounding box center [180, 285] width 66 height 26
click at [173, 284] on input "-50" at bounding box center [180, 285] width 66 height 26
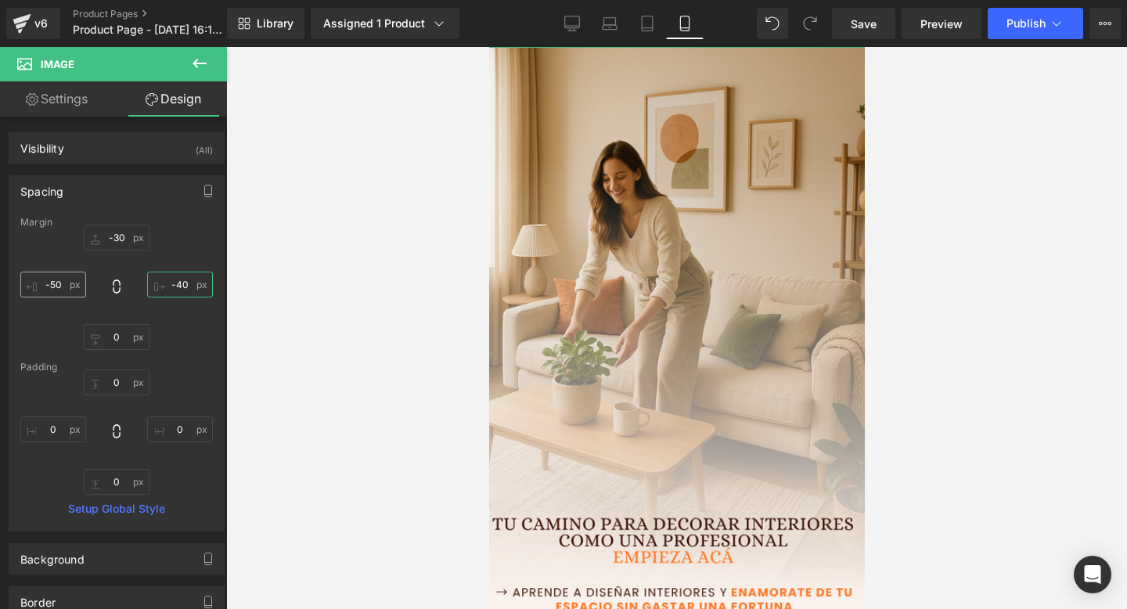
type input "-40"
click at [52, 281] on input "-50" at bounding box center [53, 285] width 66 height 26
click at [53, 282] on input "-50" at bounding box center [53, 285] width 66 height 26
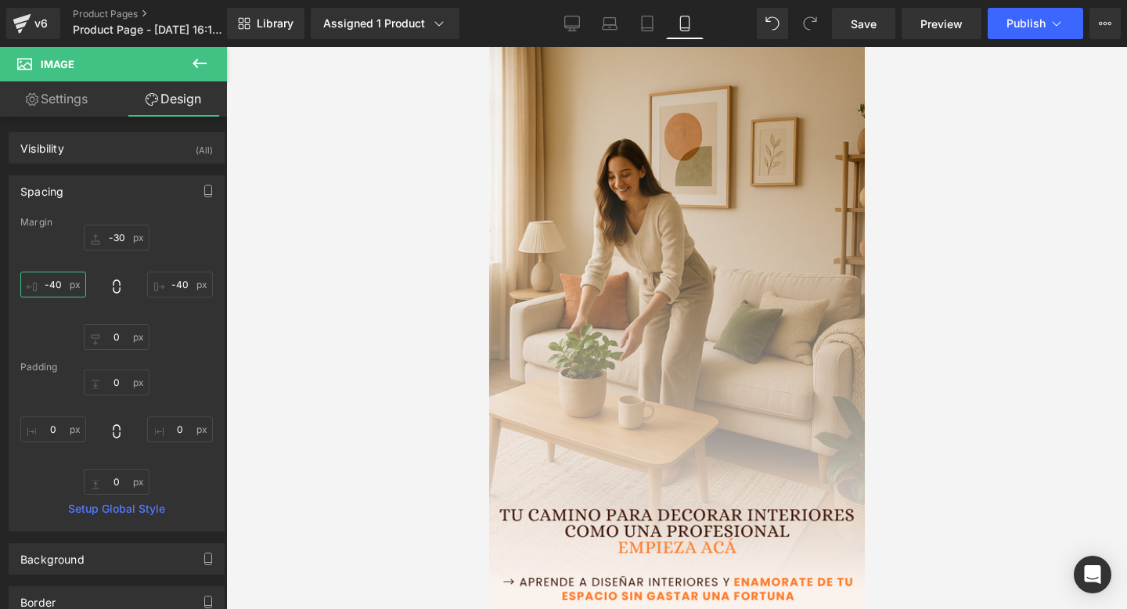
type input "-40"
click at [110, 240] on input "-30" at bounding box center [117, 238] width 66 height 26
click at [114, 239] on input "-30" at bounding box center [117, 238] width 66 height 26
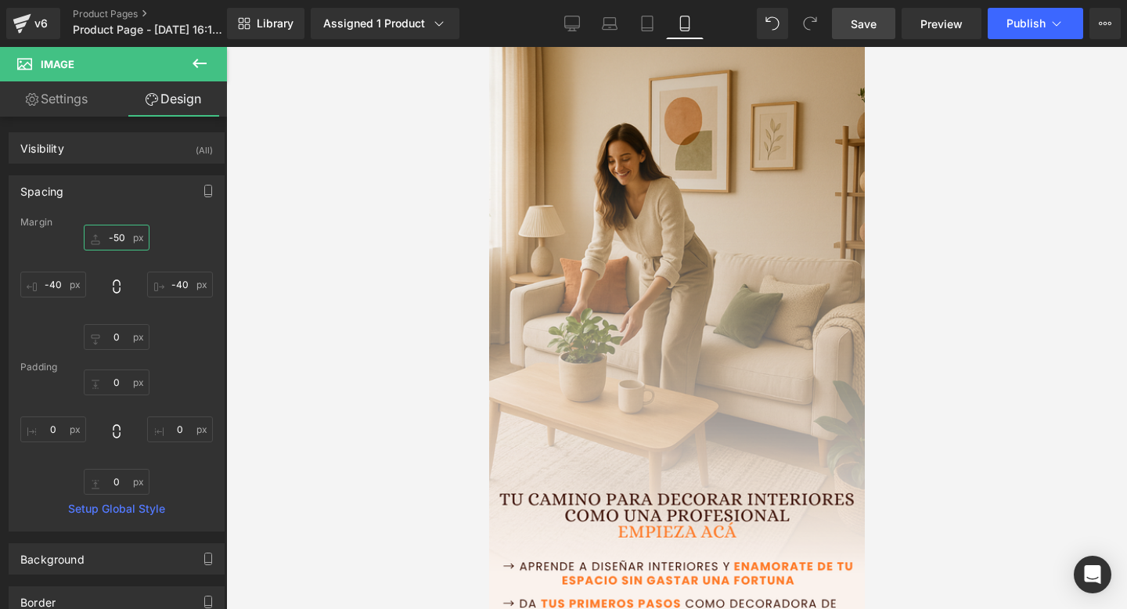
type input "-50"
click at [864, 19] on span "Save" at bounding box center [864, 24] width 26 height 16
click at [195, 59] on icon at bounding box center [199, 63] width 19 height 19
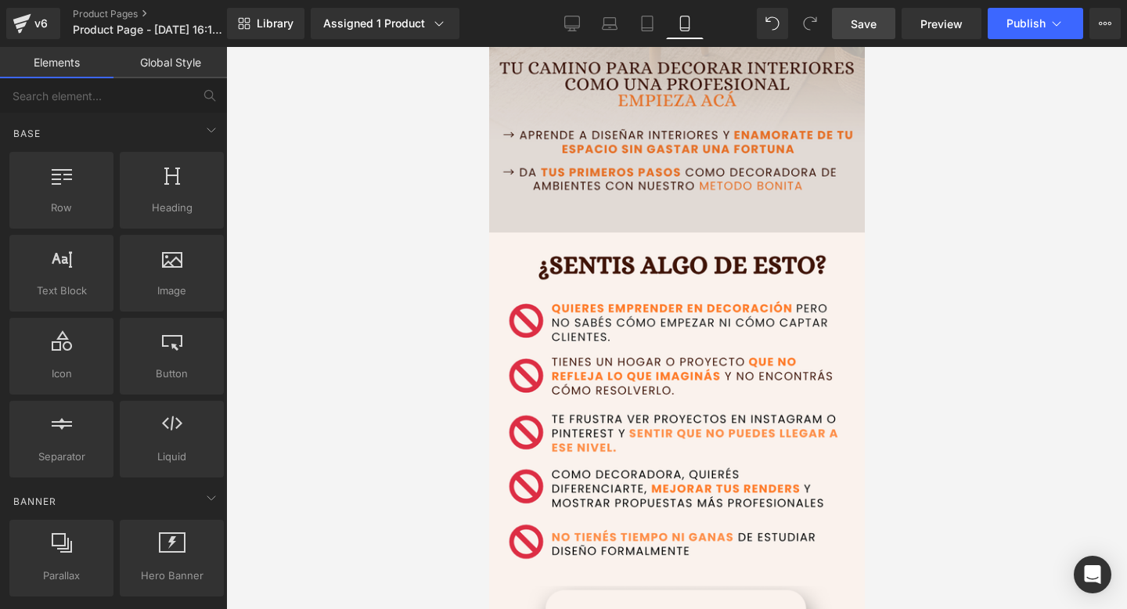
scroll to position [447, 0]
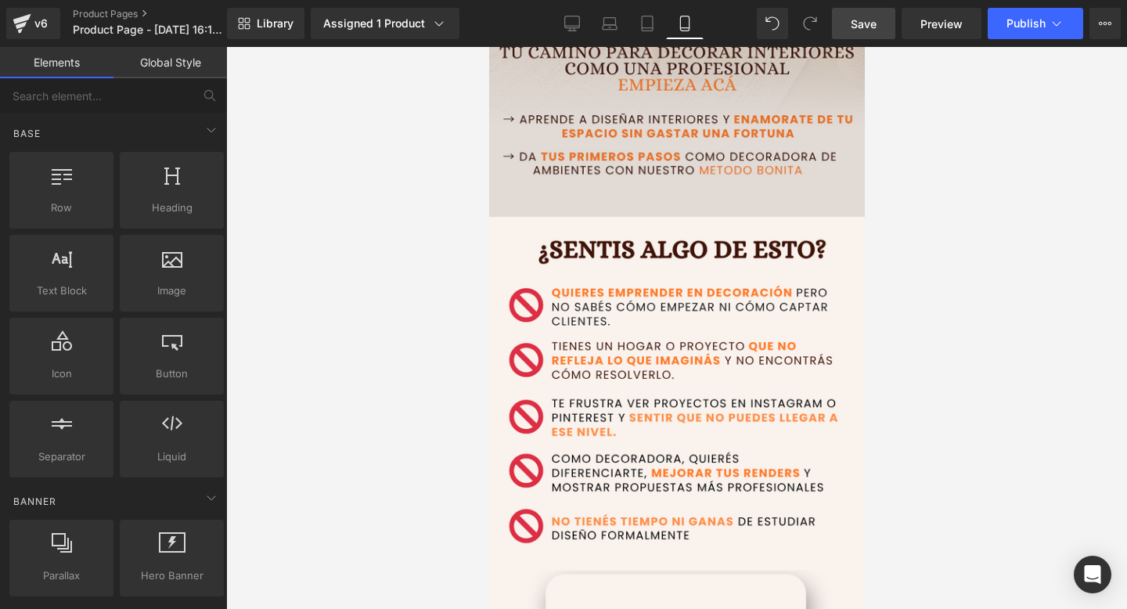
click at [614, 355] on img at bounding box center [676, 517] width 384 height 600
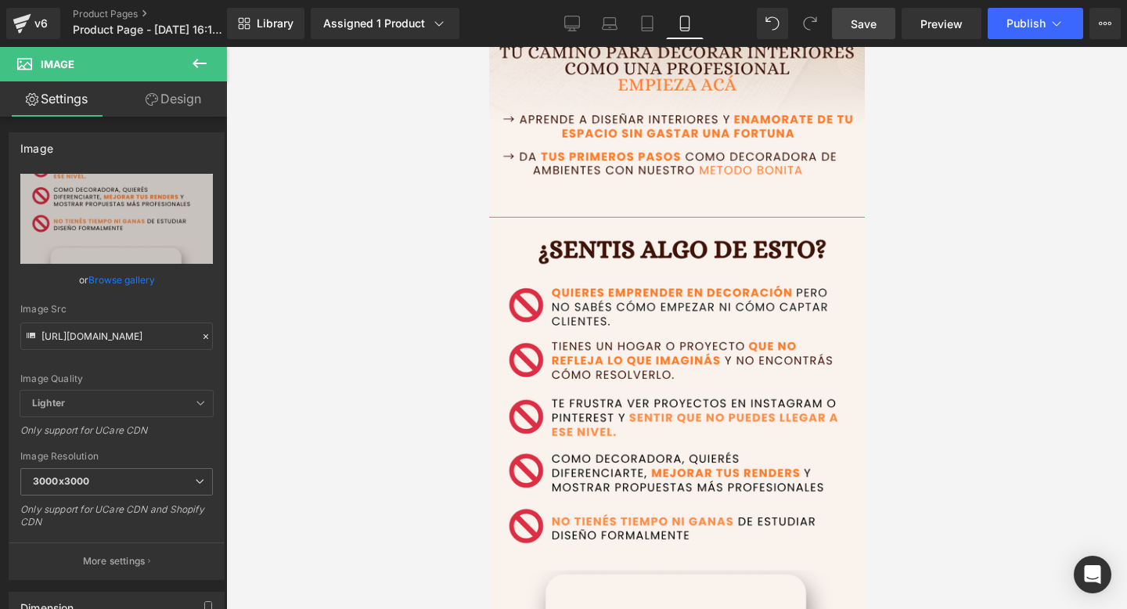
click at [175, 109] on link "Design" at bounding box center [173, 98] width 113 height 35
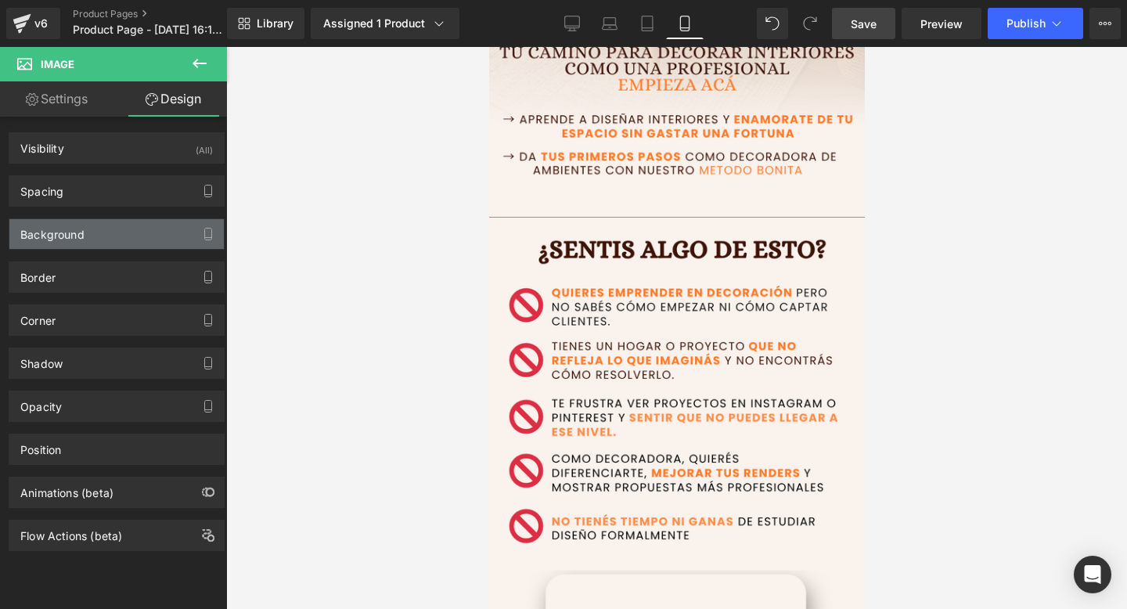
type input "-30"
type input "-20"
type input "0"
type input "-20"
type input "0"
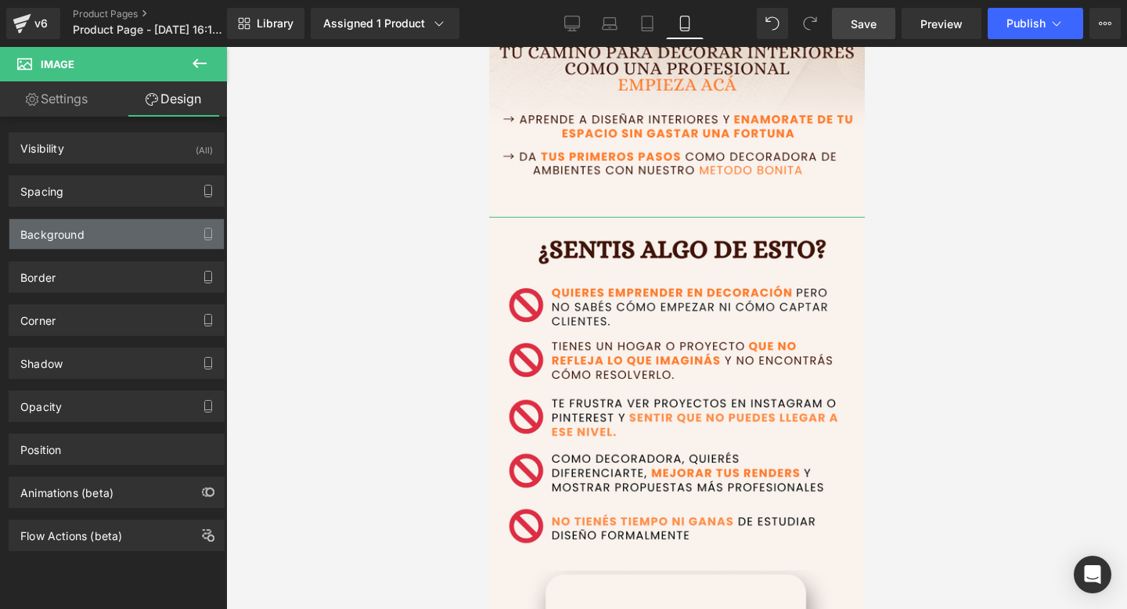
type input "0"
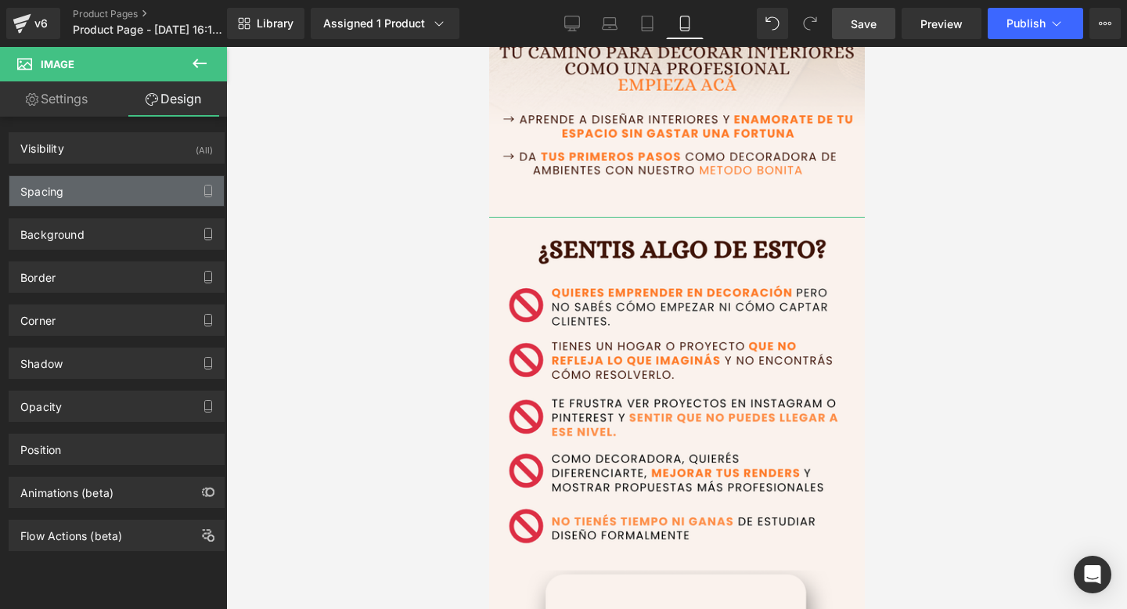
click at [165, 199] on div "Spacing" at bounding box center [116, 191] width 214 height 30
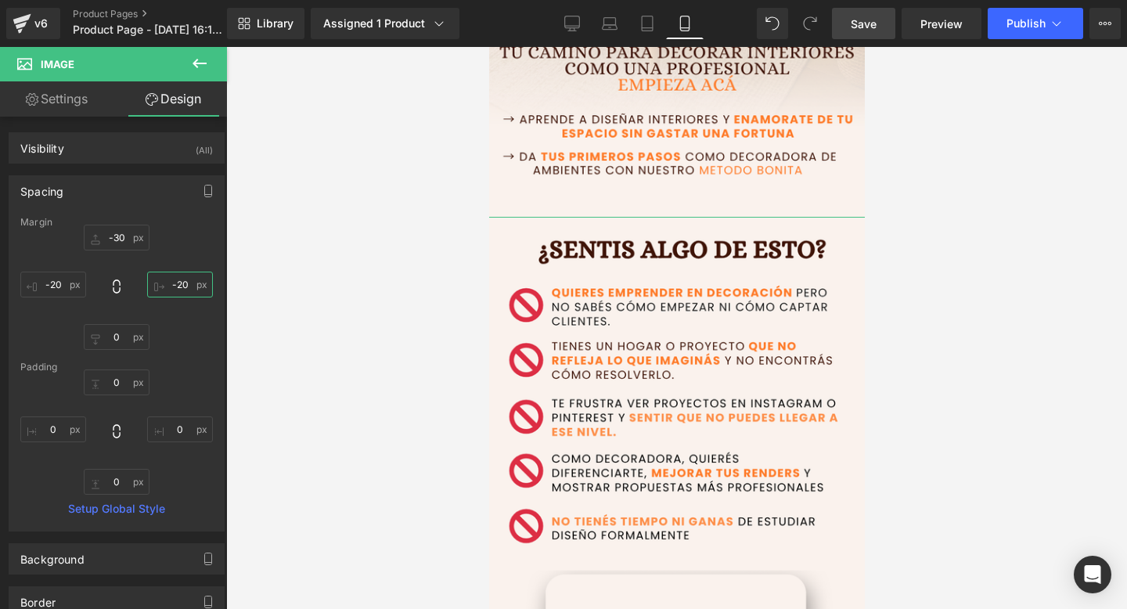
click at [189, 286] on input "-20" at bounding box center [180, 285] width 66 height 26
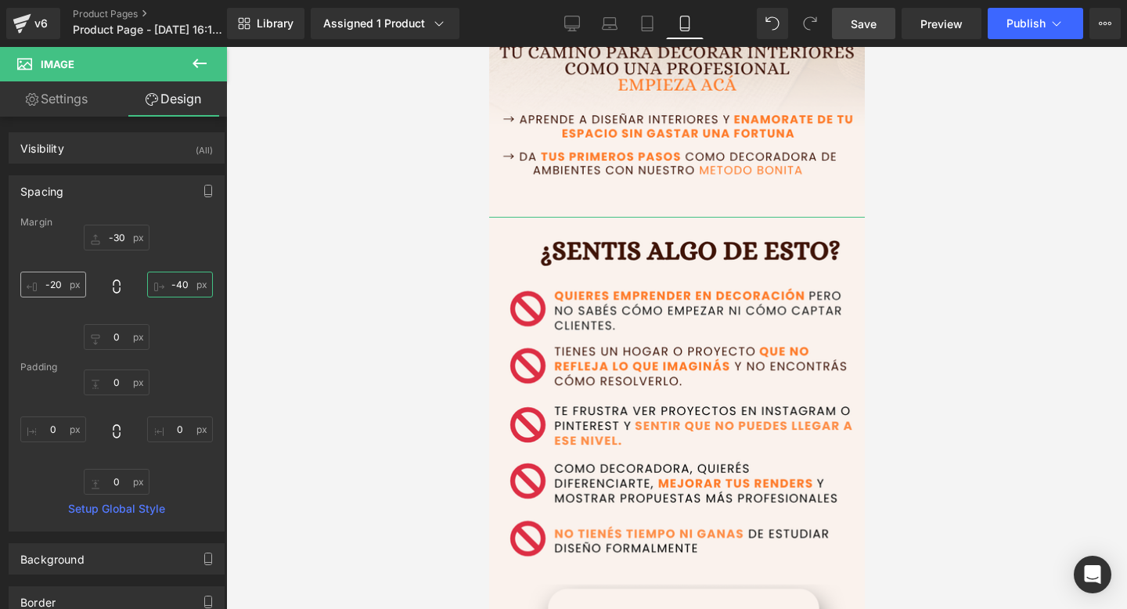
type input "-40"
click at [48, 286] on input "-20" at bounding box center [53, 285] width 66 height 26
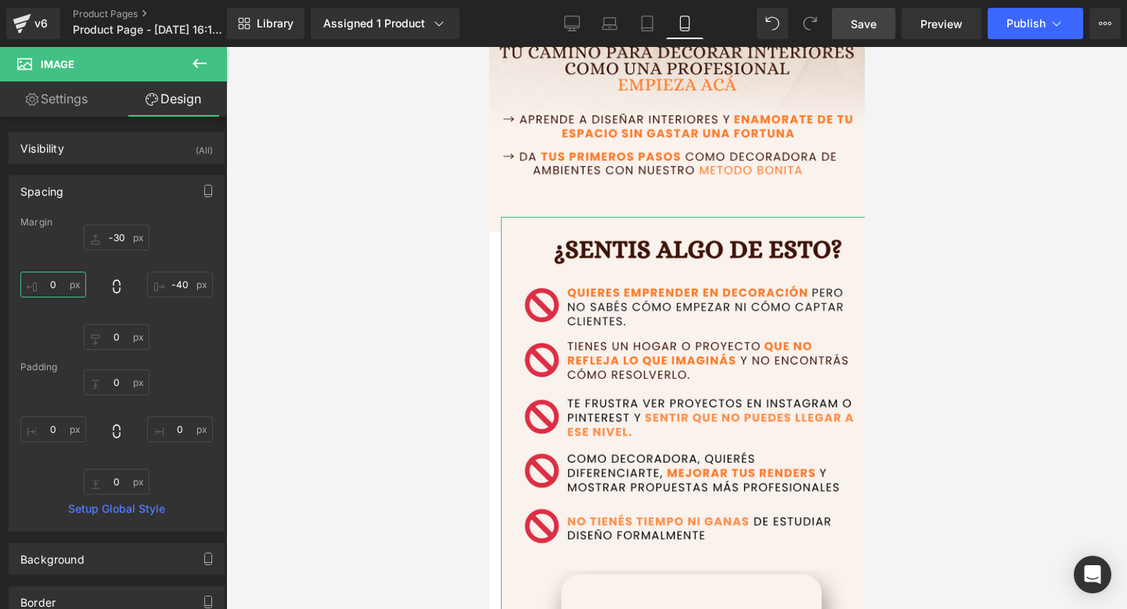
type input "0-"
type input "4"
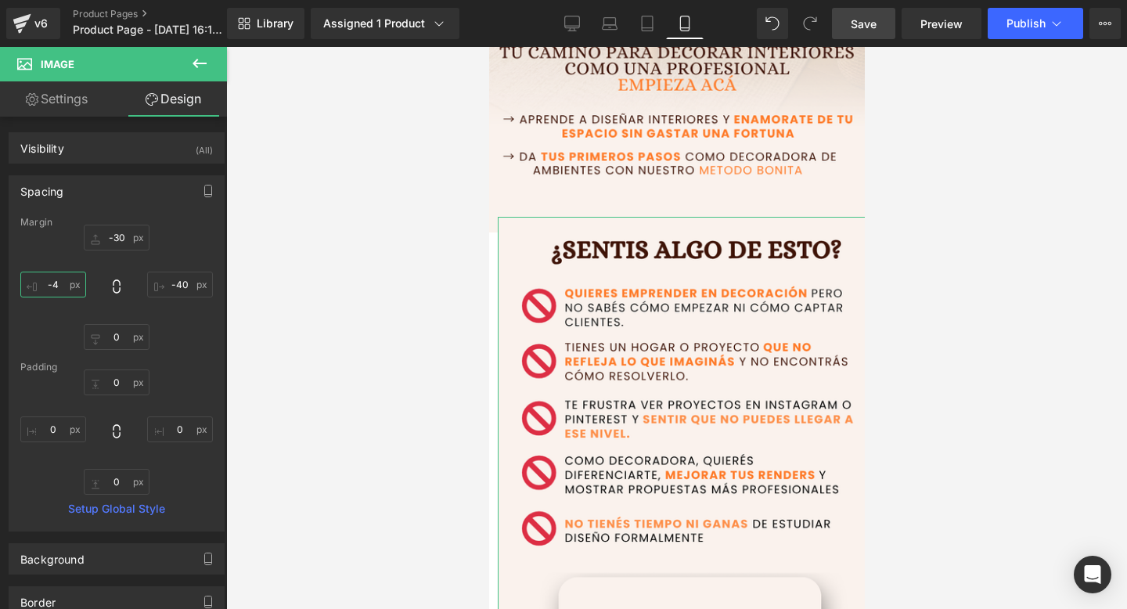
type input "-40"
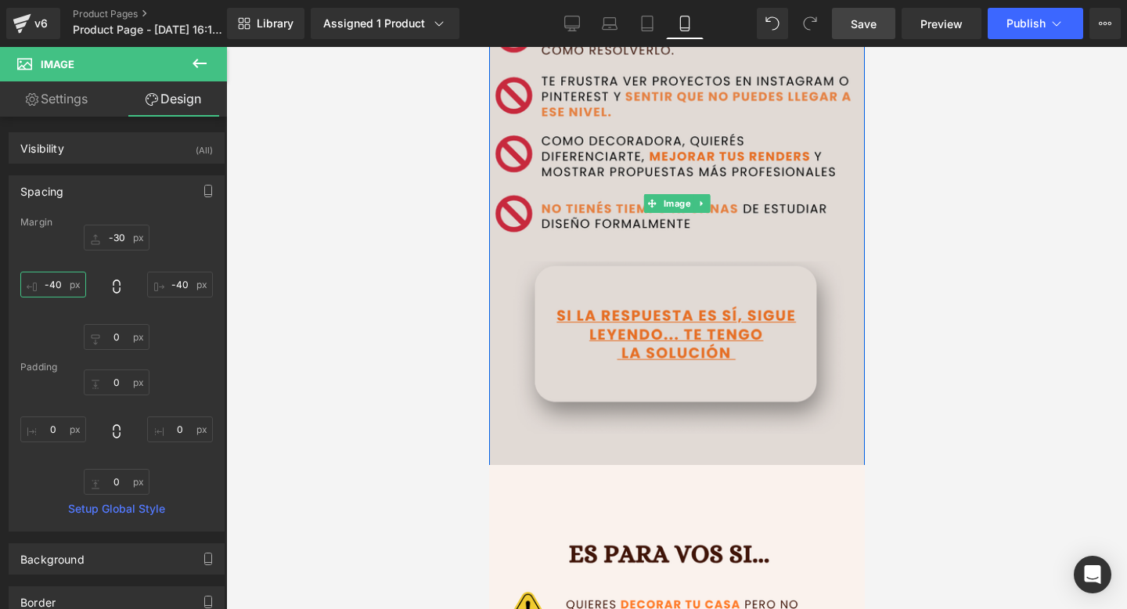
scroll to position [1079, 0]
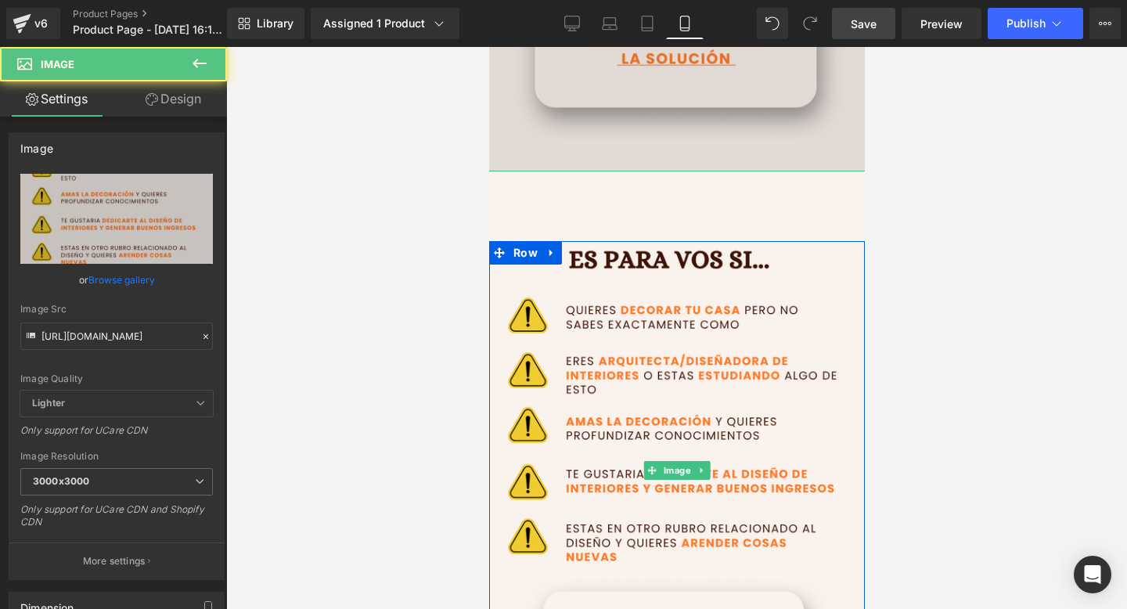
click at [647, 371] on img at bounding box center [676, 471] width 384 height 600
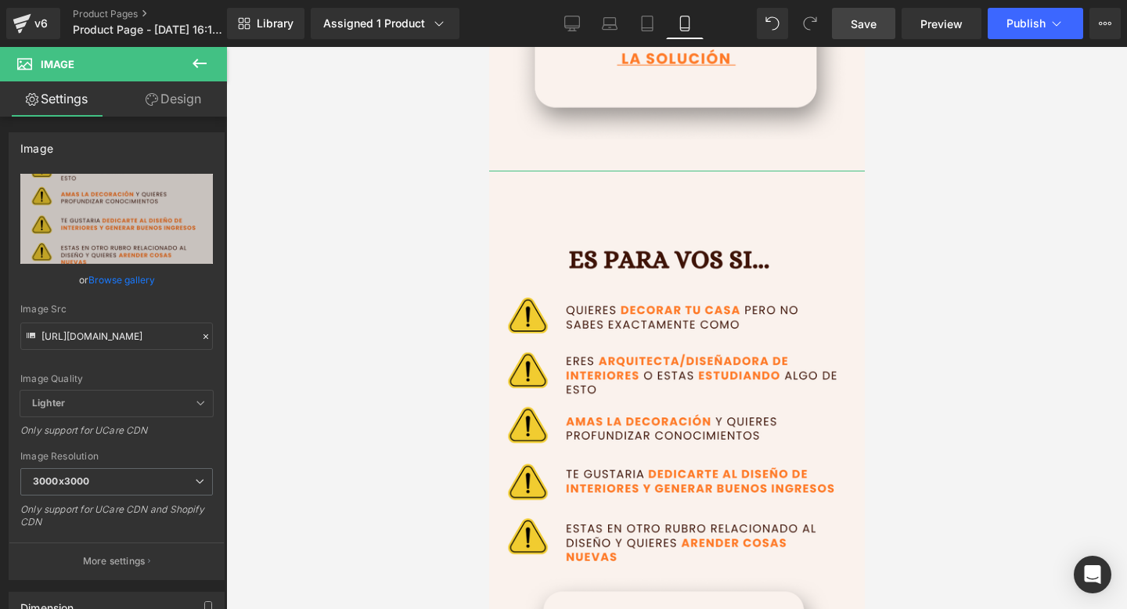
click at [164, 99] on link "Design" at bounding box center [173, 98] width 113 height 35
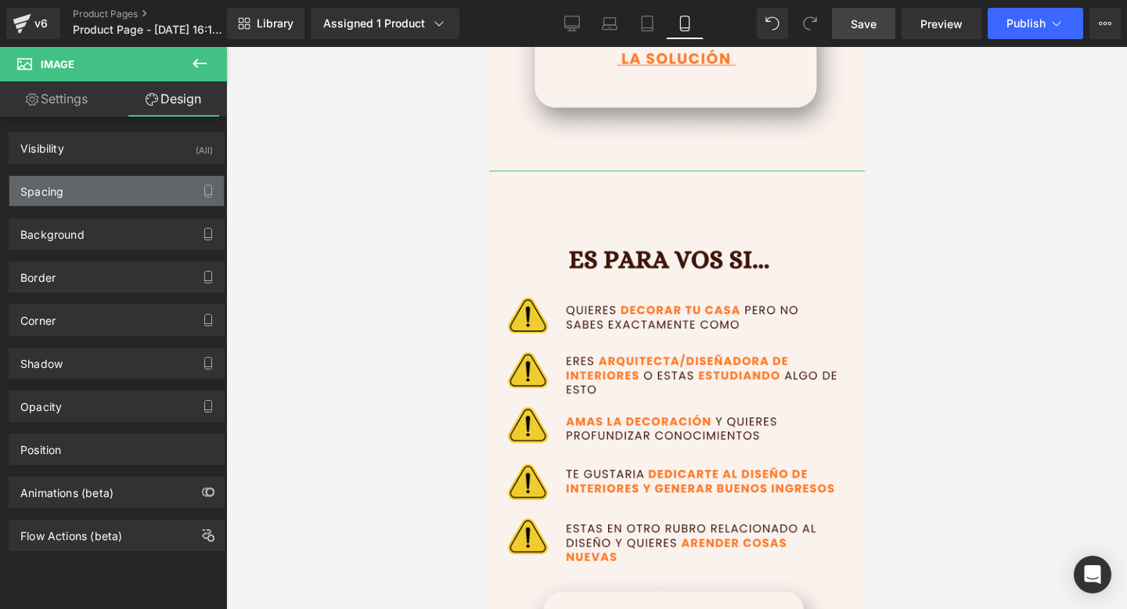
click at [126, 190] on div "Spacing" at bounding box center [116, 191] width 214 height 30
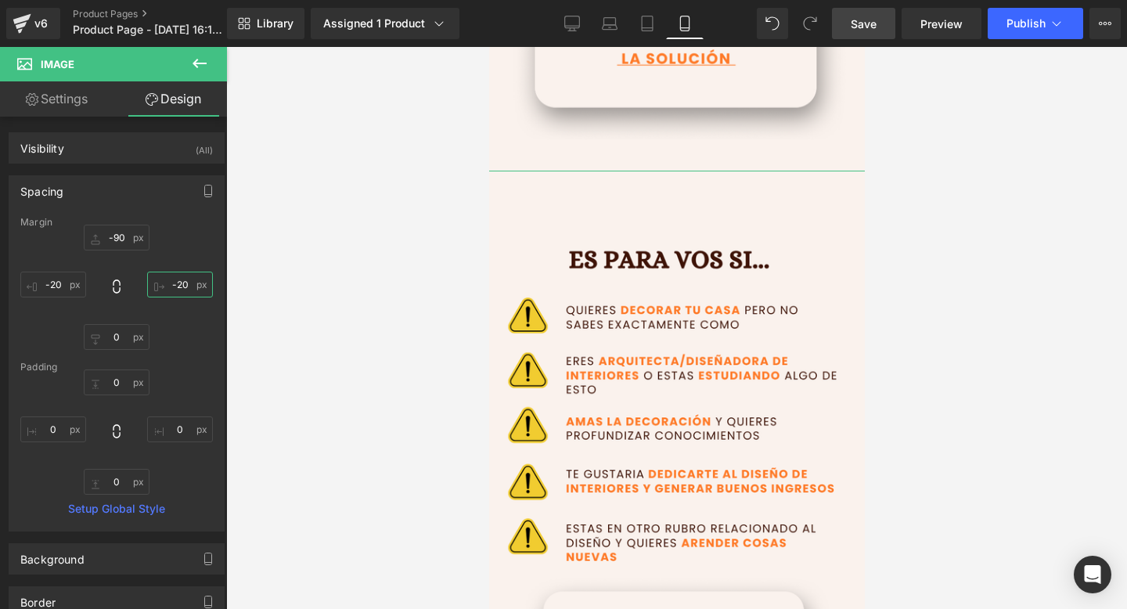
click at [168, 290] on input "-20" at bounding box center [180, 285] width 66 height 26
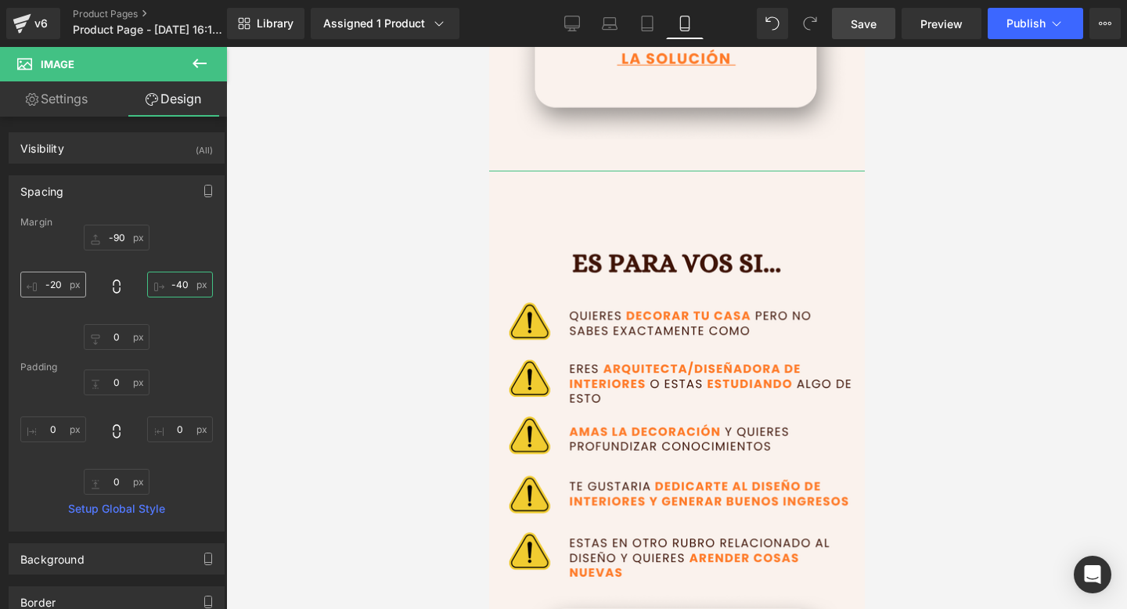
type input "-40"
click at [55, 278] on input "-20" at bounding box center [53, 285] width 66 height 26
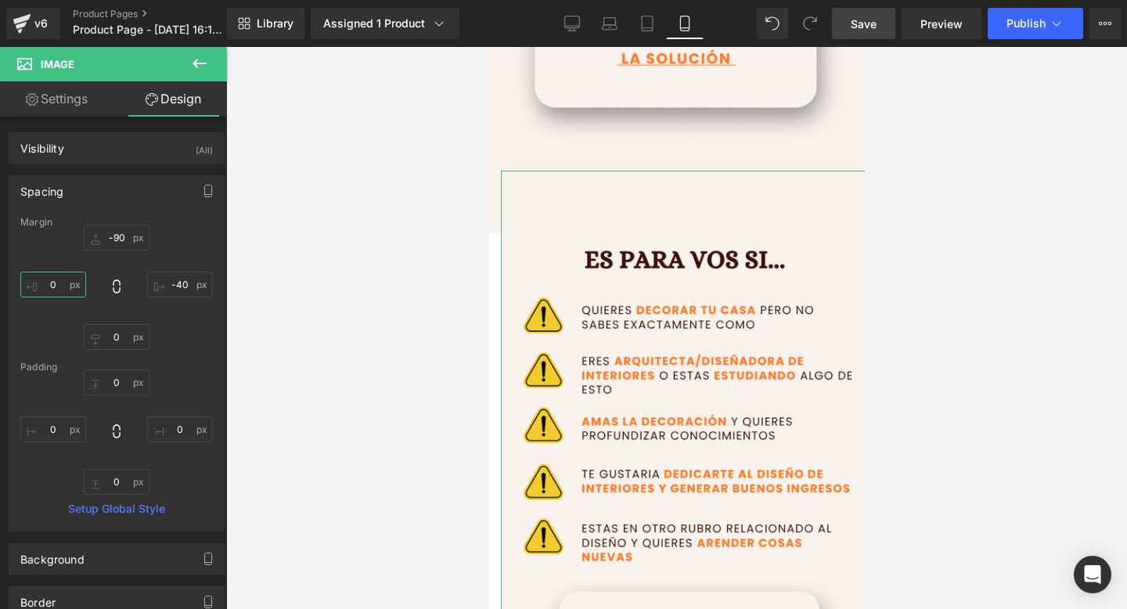
type input "-"
type input "0"
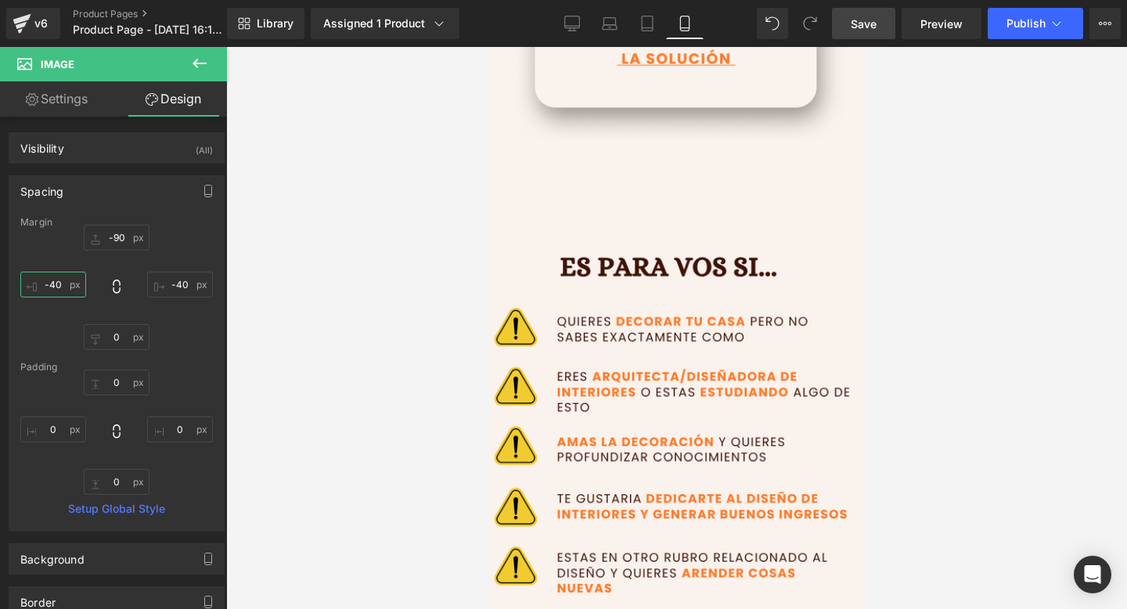
type input "-40"
click at [863, 26] on span "Save" at bounding box center [864, 24] width 26 height 16
click at [1018, 18] on span "Publish" at bounding box center [1026, 23] width 39 height 13
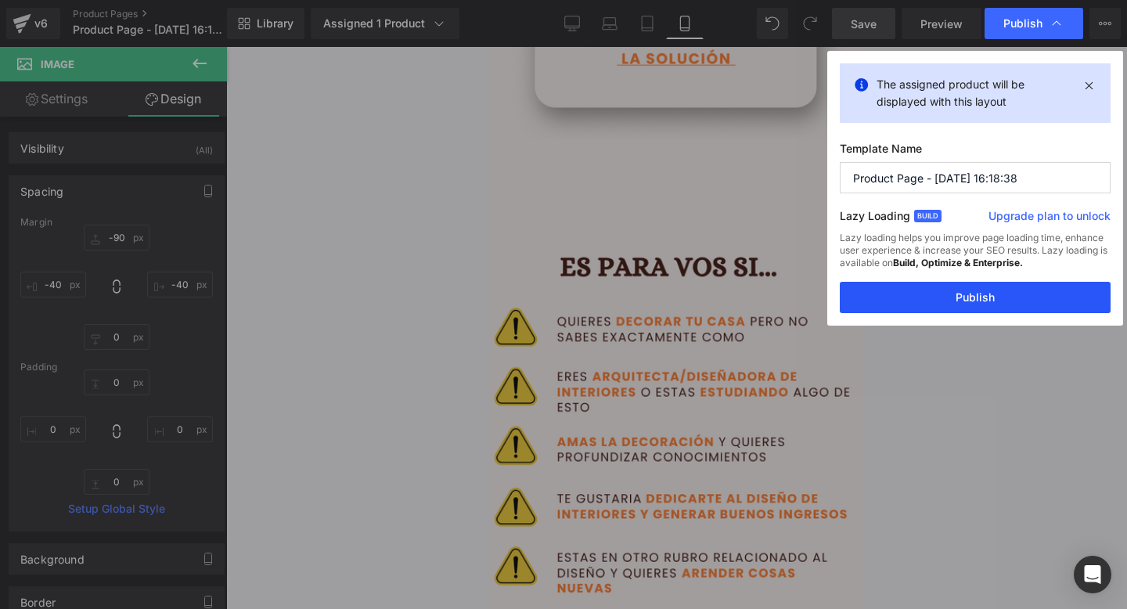
click at [887, 293] on button "Publish" at bounding box center [975, 297] width 271 height 31
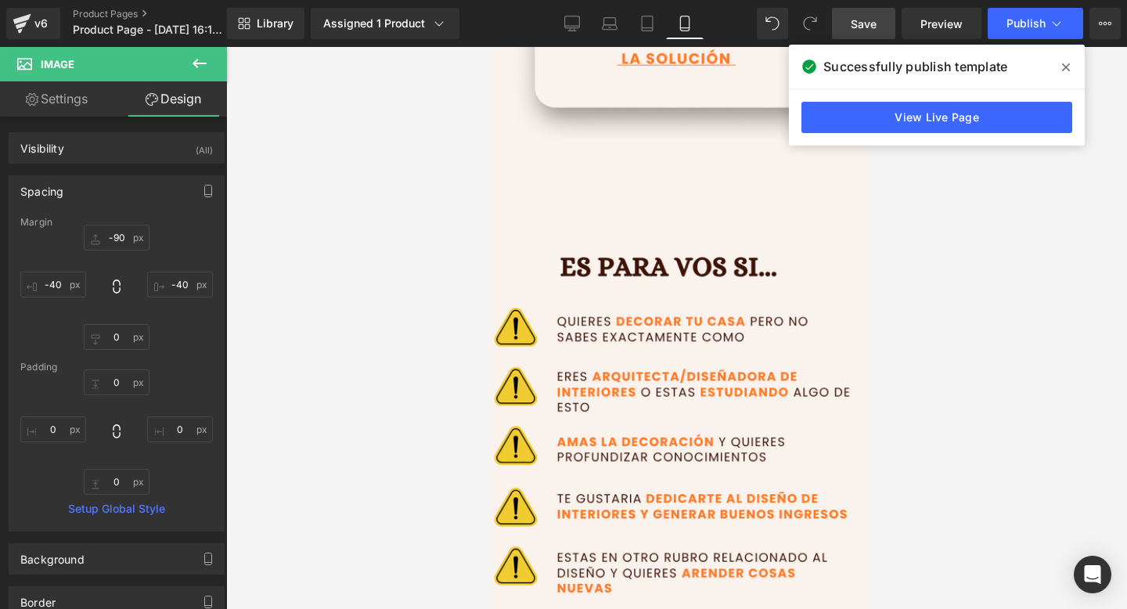
click at [1068, 55] on span at bounding box center [1066, 67] width 25 height 25
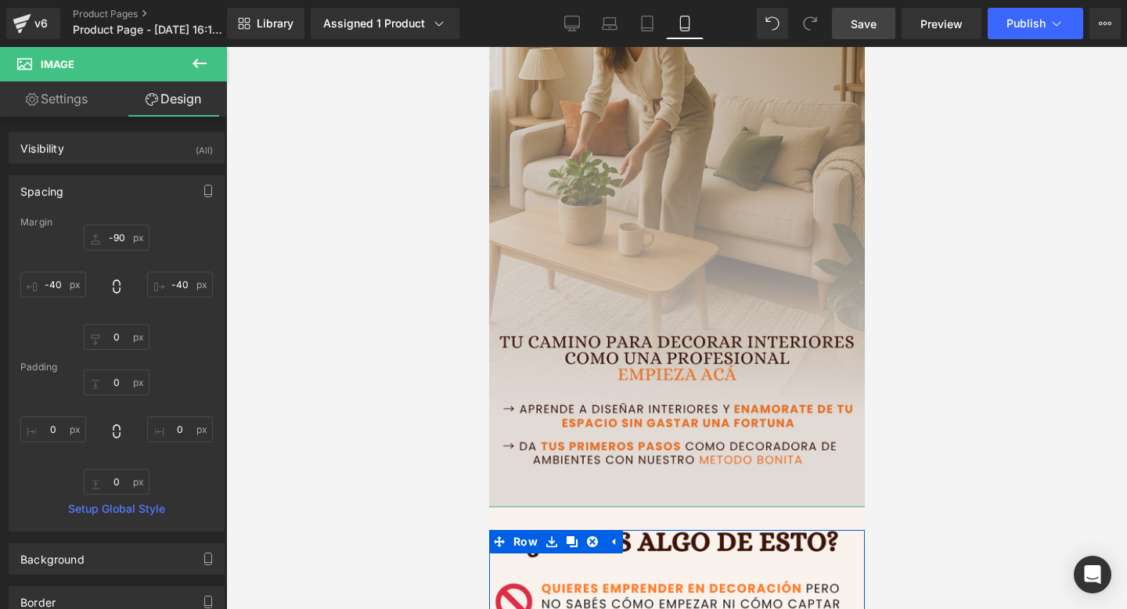
scroll to position [0, 0]
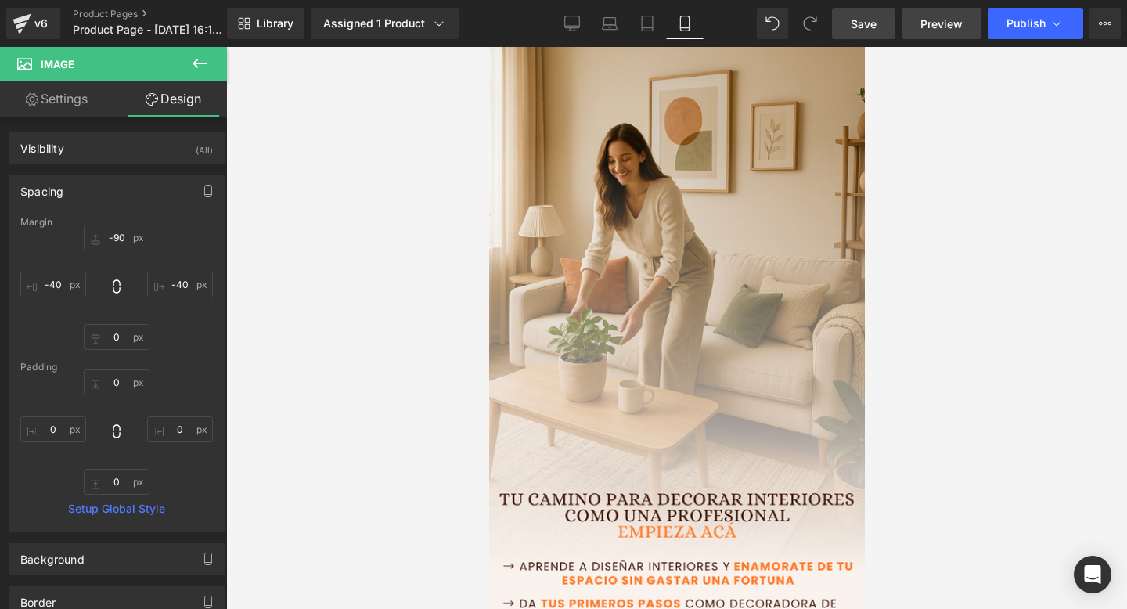
click at [935, 23] on span "Preview" at bounding box center [941, 24] width 42 height 16
